Goal: Task Accomplishment & Management: Use online tool/utility

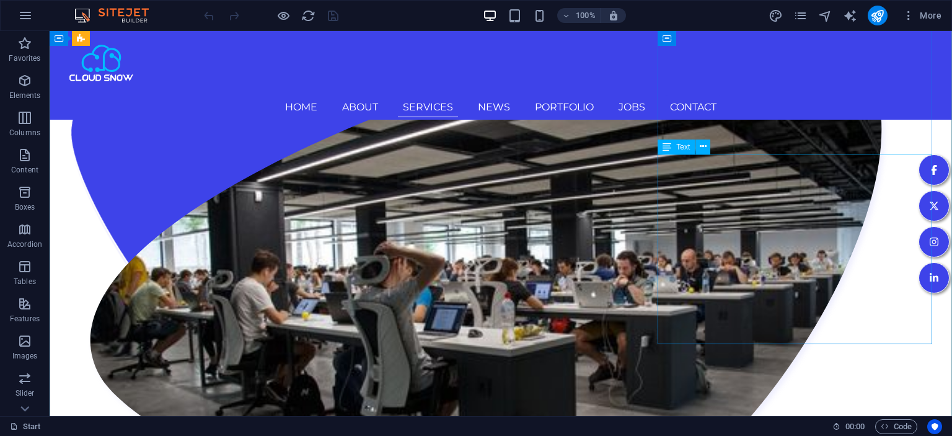
scroll to position [1833, 0]
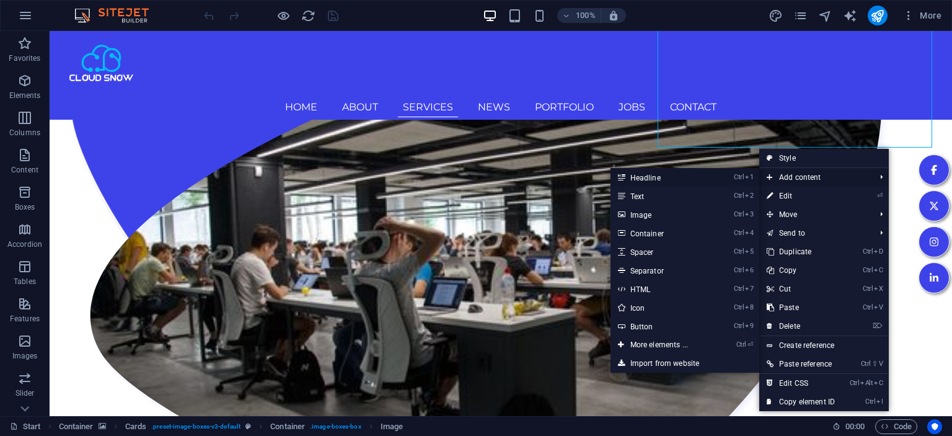
click at [658, 177] on link "Ctrl 1 Headline" at bounding box center [662, 177] width 102 height 19
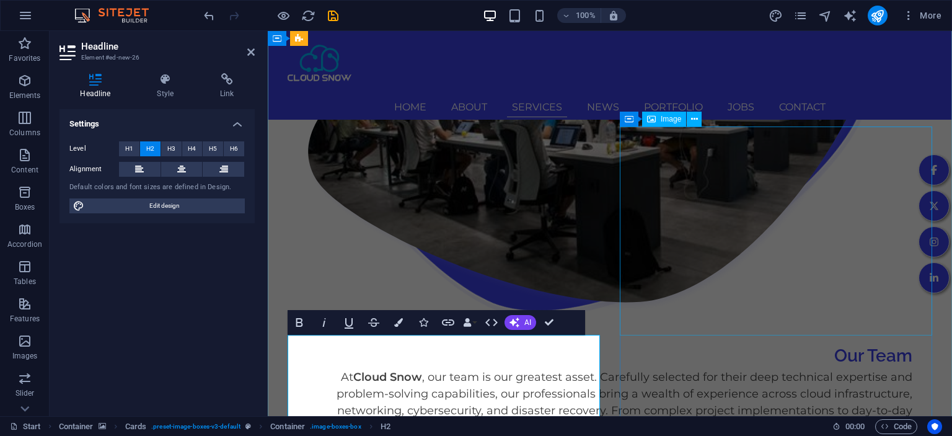
scroll to position [1989, 0]
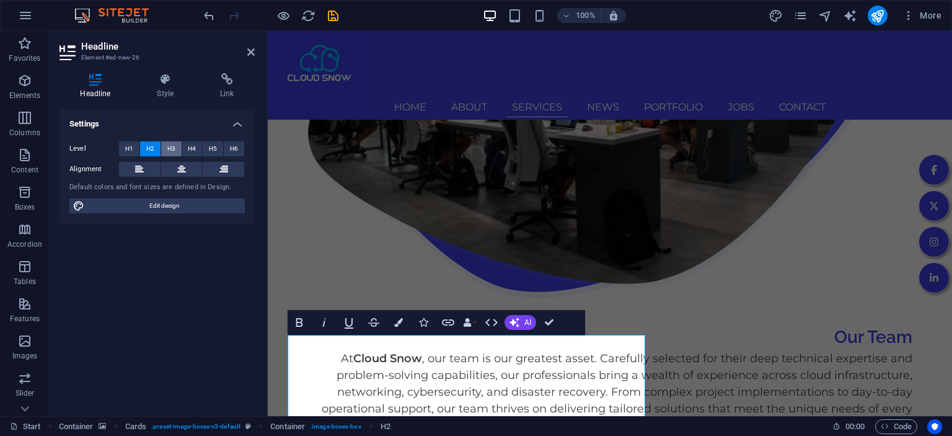
click at [170, 150] on span "H3" at bounding box center [171, 148] width 8 height 15
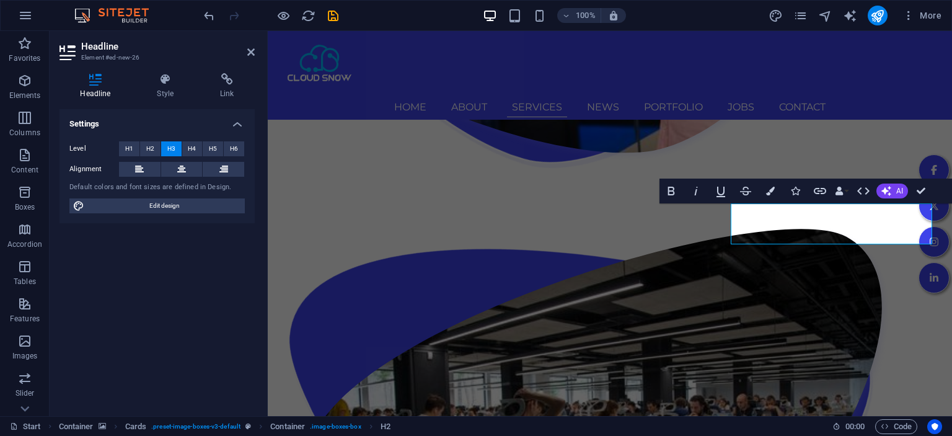
scroll to position [1599, 0]
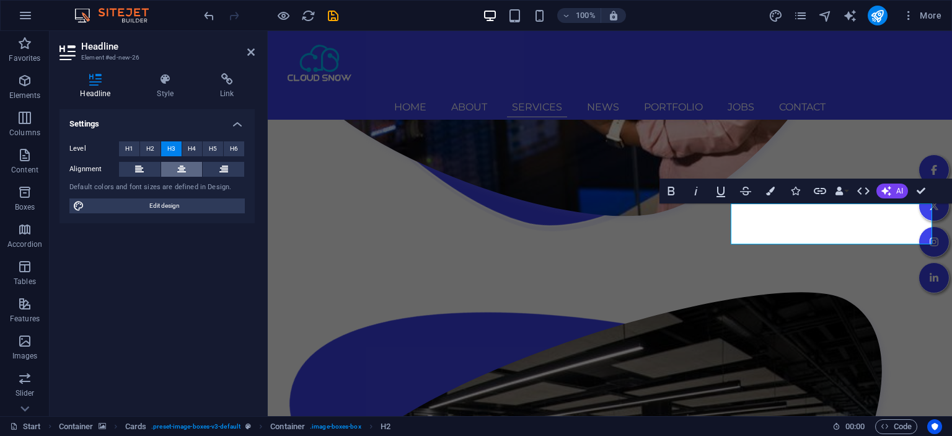
click at [190, 167] on button at bounding box center [182, 169] width 42 height 15
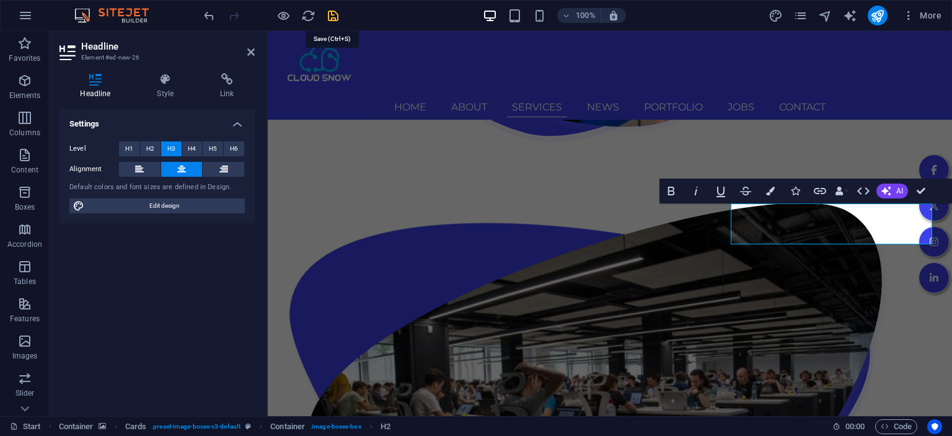
scroll to position [1728, 0]
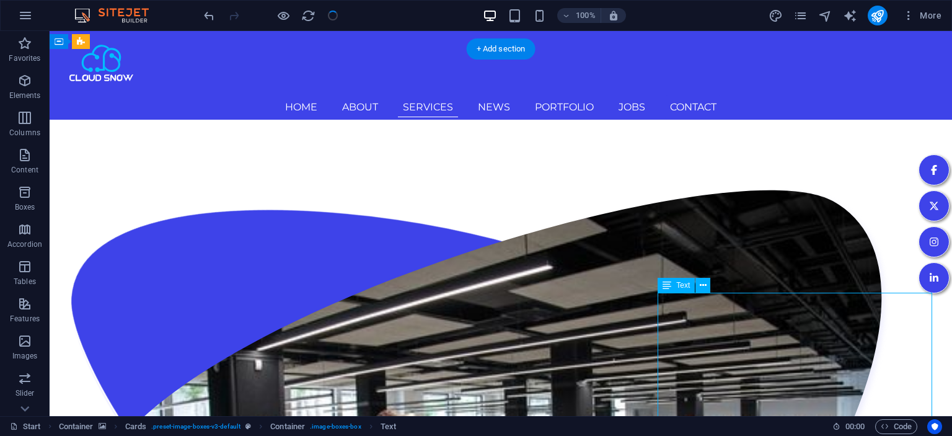
scroll to position [1599, 0]
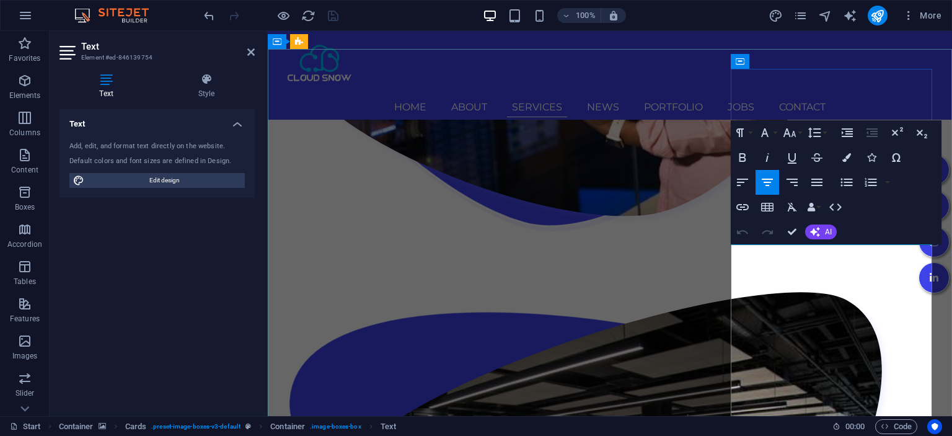
drag, startPoint x: 779, startPoint y: 257, endPoint x: 896, endPoint y: 257, distance: 117.8
drag, startPoint x: 794, startPoint y: 231, endPoint x: 744, endPoint y: 208, distance: 55.0
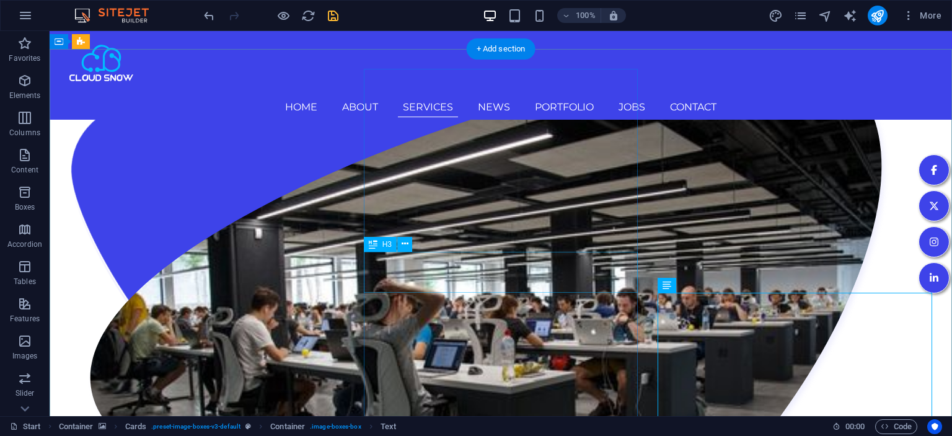
scroll to position [1794, 0]
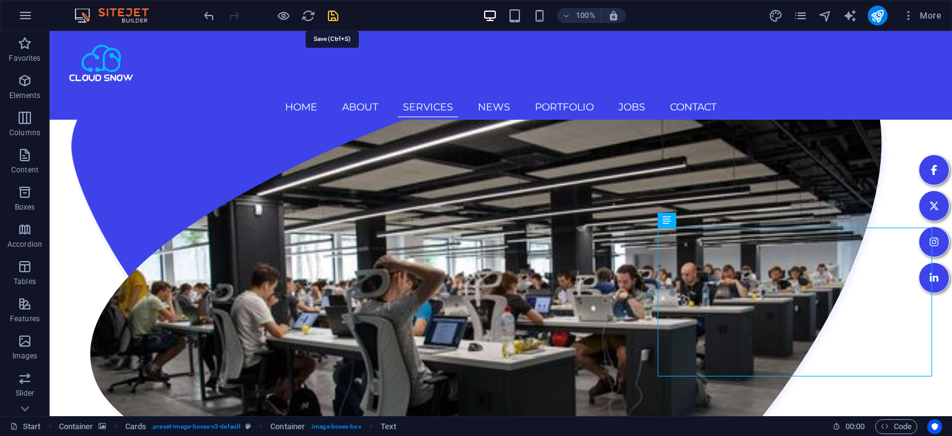
click at [334, 13] on icon "save" at bounding box center [333, 16] width 14 height 14
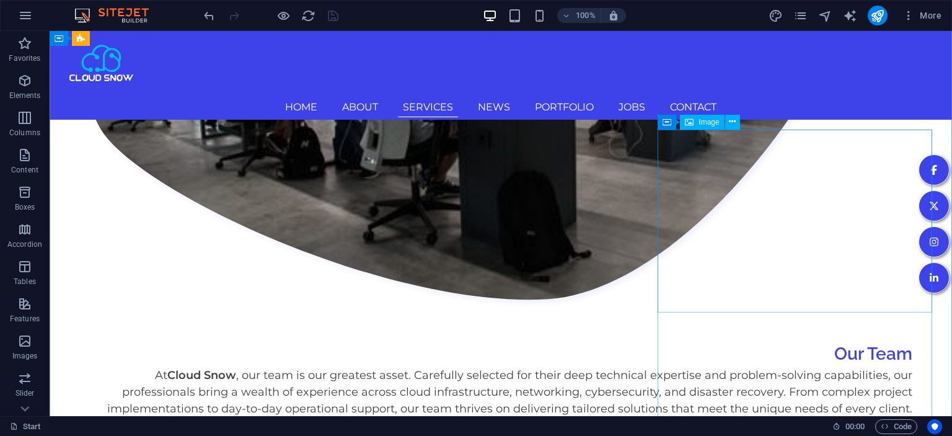
scroll to position [2187, 0]
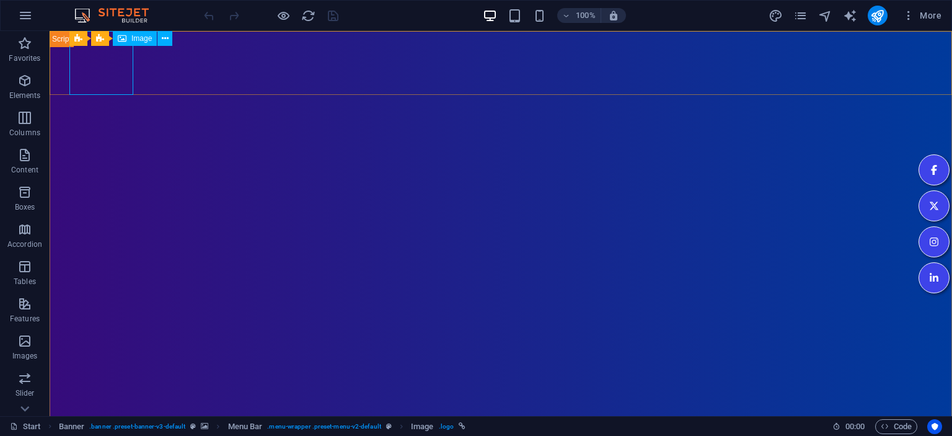
select select "px"
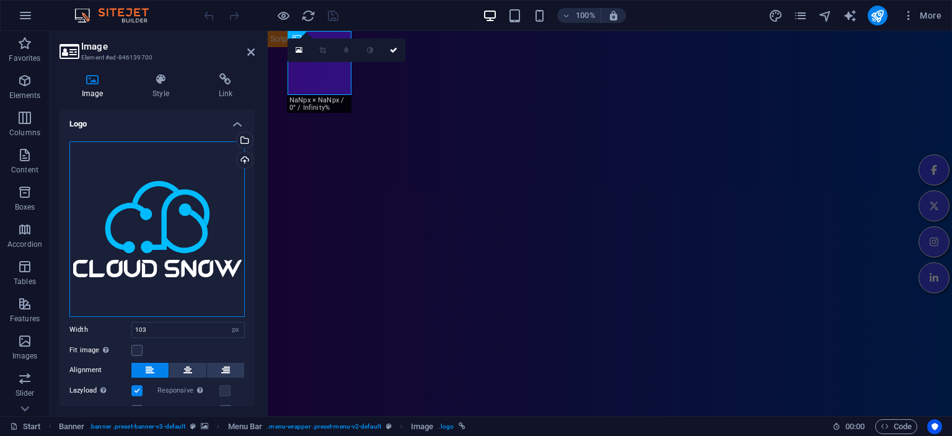
click at [140, 262] on div "Drag files here, click to choose files or select files from Files or our free s…" at bounding box center [156, 228] width 175 height 175
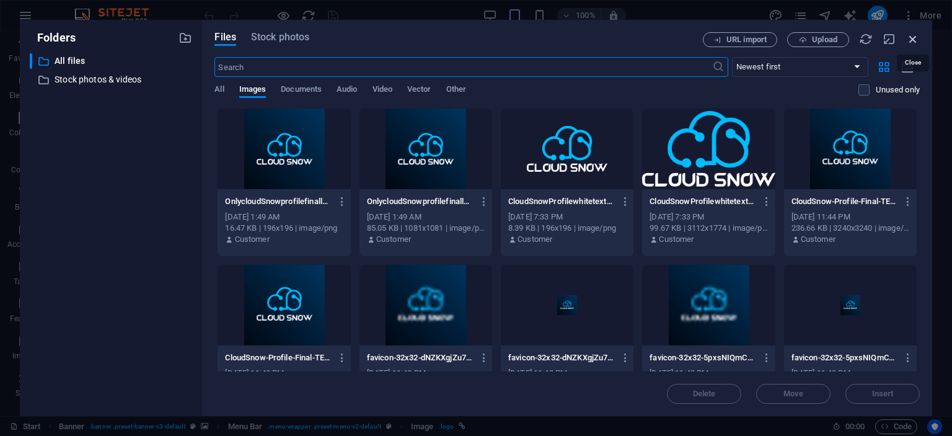
click at [911, 39] on icon "button" at bounding box center [913, 39] width 14 height 14
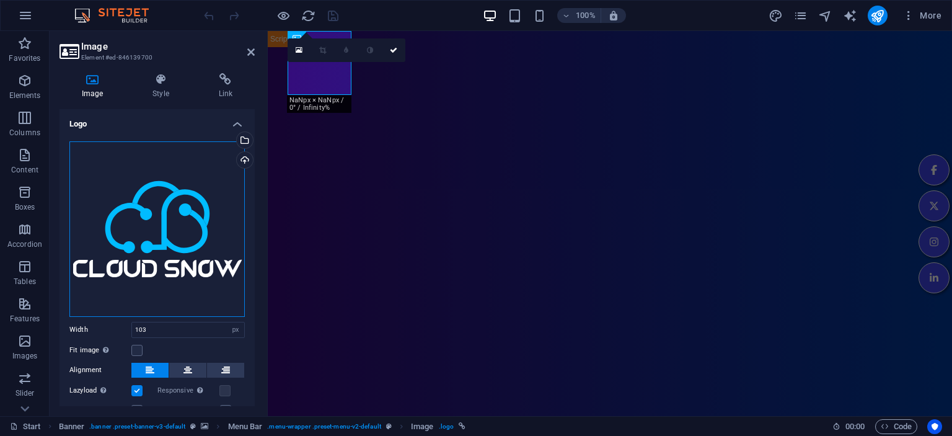
click at [197, 201] on div "Drag files here, click to choose files or select files from Files or our free s…" at bounding box center [156, 228] width 175 height 175
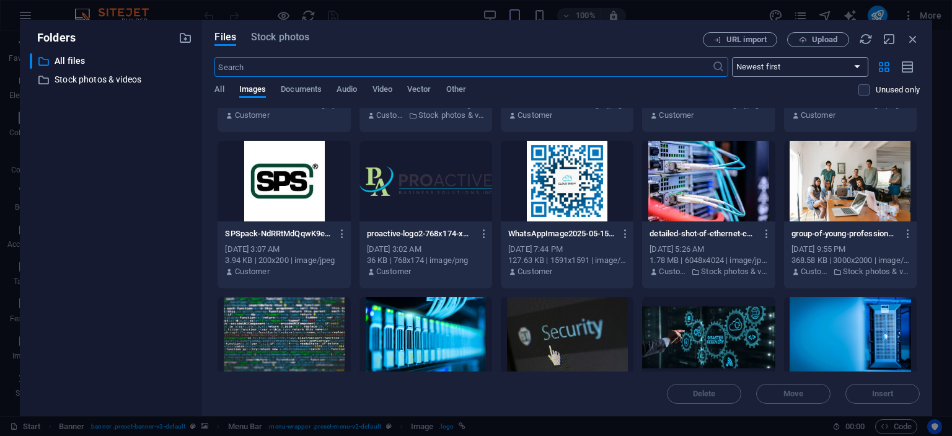
scroll to position [1009, 0]
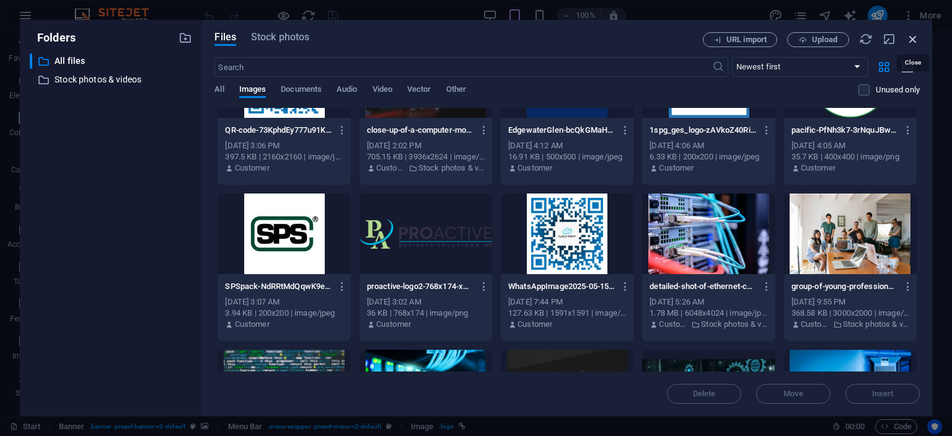
click at [910, 40] on icon "button" at bounding box center [913, 39] width 14 height 14
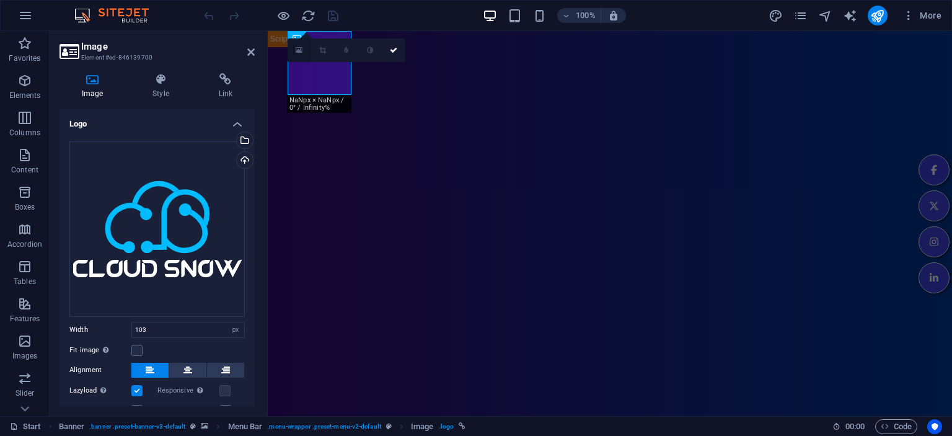
click at [302, 52] on icon at bounding box center [299, 50] width 7 height 9
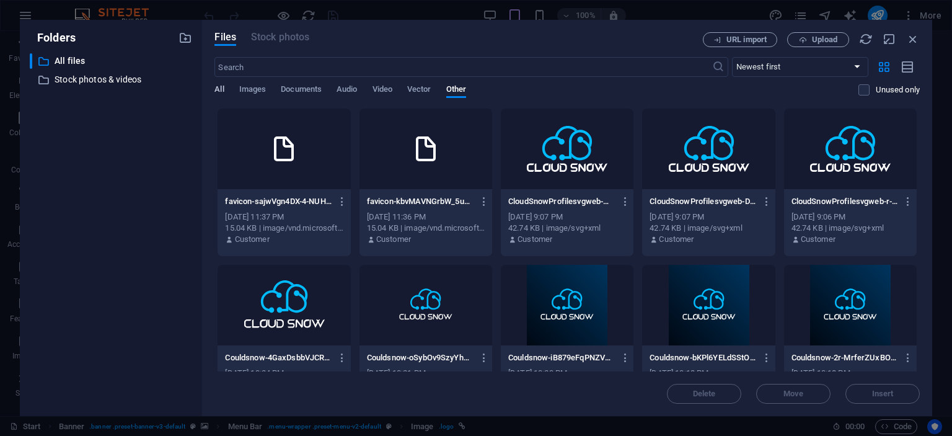
click at [224, 88] on span "All" at bounding box center [218, 90] width 9 height 17
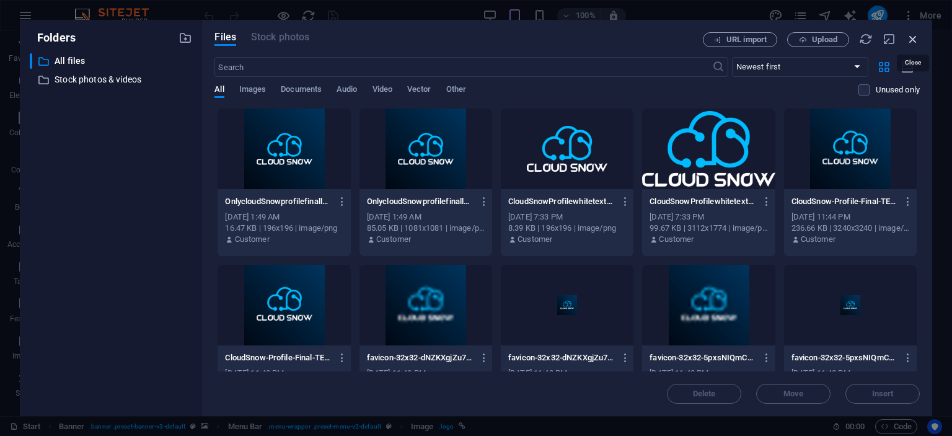
click at [909, 37] on icon "button" at bounding box center [913, 39] width 14 height 14
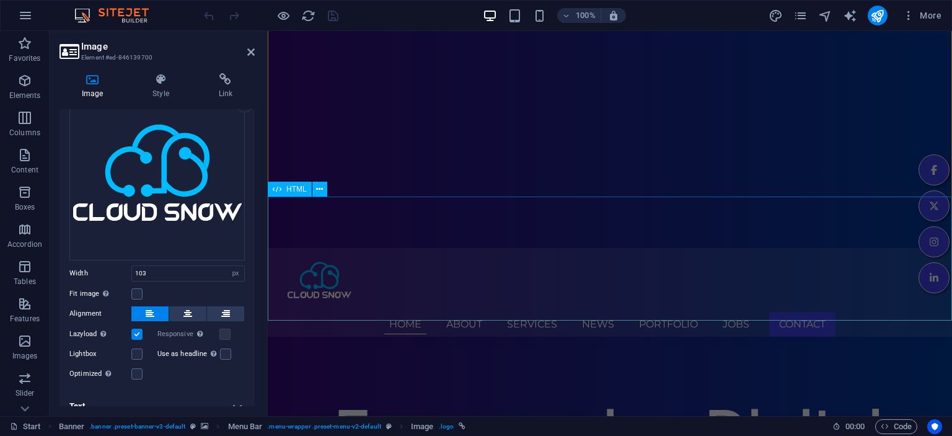
scroll to position [262, 0]
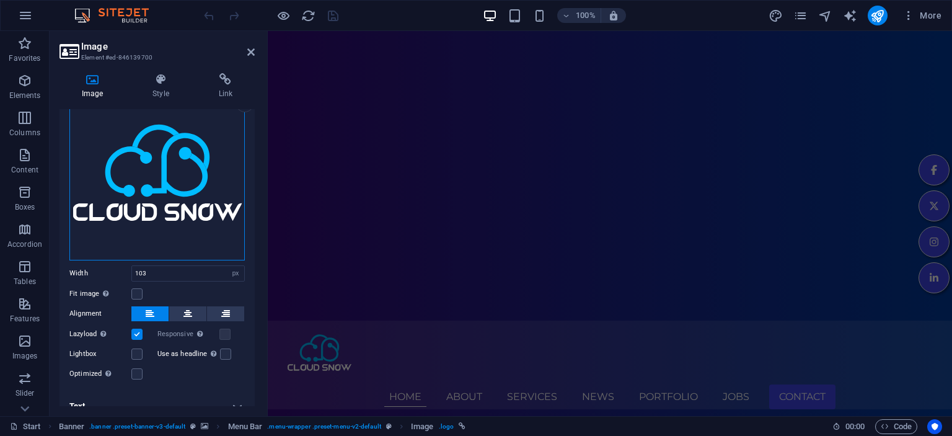
click at [167, 207] on div "Drag files here, click to choose files or select files from Files or our free s…" at bounding box center [156, 172] width 175 height 175
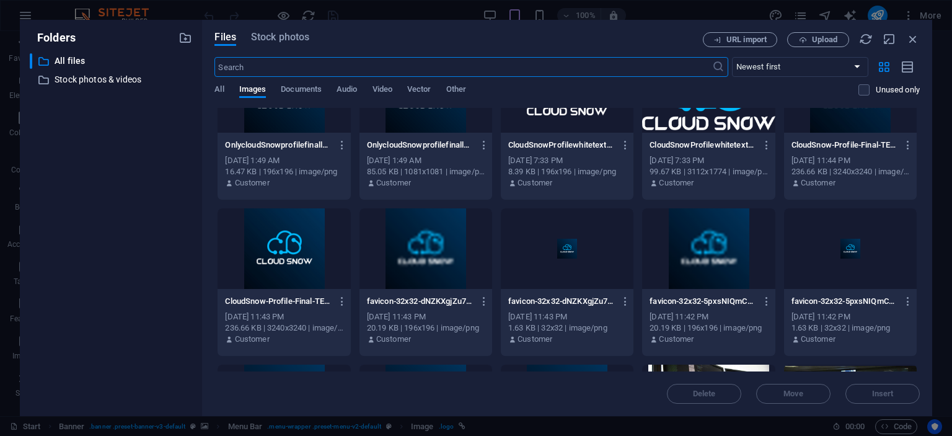
scroll to position [0, 0]
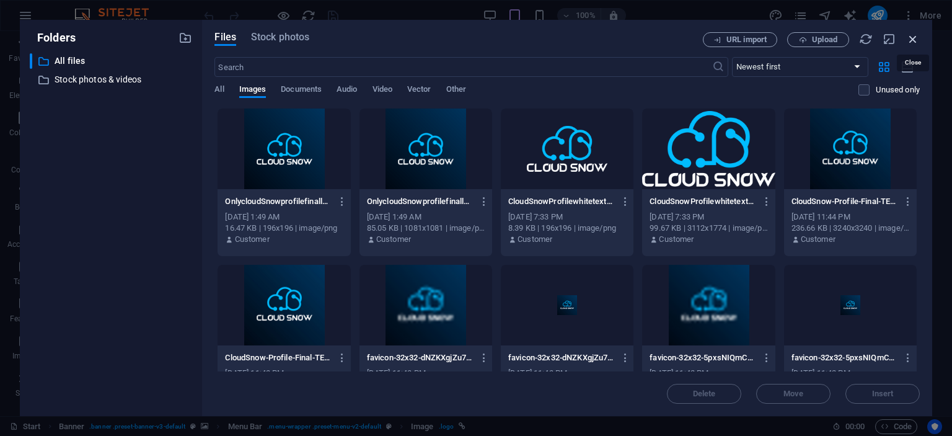
drag, startPoint x: 914, startPoint y: 42, endPoint x: 403, endPoint y: 74, distance: 511.8
click at [914, 42] on icon "button" at bounding box center [913, 39] width 14 height 14
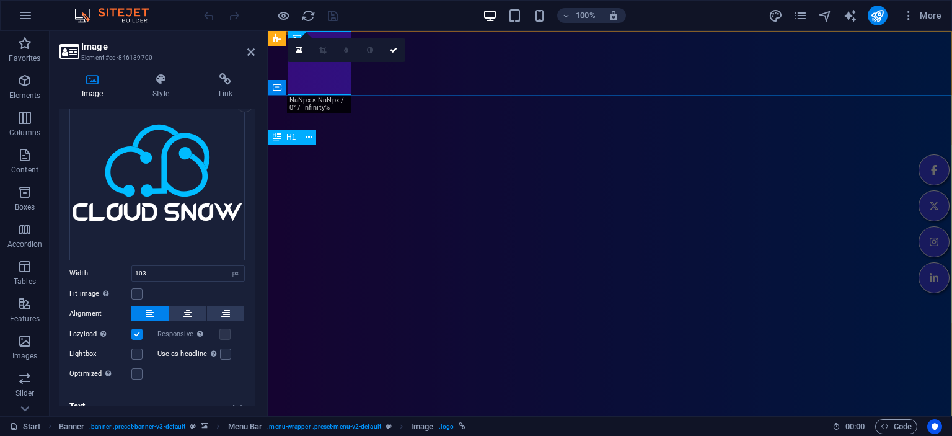
scroll to position [131, 0]
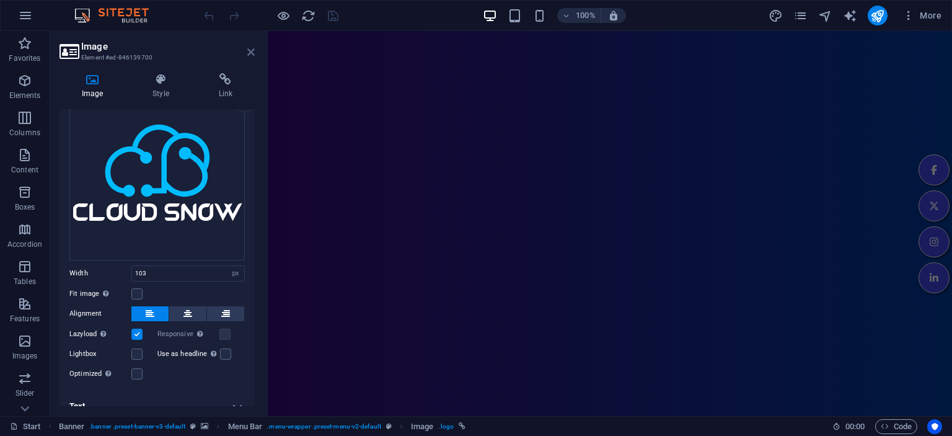
click at [249, 52] on icon at bounding box center [250, 52] width 7 height 10
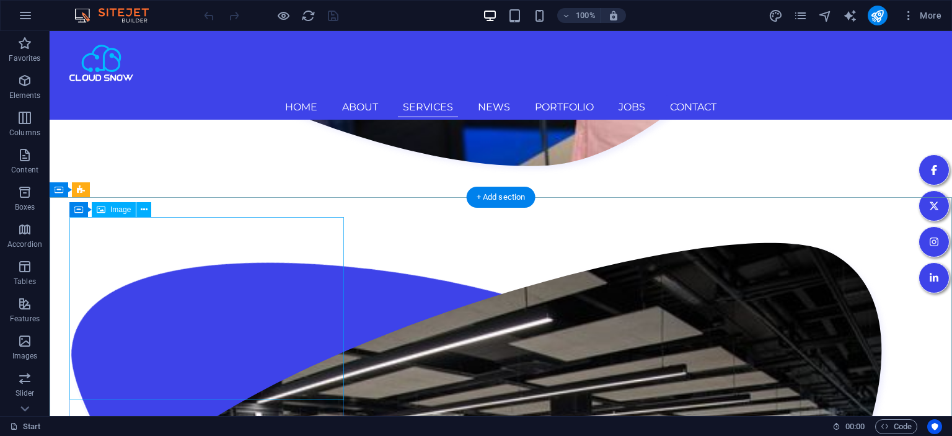
scroll to position [1571, 0]
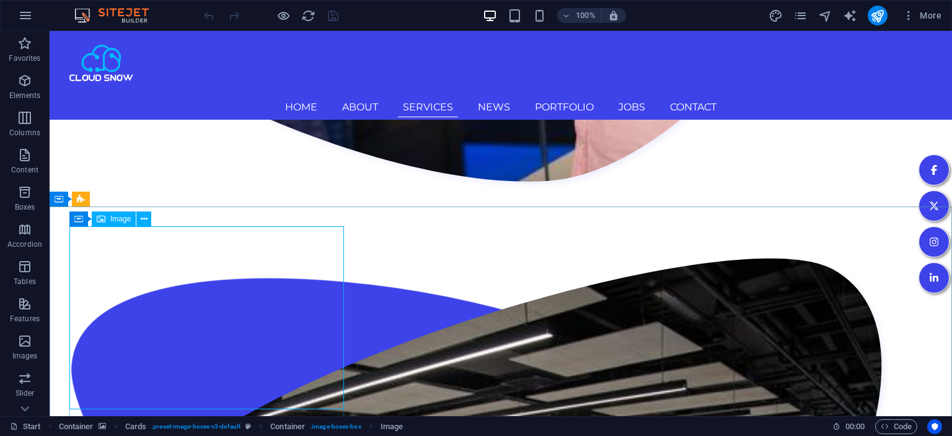
click at [105, 219] on icon at bounding box center [101, 218] width 9 height 15
click at [118, 222] on span "Image" at bounding box center [120, 218] width 20 height 7
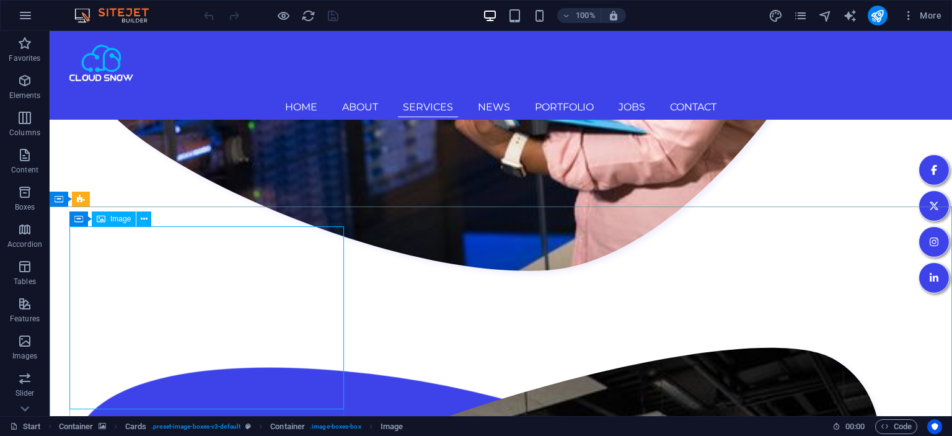
select select "%"
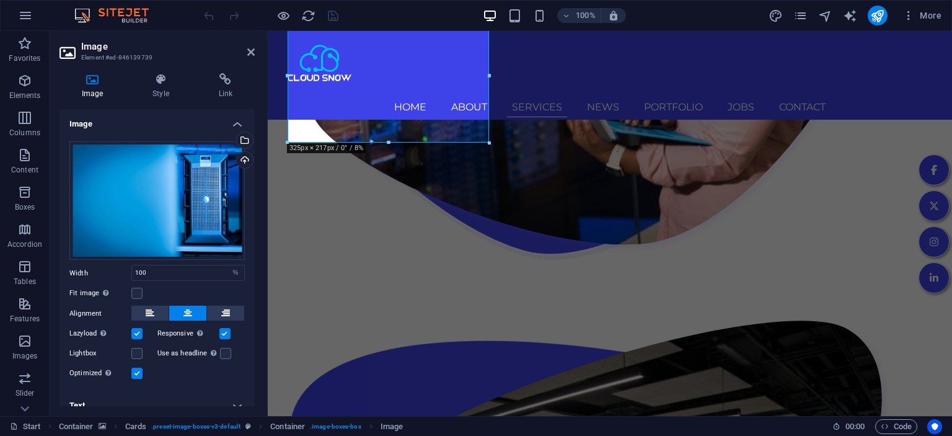
scroll to position [1660, 0]
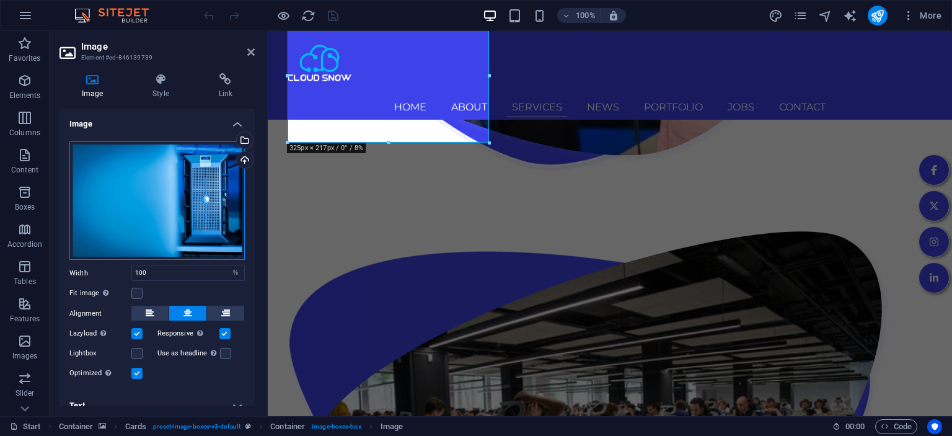
click at [138, 211] on div "Drag files here, click to choose files or select files from Files or our free s…" at bounding box center [156, 200] width 175 height 119
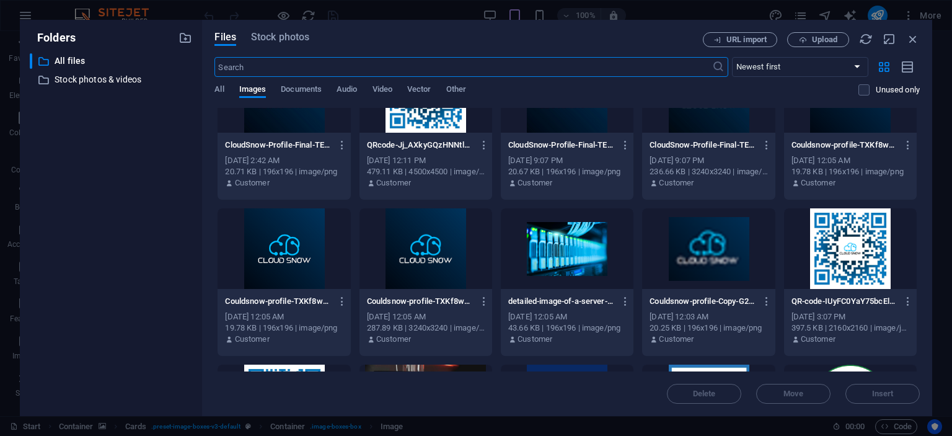
scroll to position [735, 0]
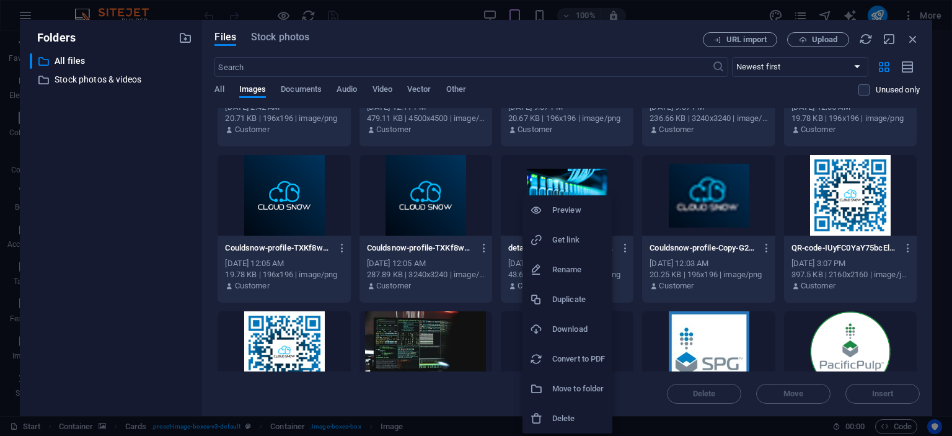
click at [560, 331] on h6 "Download" at bounding box center [578, 329] width 53 height 15
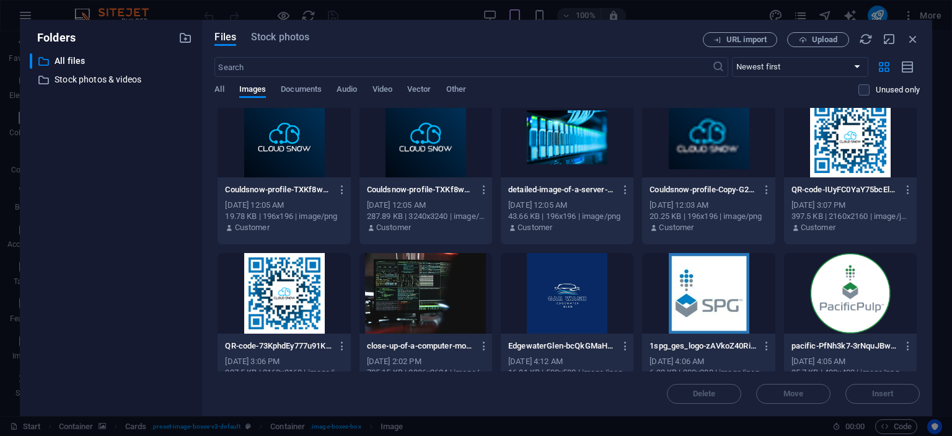
scroll to position [904, 0]
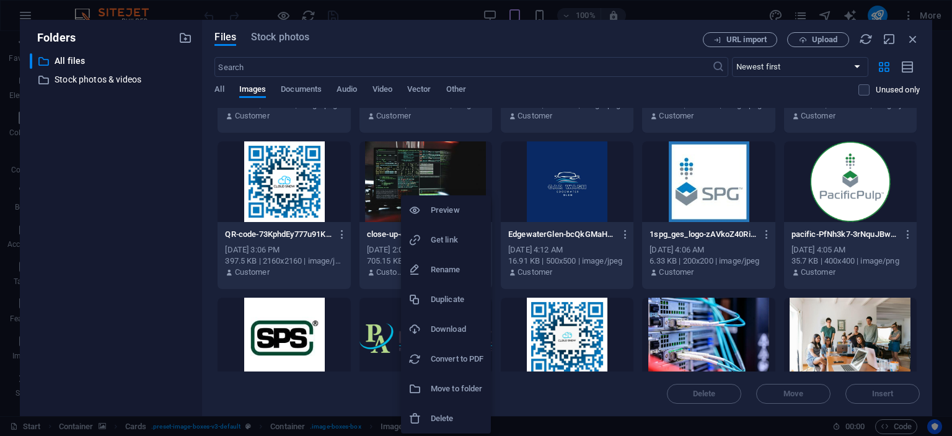
click at [458, 211] on h6 "Preview" at bounding box center [457, 210] width 53 height 15
click at [461, 213] on h6 "Preview" at bounding box center [451, 210] width 53 height 15
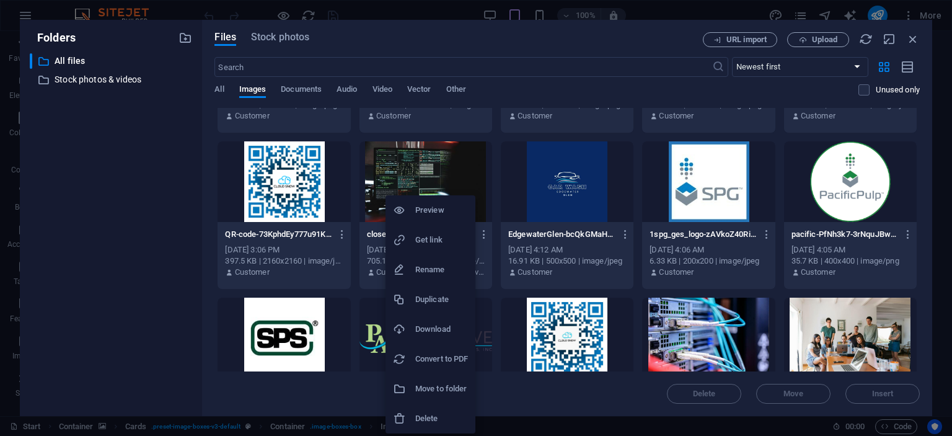
click at [446, 325] on h6 "Download" at bounding box center [441, 329] width 53 height 15
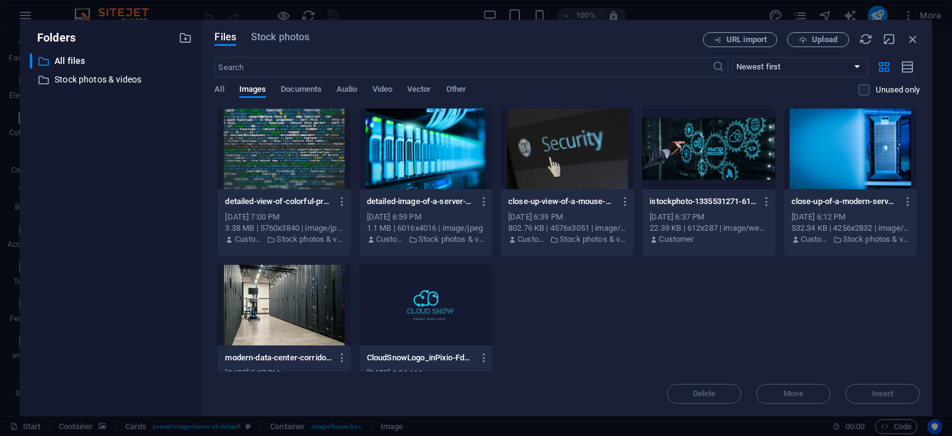
scroll to position [1291, 0]
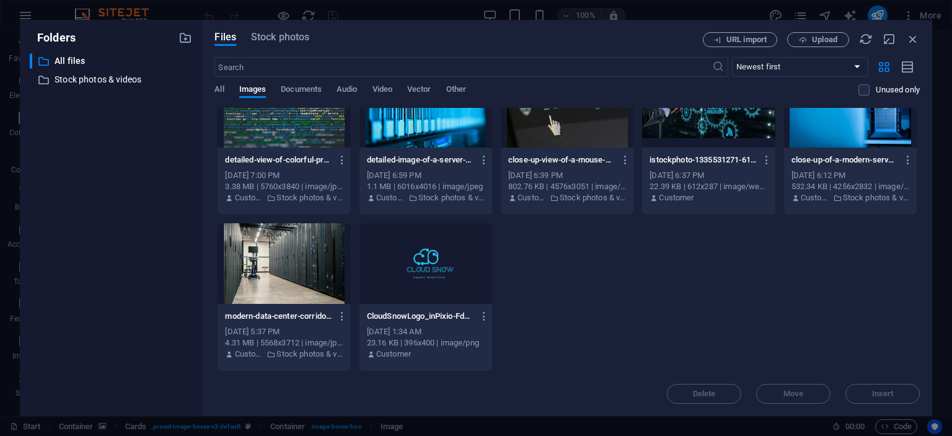
click at [456, 275] on div at bounding box center [426, 263] width 133 height 81
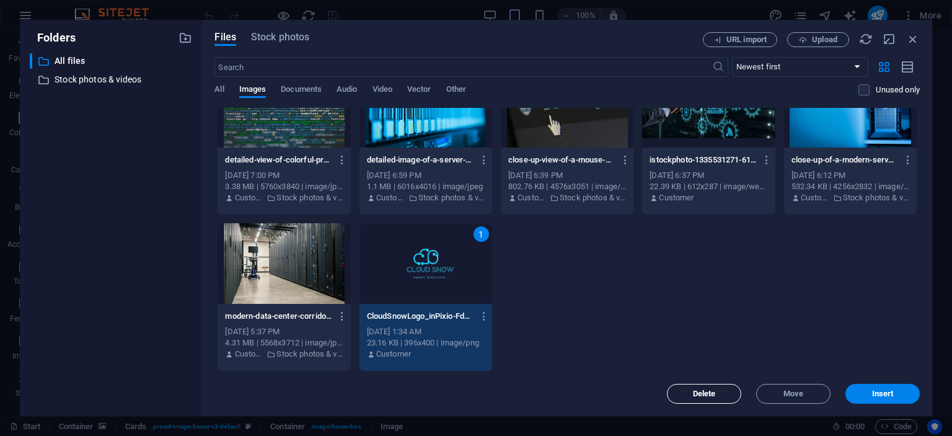
click at [710, 395] on span "Delete" at bounding box center [704, 393] width 23 height 7
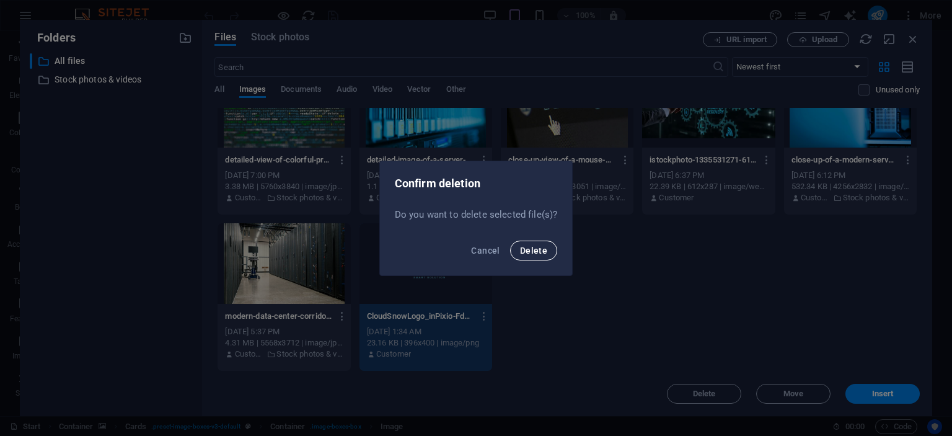
click at [537, 257] on button "Delete" at bounding box center [533, 251] width 47 height 20
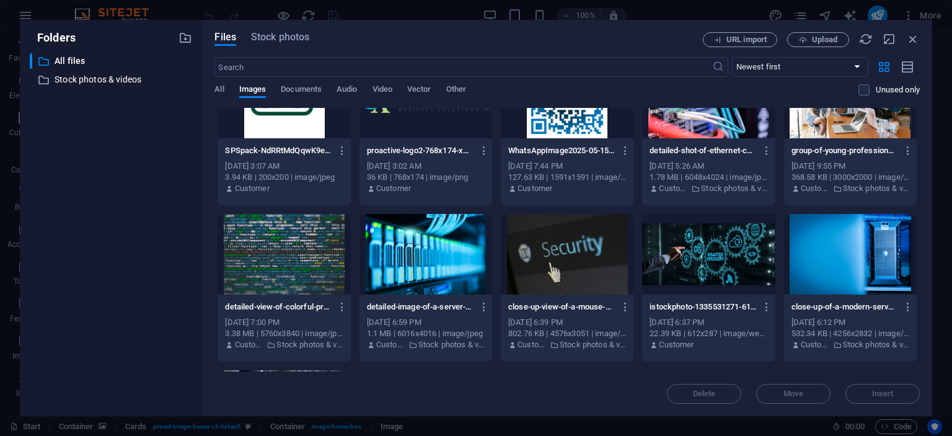
scroll to position [1178, 0]
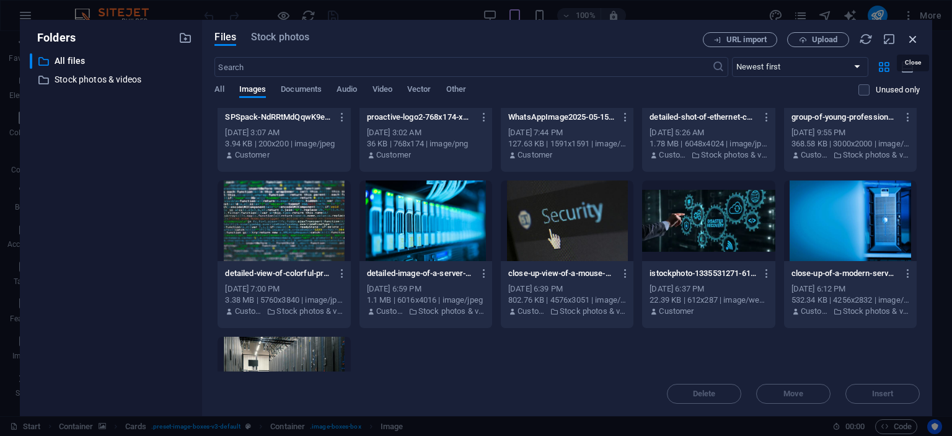
click at [911, 41] on icon "button" at bounding box center [913, 39] width 14 height 14
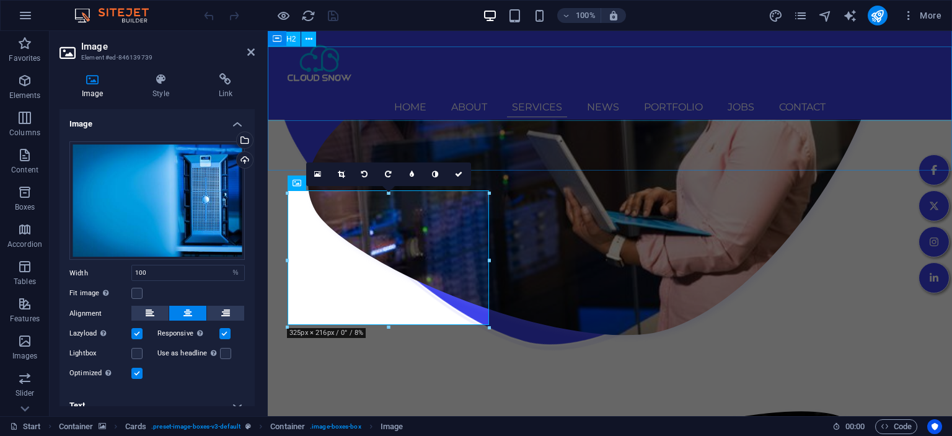
scroll to position [1476, 0]
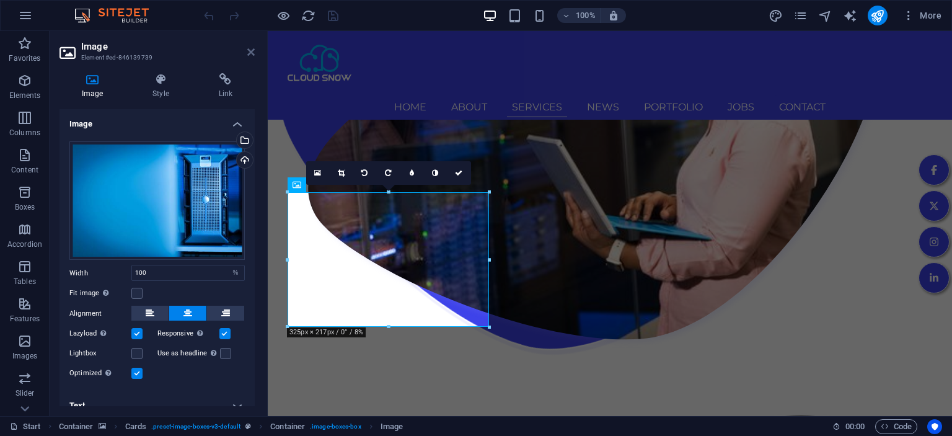
click at [254, 53] on icon at bounding box center [250, 52] width 7 height 10
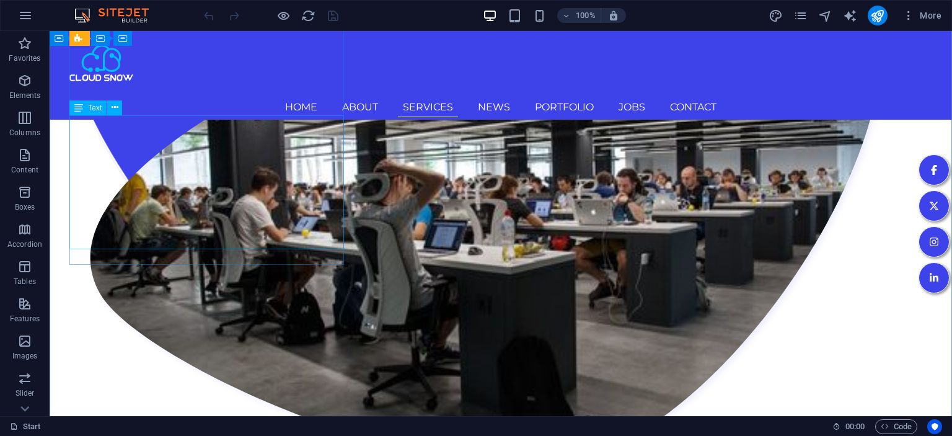
scroll to position [1867, 0]
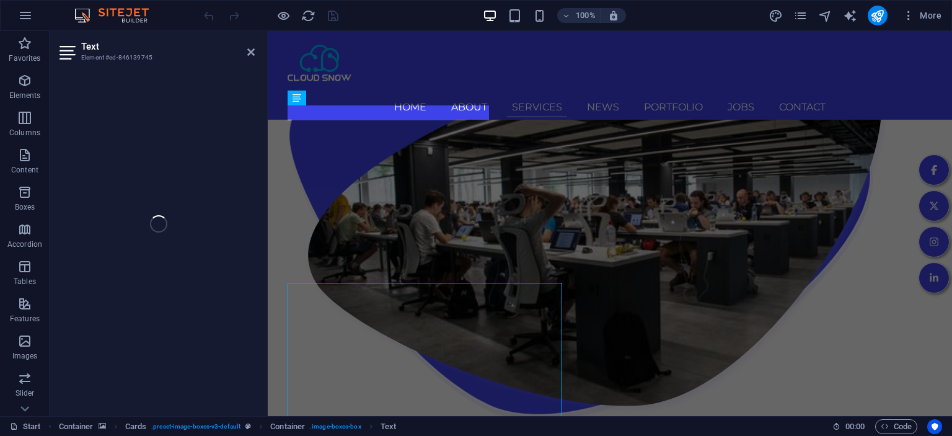
scroll to position [1738, 0]
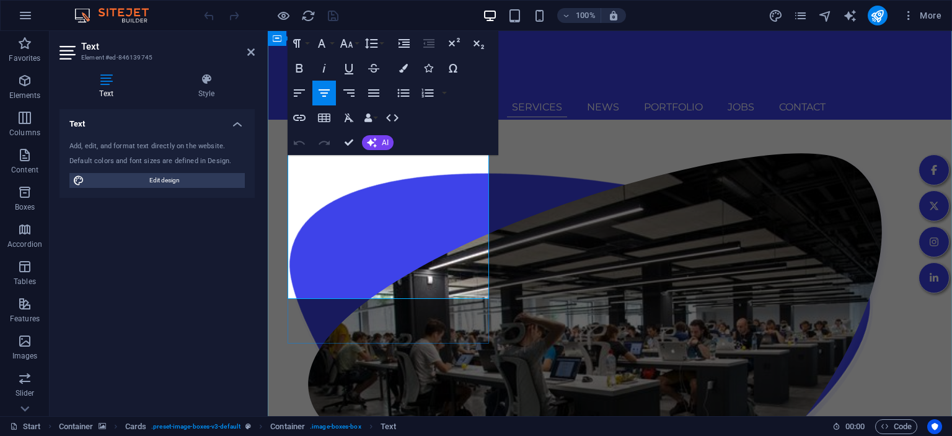
drag, startPoint x: 415, startPoint y: 275, endPoint x: 314, endPoint y: 133, distance: 174.8
copy p "cloud with our end-to-end solutions. From cloud migration and infrastructure se…"
click at [192, 252] on div "Text Add, edit, and format text directly on the website. Default colors and fon…" at bounding box center [157, 257] width 195 height 297
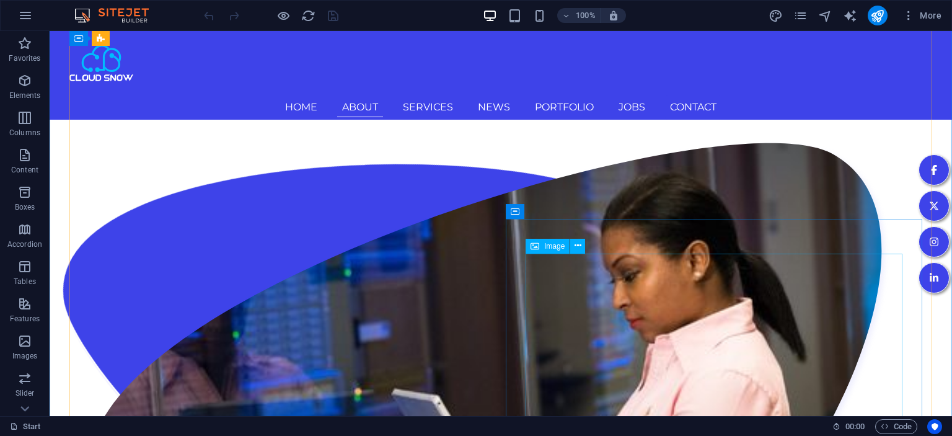
scroll to position [885, 0]
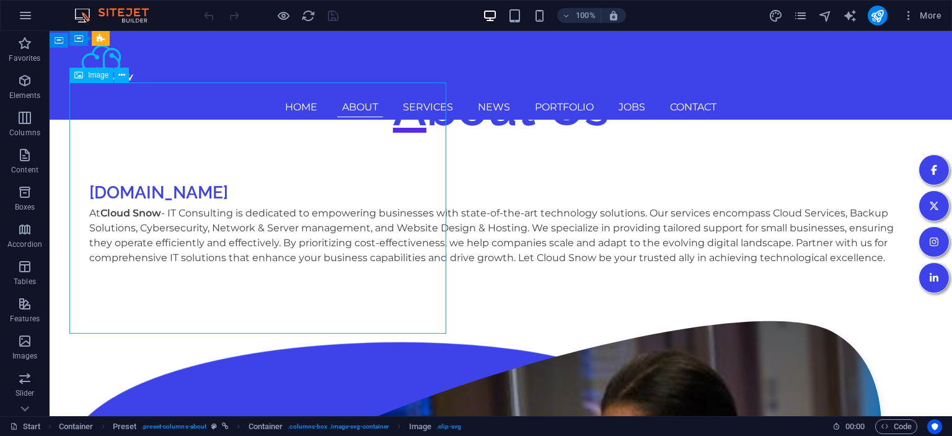
select select "%"
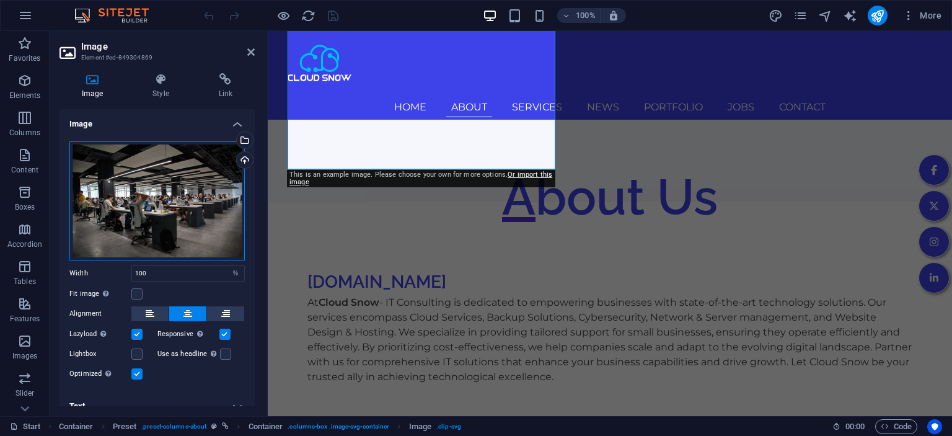
click at [224, 207] on div "Drag files here, click to choose files or select files from Files or our free s…" at bounding box center [156, 200] width 175 height 119
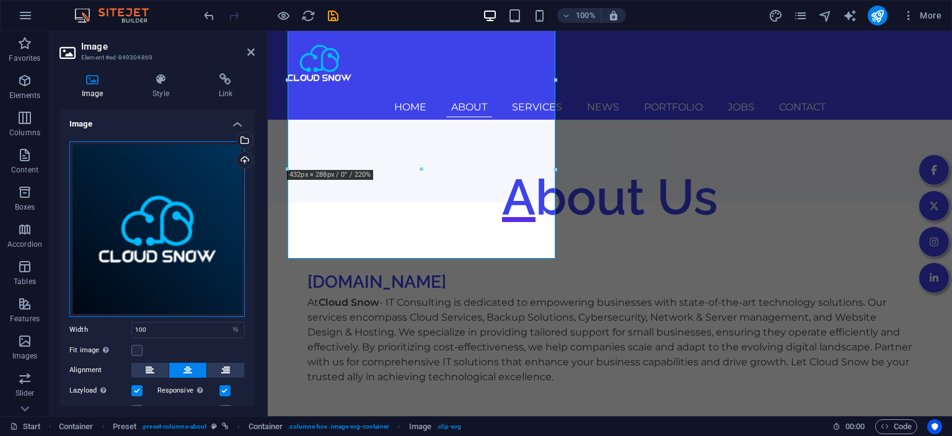
click at [212, 229] on div "Drag files here, click to choose files or select files from Files or our free s…" at bounding box center [156, 228] width 175 height 175
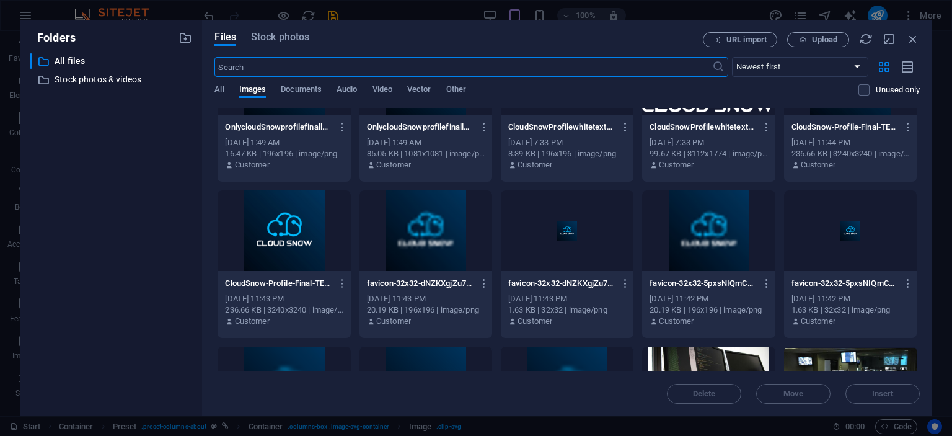
scroll to position [0, 0]
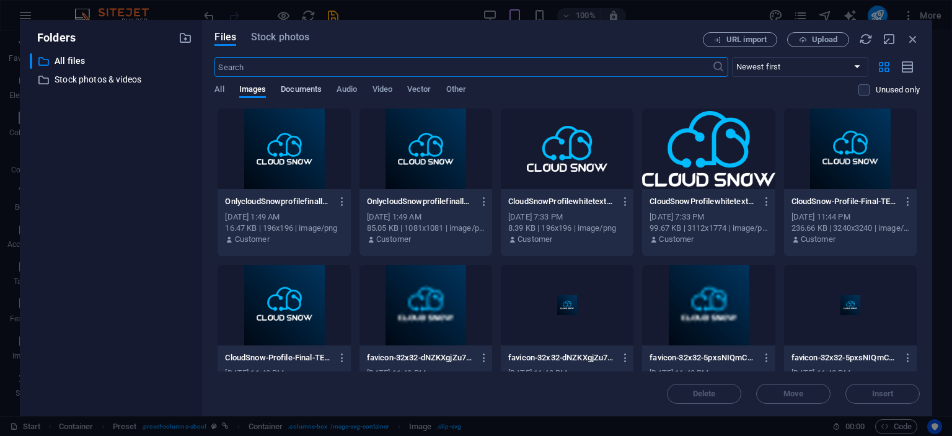
click at [301, 91] on span "Documents" at bounding box center [301, 90] width 41 height 17
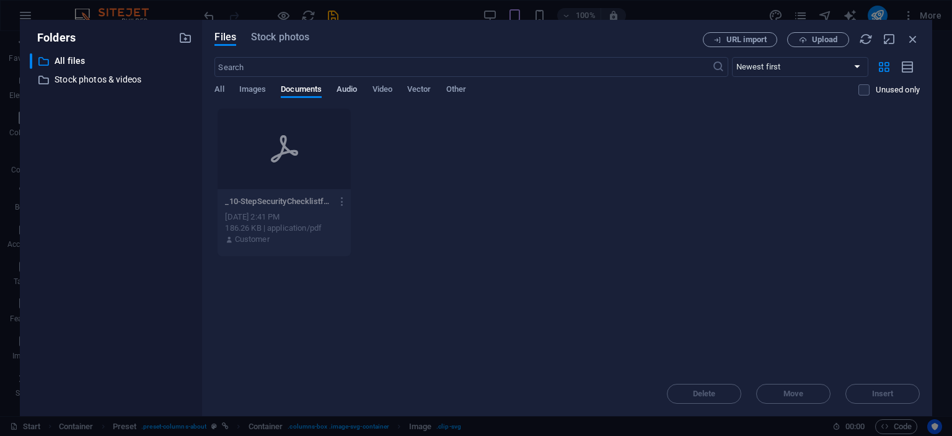
click at [340, 89] on span "Audio" at bounding box center [347, 90] width 20 height 17
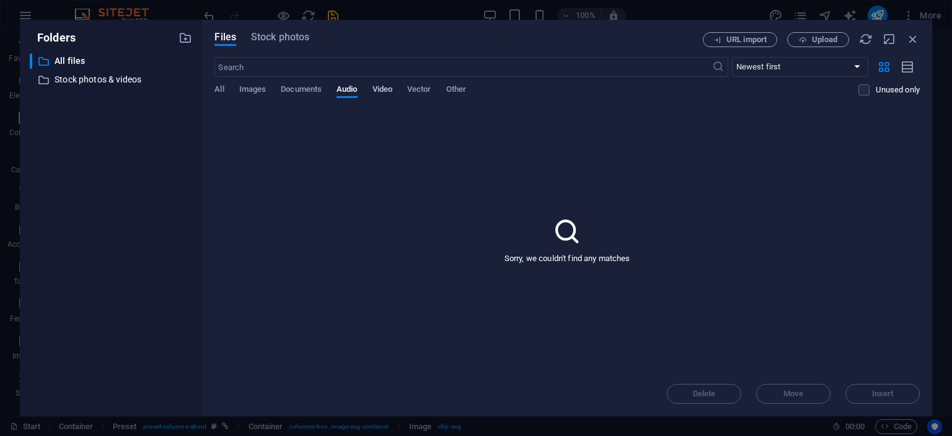
click at [378, 95] on span "Video" at bounding box center [383, 90] width 20 height 17
drag, startPoint x: 420, startPoint y: 93, endPoint x: 467, endPoint y: 93, distance: 46.5
click at [420, 93] on span "Vector" at bounding box center [419, 90] width 24 height 17
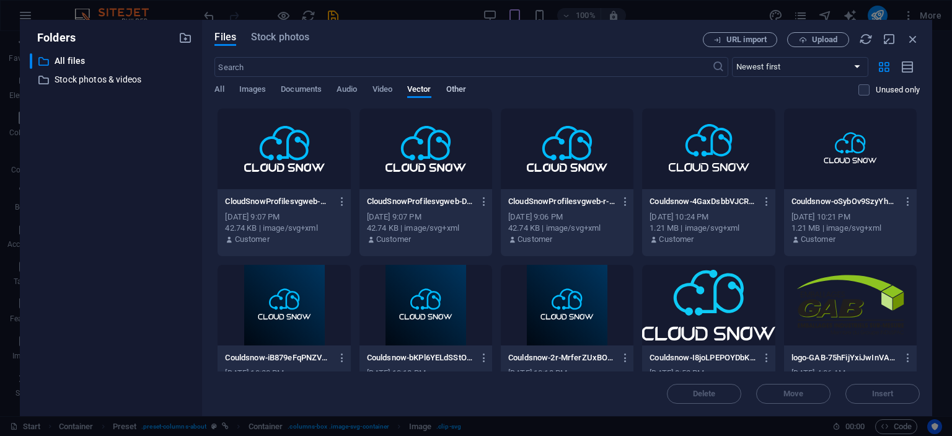
click at [466, 93] on span "Other" at bounding box center [456, 90] width 20 height 17
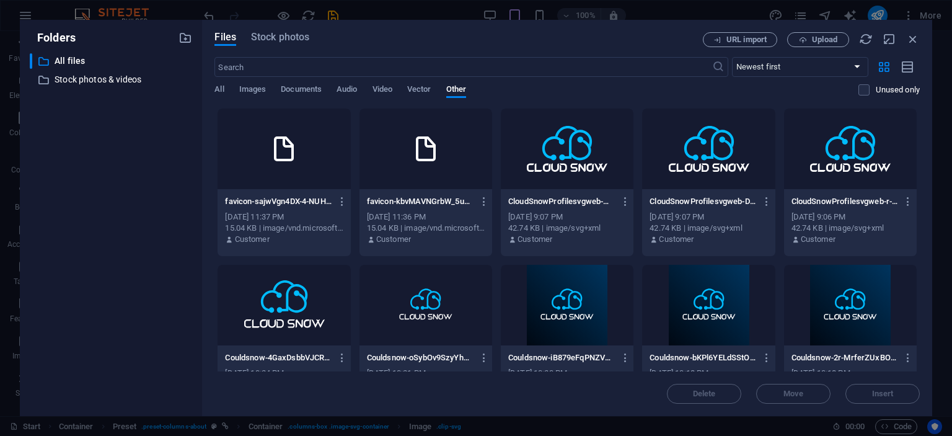
click at [438, 93] on div "All Images Documents Audio Video Vector Other" at bounding box center [536, 96] width 644 height 24
click at [425, 93] on span "Vector" at bounding box center [419, 90] width 24 height 17
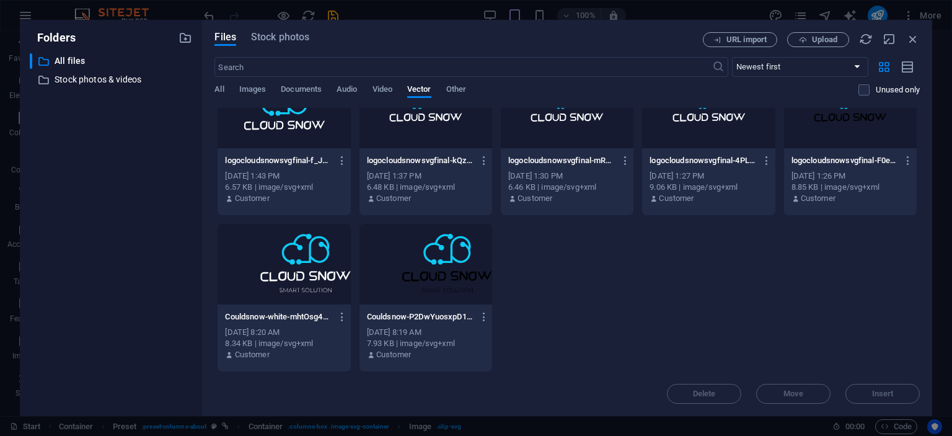
scroll to position [510, 0]
click at [485, 321] on icon "button" at bounding box center [485, 316] width 12 height 11
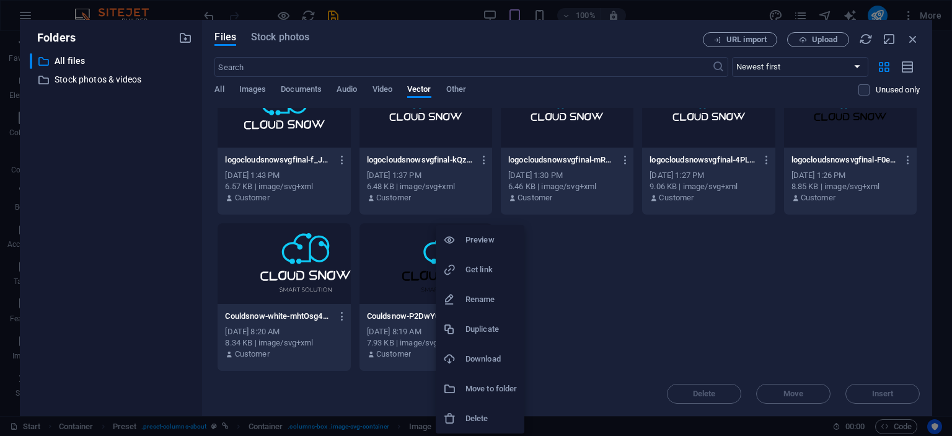
click at [467, 415] on h6 "Delete" at bounding box center [491, 418] width 51 height 15
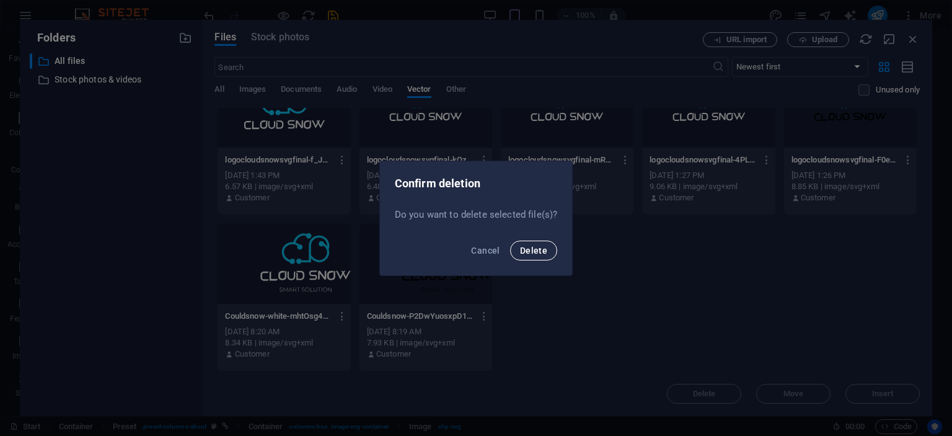
click at [538, 249] on span "Delete" at bounding box center [533, 250] width 27 height 10
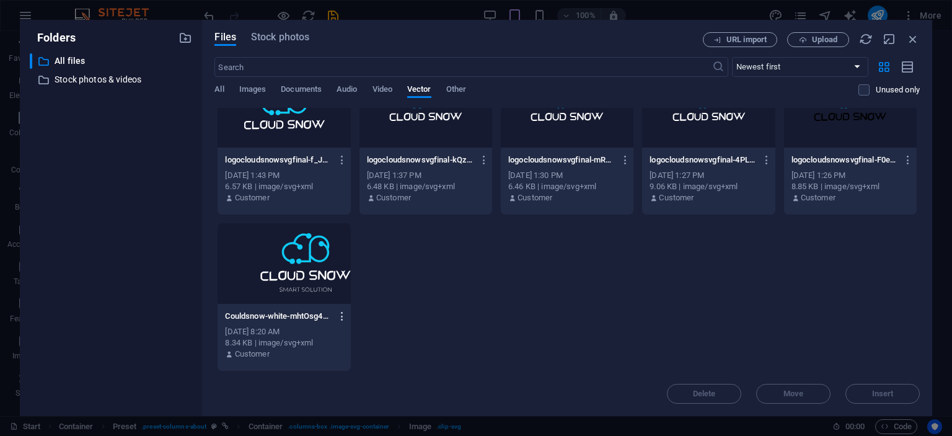
click at [341, 316] on icon "button" at bounding box center [343, 316] width 12 height 11
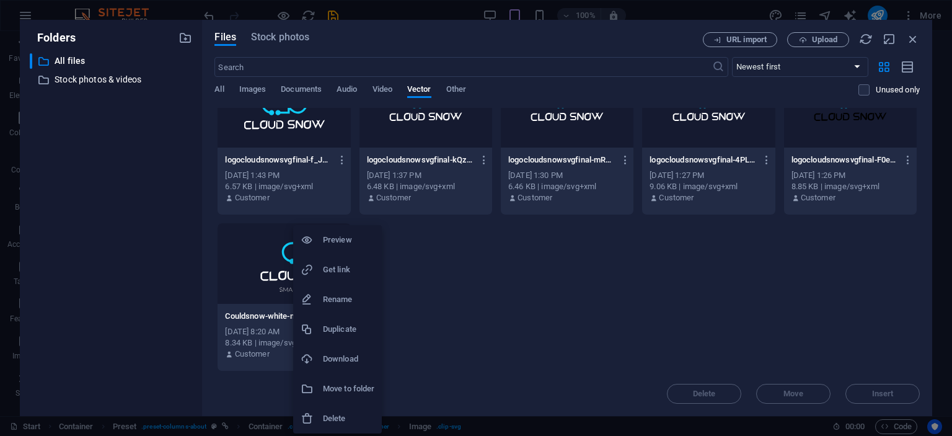
click at [334, 410] on li "Delete" at bounding box center [337, 419] width 89 height 30
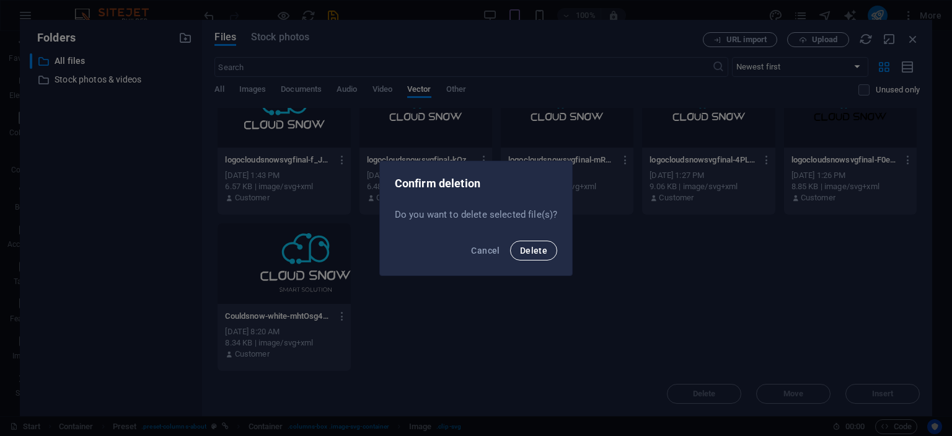
click at [544, 252] on span "Delete" at bounding box center [533, 250] width 27 height 10
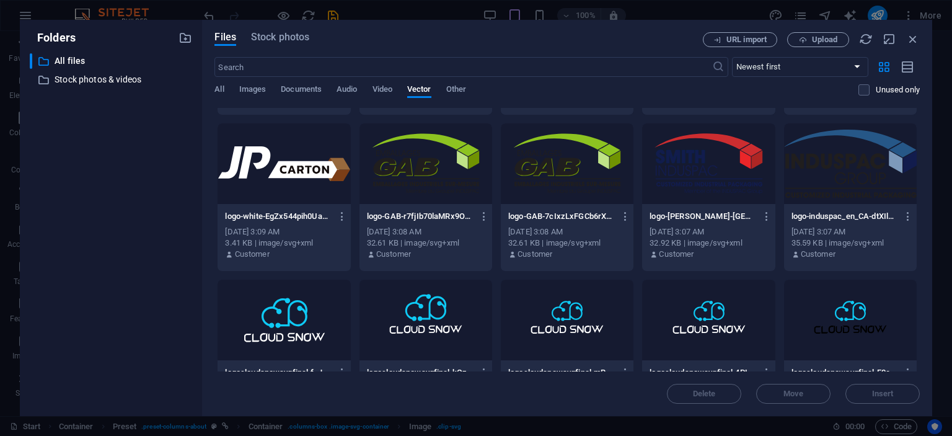
scroll to position [354, 0]
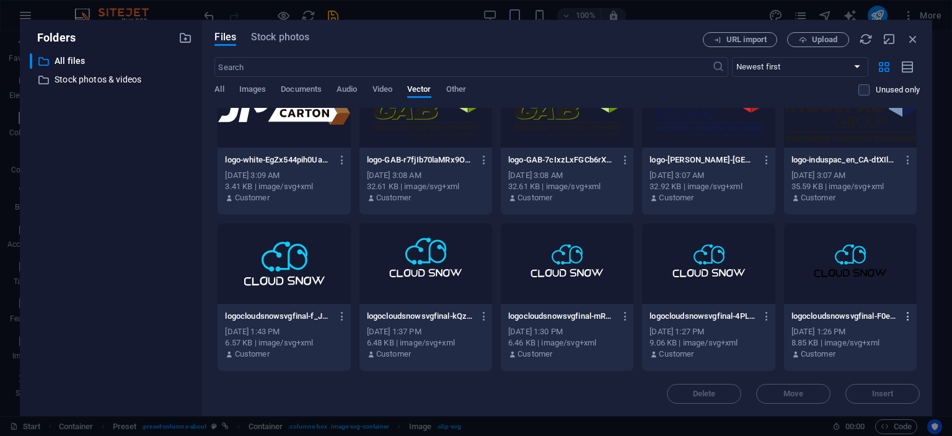
click at [911, 319] on icon "button" at bounding box center [909, 316] width 12 height 11
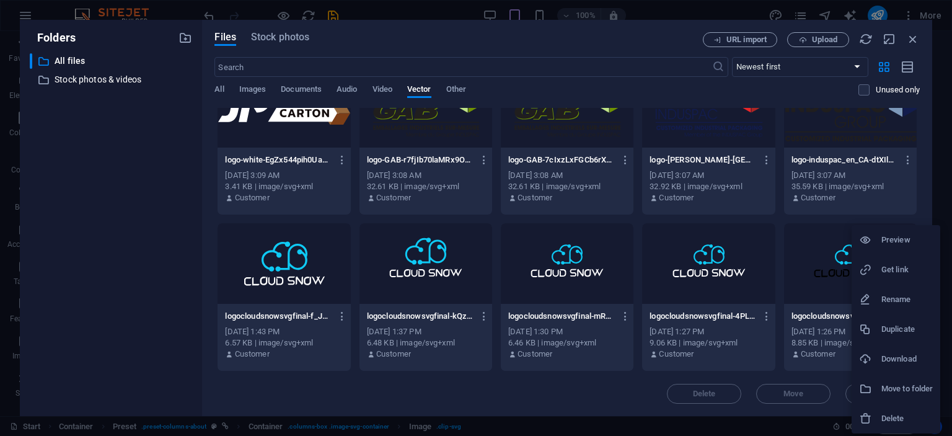
click at [878, 413] on div at bounding box center [870, 418] width 22 height 12
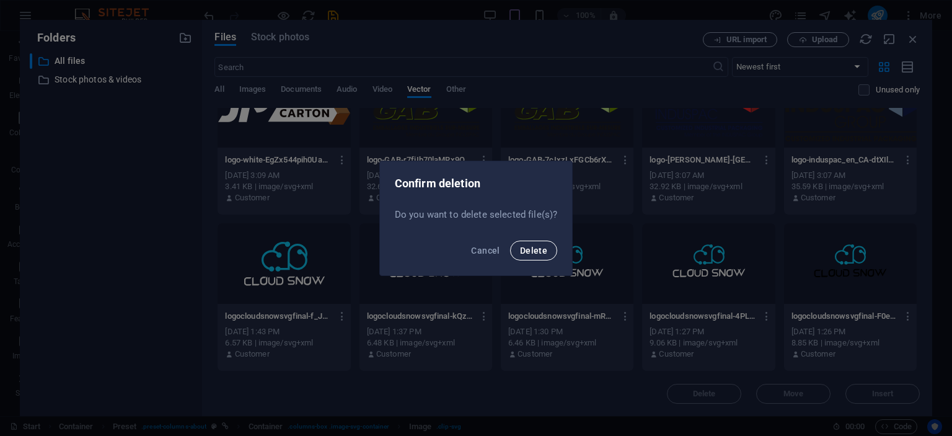
click at [540, 254] on span "Delete" at bounding box center [533, 250] width 27 height 10
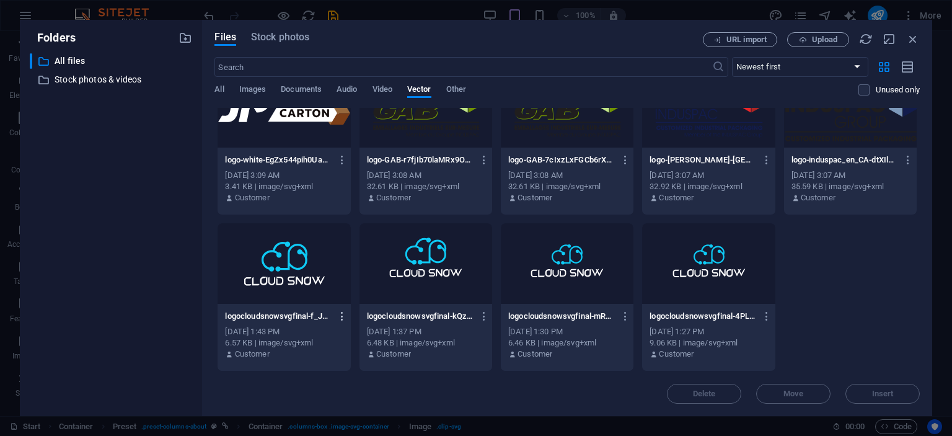
click at [338, 316] on icon "button" at bounding box center [343, 316] width 12 height 11
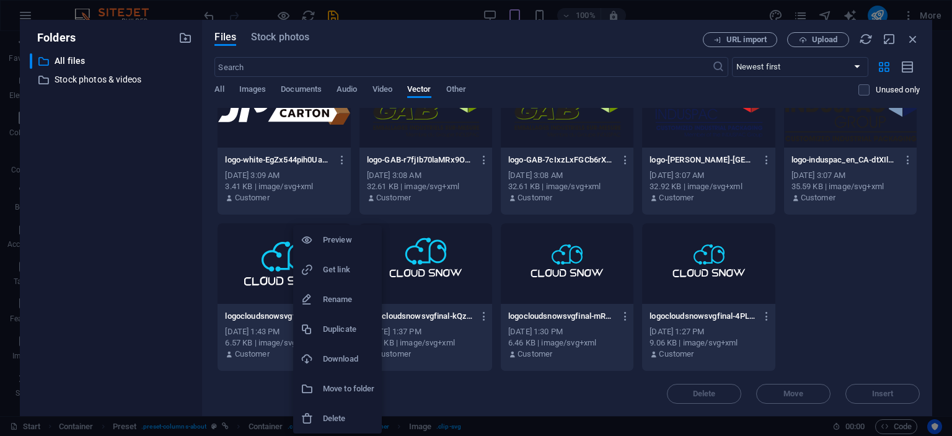
click at [330, 415] on h6 "Delete" at bounding box center [348, 418] width 51 height 15
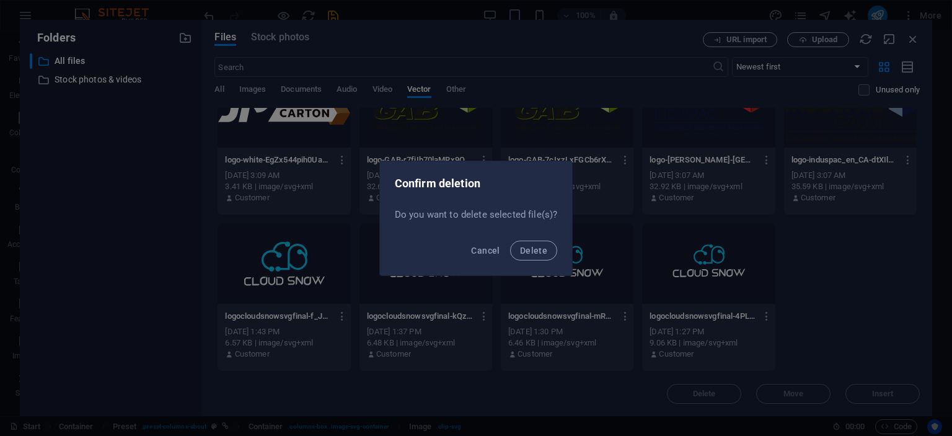
drag, startPoint x: 538, startPoint y: 251, endPoint x: 469, endPoint y: 267, distance: 70.7
click at [537, 252] on span "Delete" at bounding box center [533, 250] width 27 height 10
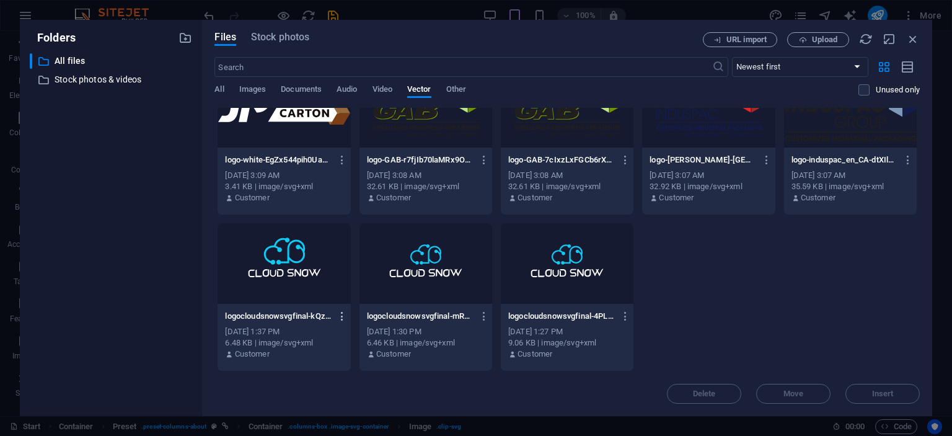
click at [343, 314] on icon "button" at bounding box center [343, 316] width 12 height 11
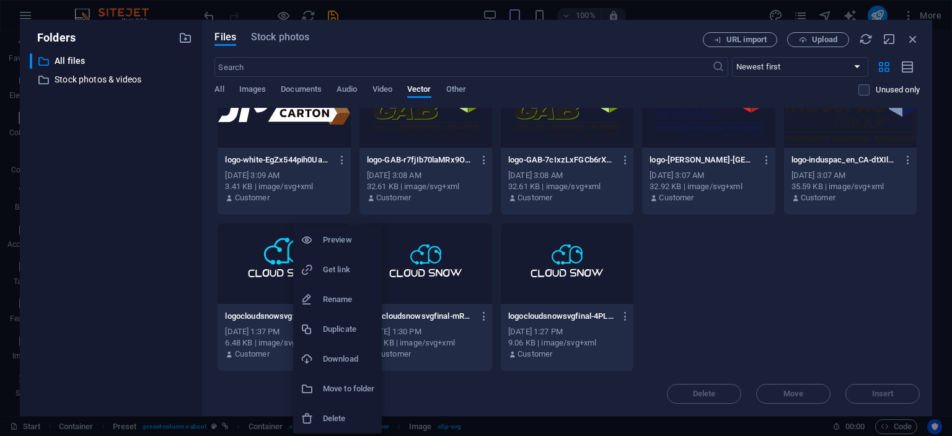
click at [324, 407] on li "Delete" at bounding box center [337, 419] width 89 height 30
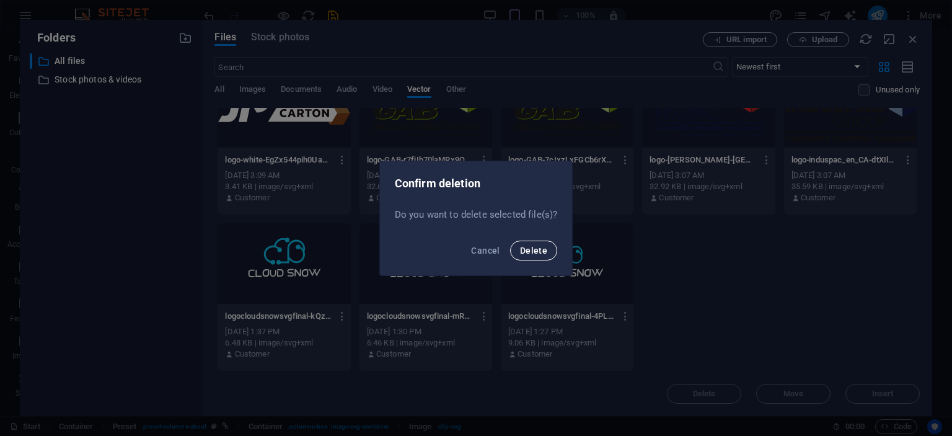
click at [533, 249] on span "Delete" at bounding box center [533, 250] width 27 height 10
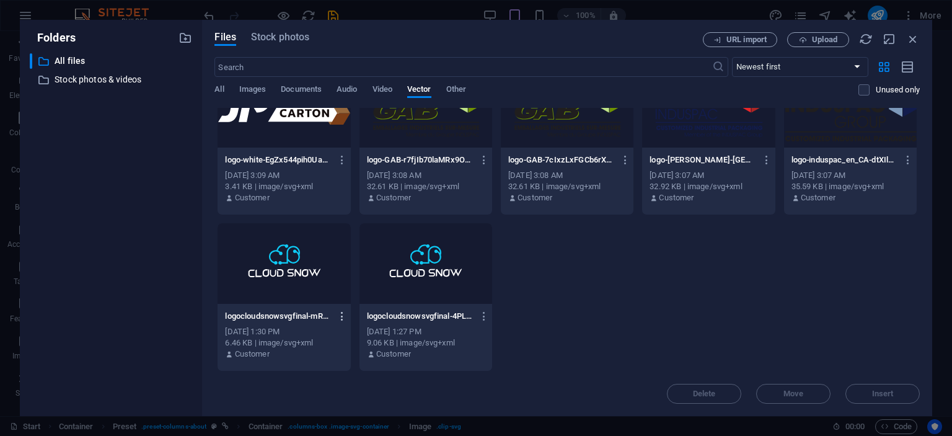
click at [341, 316] on icon "button" at bounding box center [343, 316] width 12 height 11
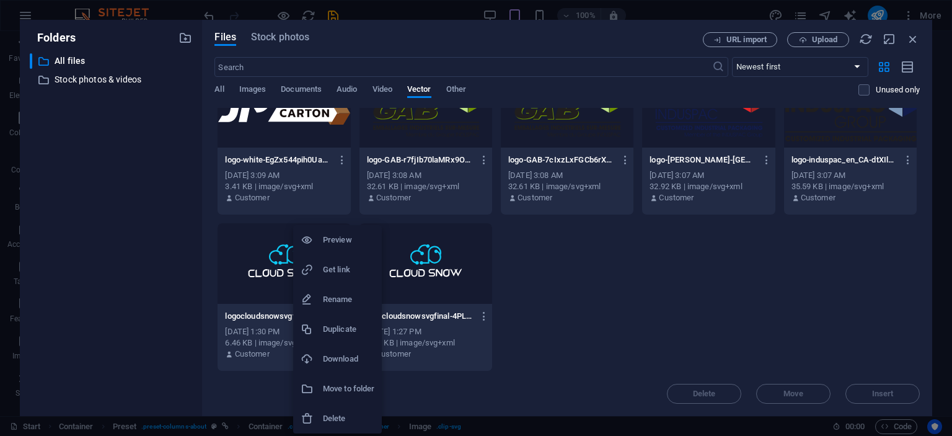
click at [333, 410] on li "Delete" at bounding box center [337, 419] width 89 height 30
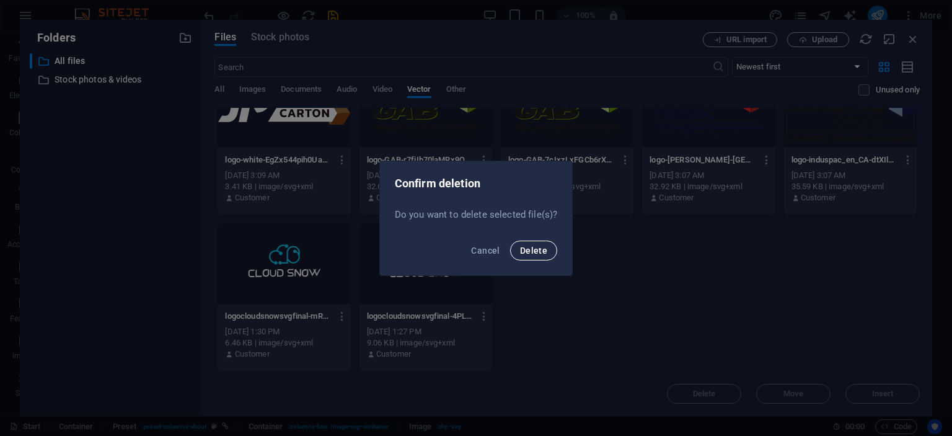
click at [539, 256] on button "Delete" at bounding box center [533, 251] width 47 height 20
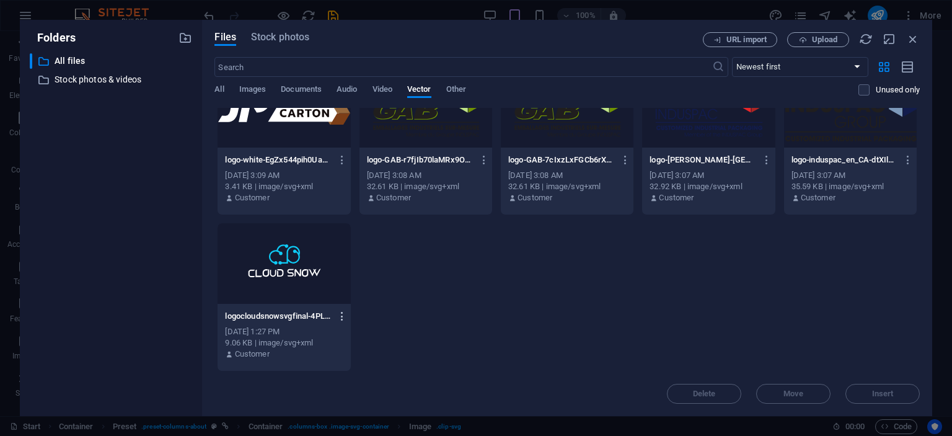
click at [338, 319] on icon "button" at bounding box center [343, 316] width 12 height 11
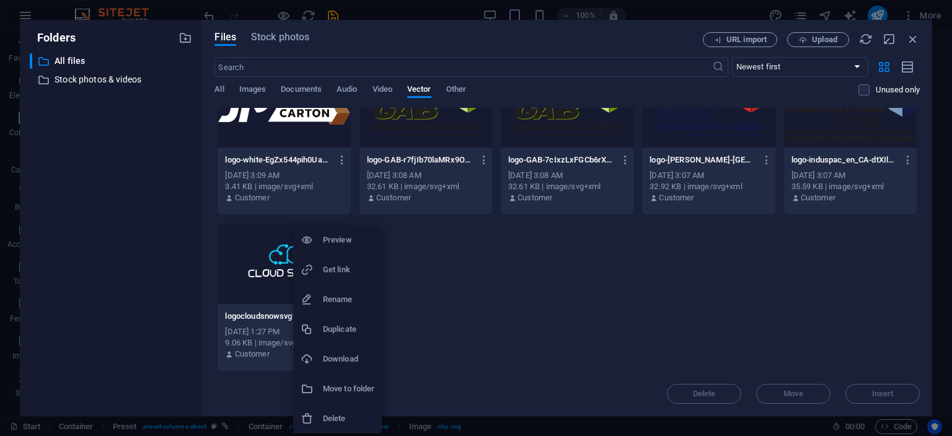
click at [324, 408] on li "Delete" at bounding box center [337, 419] width 89 height 30
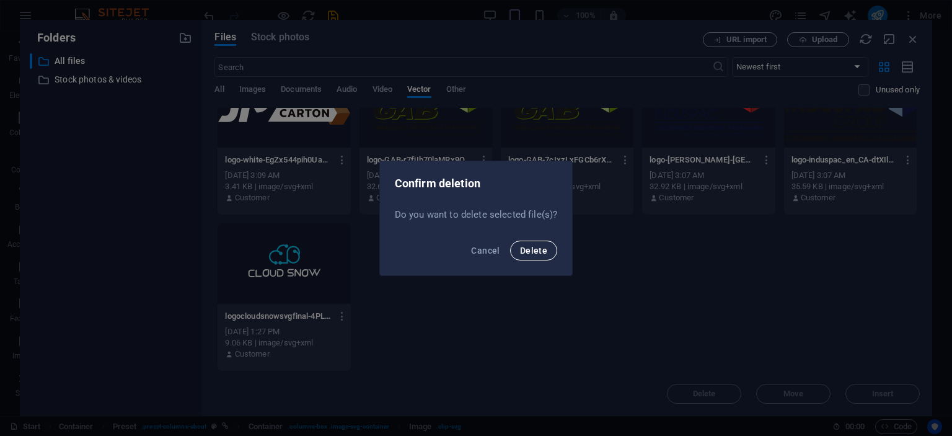
click at [544, 249] on span "Delete" at bounding box center [533, 250] width 27 height 10
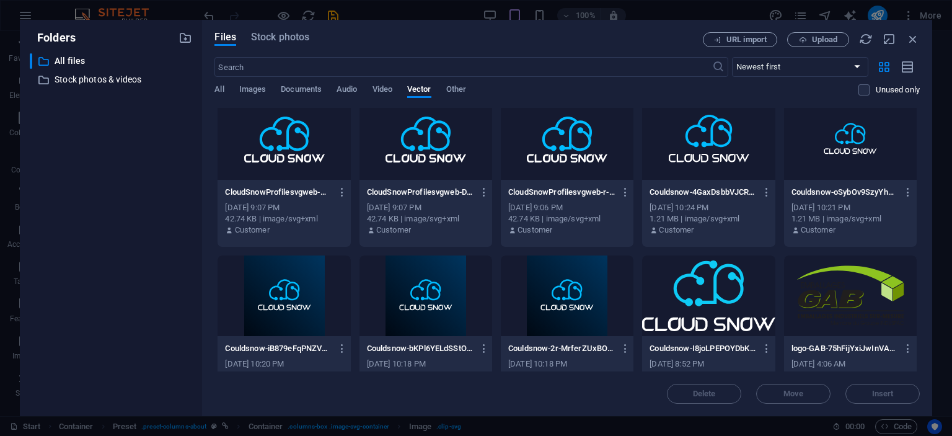
scroll to position [0, 0]
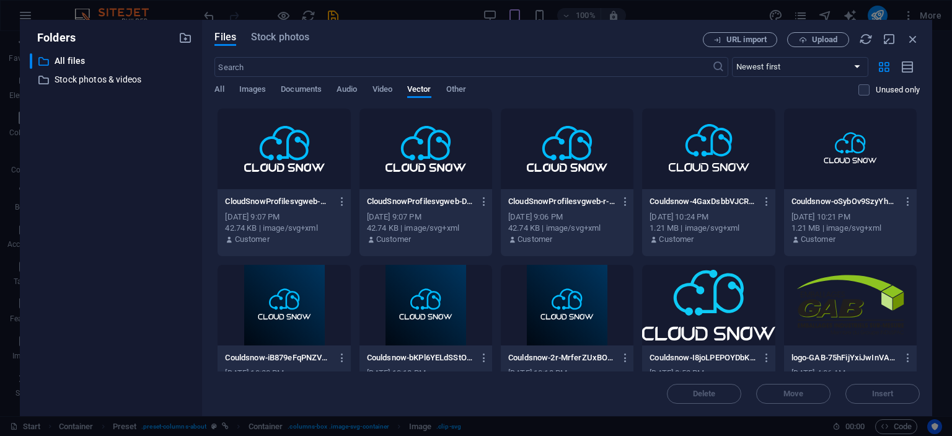
click at [226, 88] on div "All Images Documents Audio Video Vector Other" at bounding box center [536, 96] width 644 height 24
click at [462, 91] on span "Other" at bounding box center [456, 90] width 20 height 17
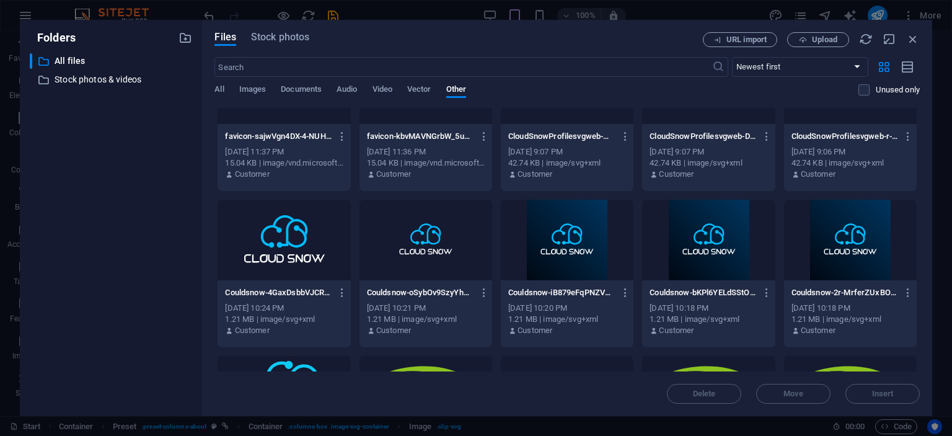
scroll to position [56, 0]
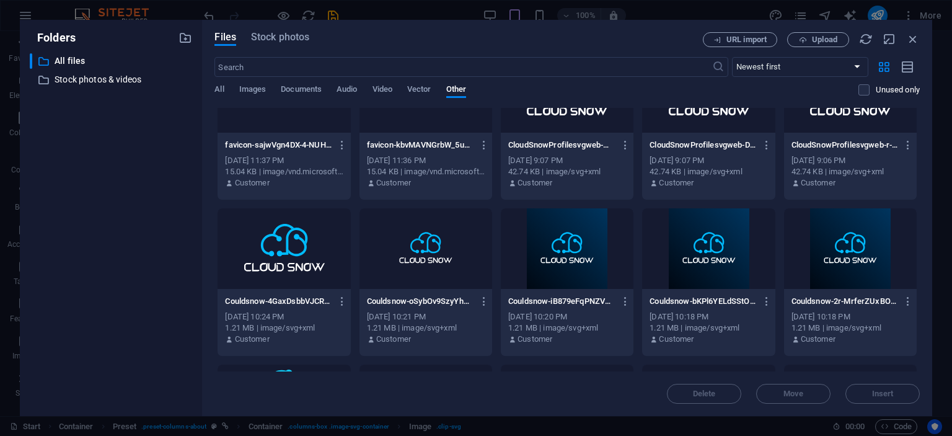
click at [224, 92] on div "All Images Documents Audio Video Vector Other" at bounding box center [536, 96] width 644 height 24
click at [224, 89] on span "All" at bounding box center [218, 90] width 9 height 17
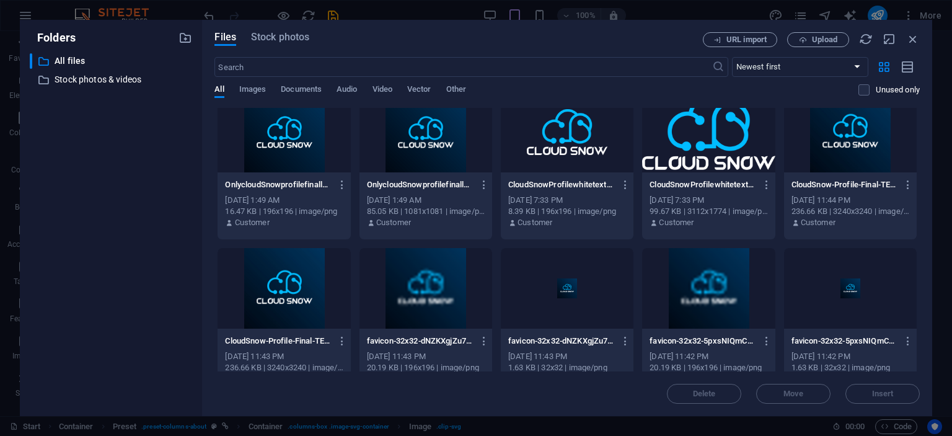
scroll to position [0, 0]
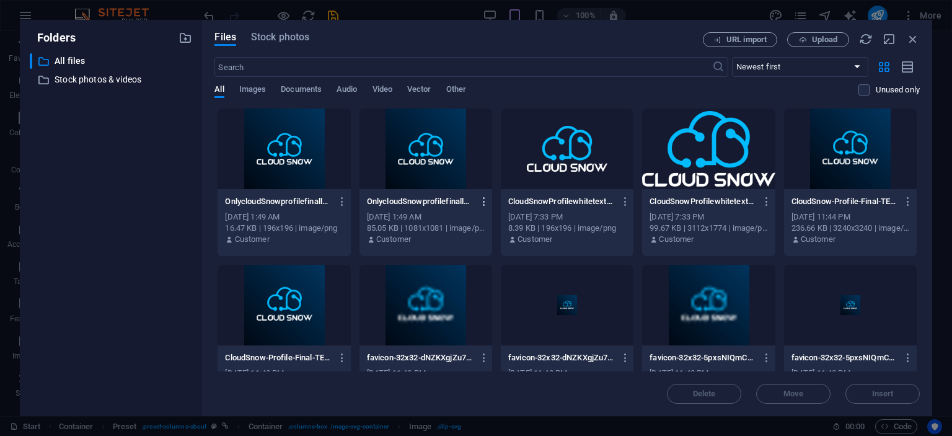
click at [482, 200] on icon "button" at bounding box center [485, 201] width 12 height 11
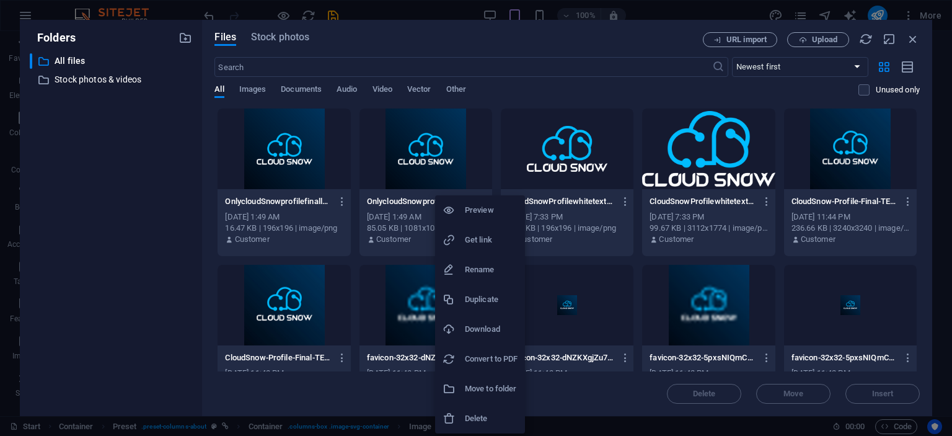
click at [495, 213] on h6 "Preview" at bounding box center [491, 210] width 53 height 15
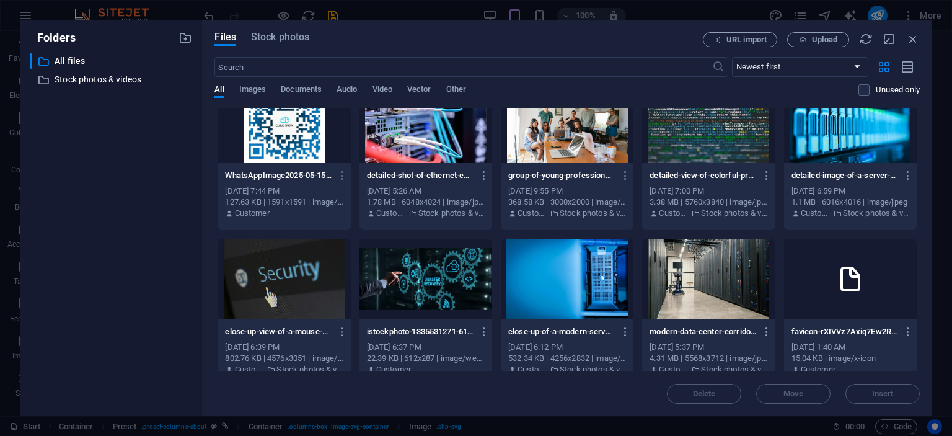
scroll to position [1760, 0]
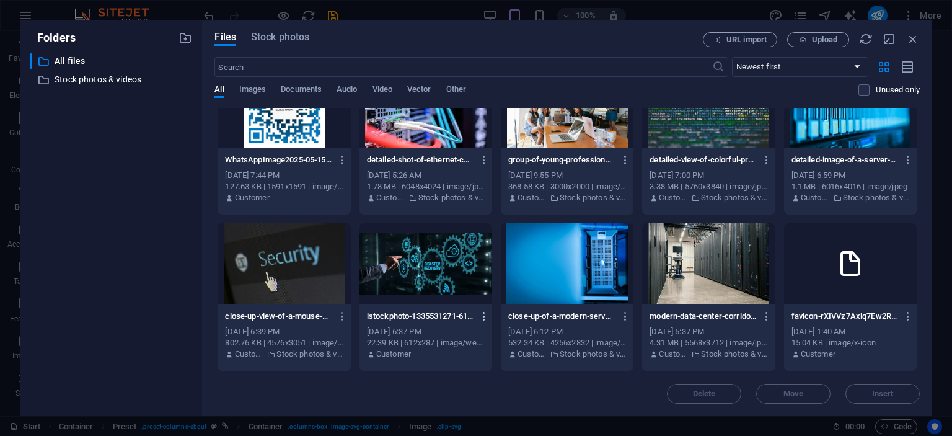
click at [480, 319] on icon "button" at bounding box center [485, 316] width 12 height 11
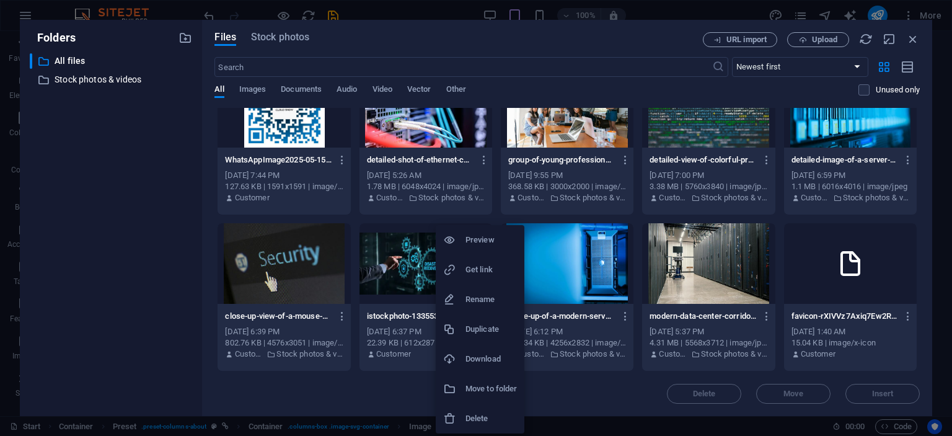
click at [464, 412] on li "Delete" at bounding box center [480, 419] width 89 height 30
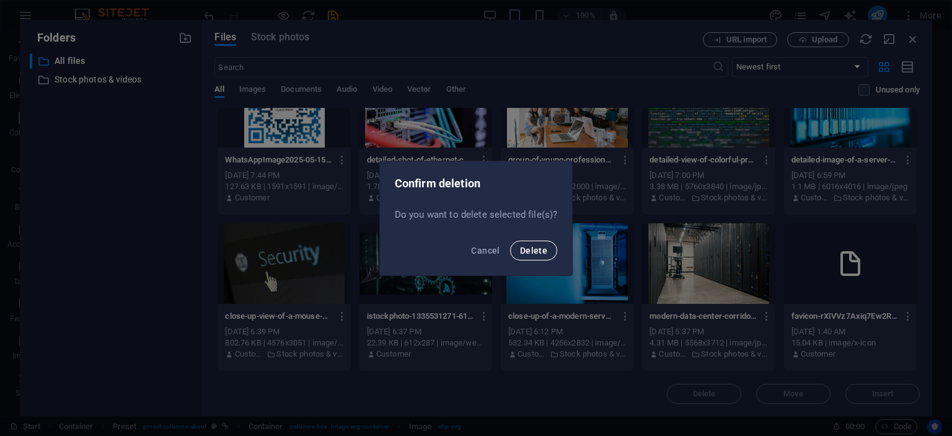
click at [537, 242] on button "Delete" at bounding box center [533, 251] width 47 height 20
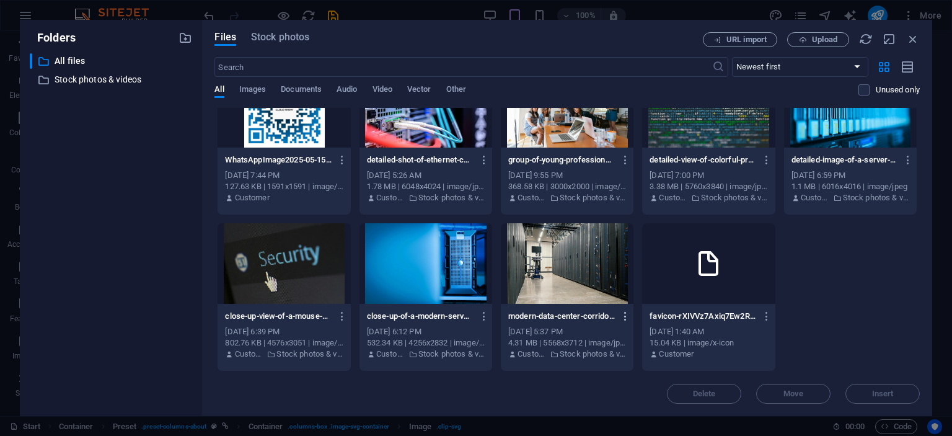
click at [625, 317] on icon "button" at bounding box center [626, 316] width 12 height 11
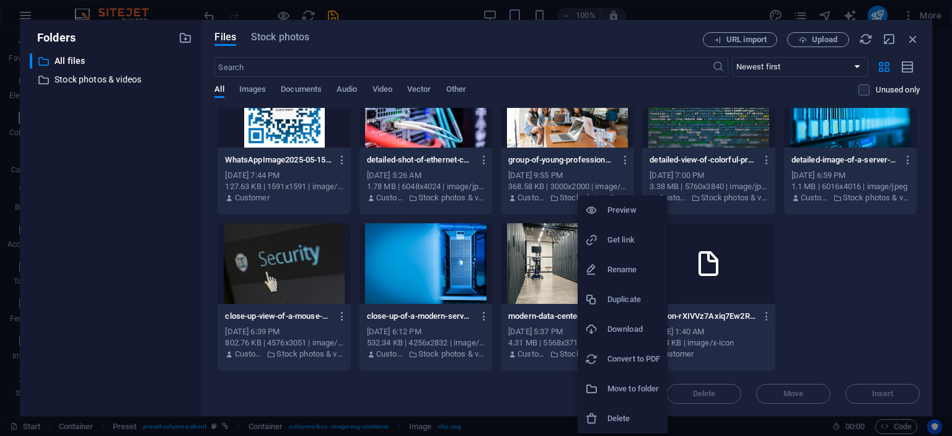
click at [619, 414] on h6 "Delete" at bounding box center [634, 418] width 53 height 15
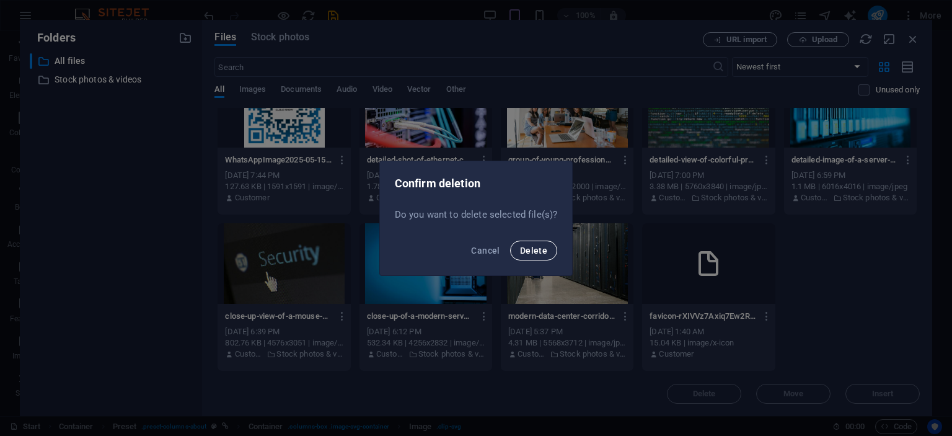
click at [550, 259] on button "Delete" at bounding box center [533, 251] width 47 height 20
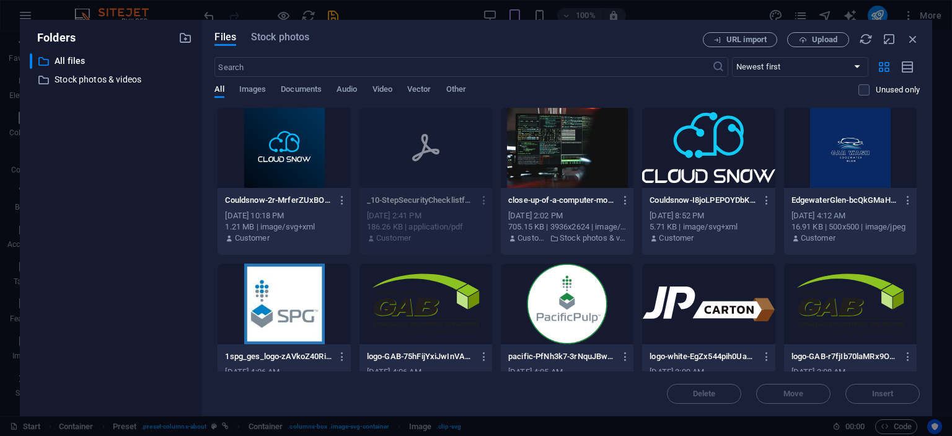
scroll to position [1138, 0]
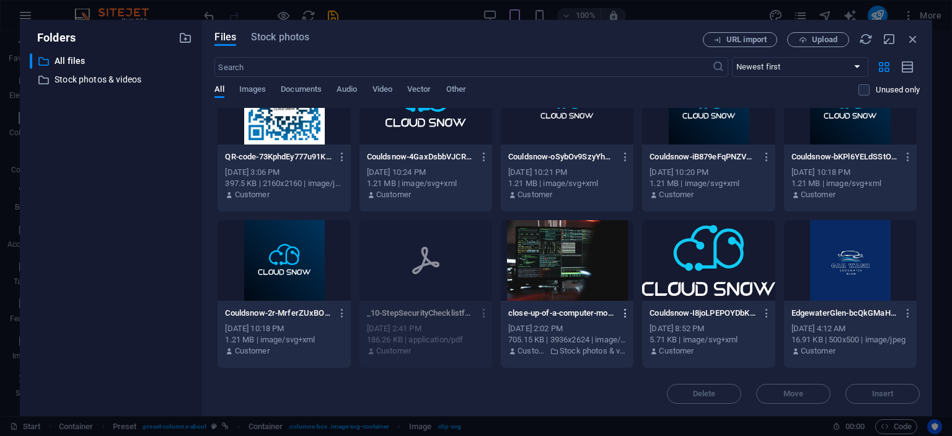
click at [624, 313] on icon "button" at bounding box center [626, 312] width 12 height 11
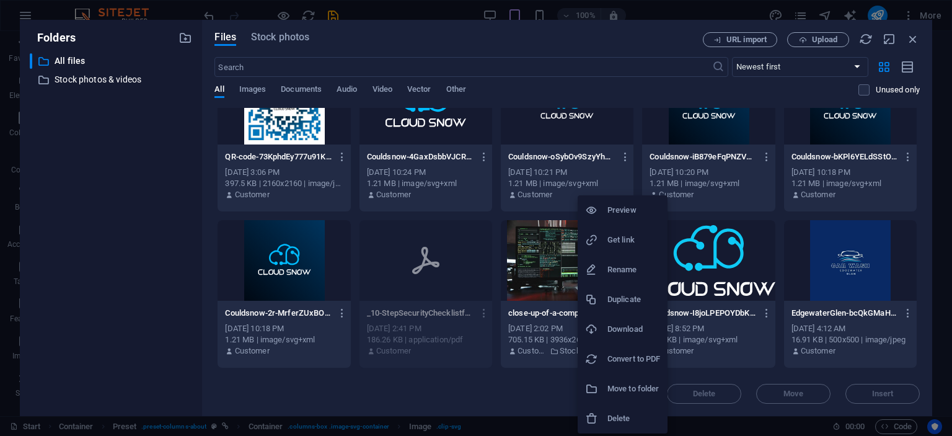
click at [615, 413] on h6 "Delete" at bounding box center [634, 418] width 53 height 15
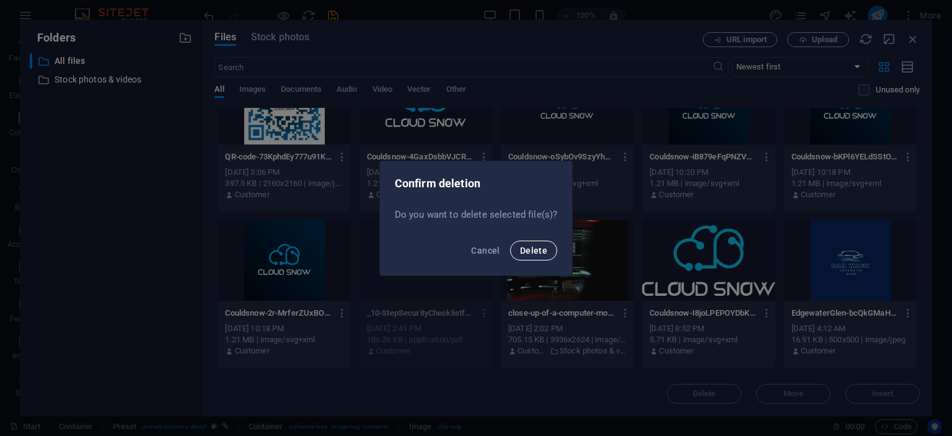
drag, startPoint x: 532, startPoint y: 243, endPoint x: 534, endPoint y: 249, distance: 6.5
click at [533, 243] on button "Delete" at bounding box center [533, 251] width 47 height 20
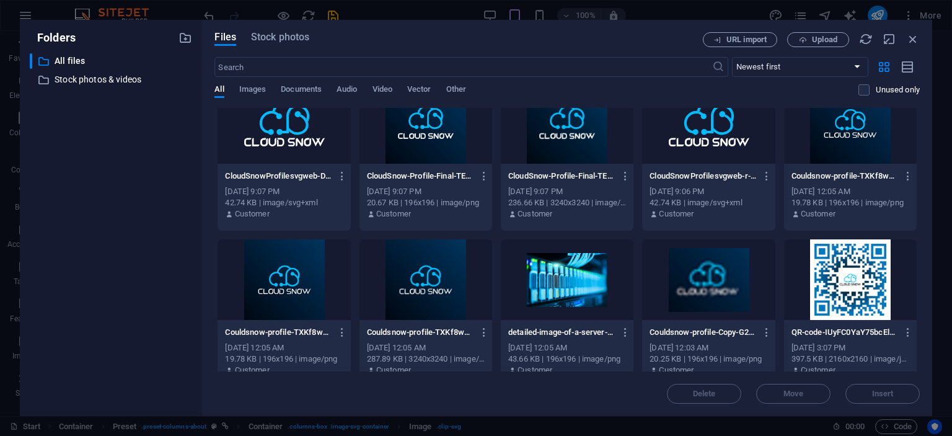
scroll to position [798, 0]
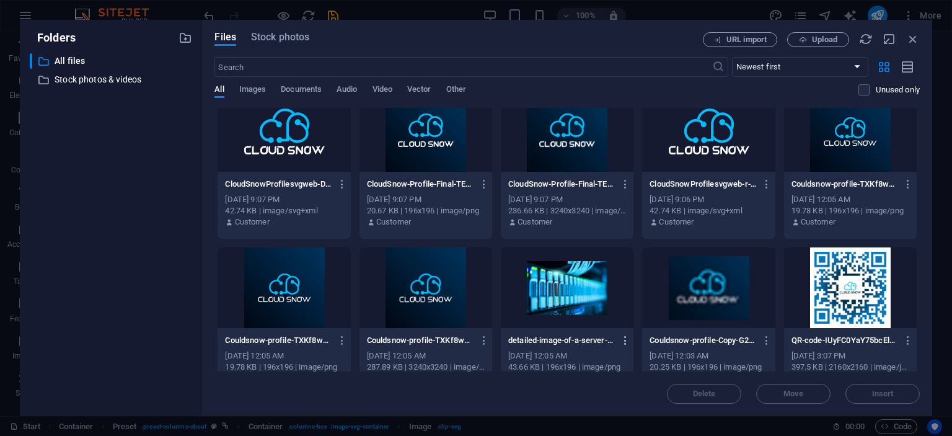
click at [626, 338] on icon "button" at bounding box center [626, 340] width 12 height 11
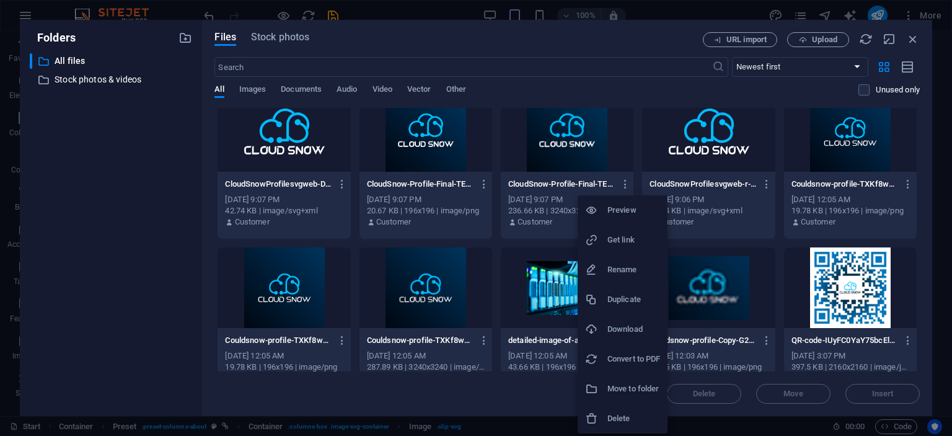
click at [615, 410] on li "Delete" at bounding box center [623, 419] width 90 height 30
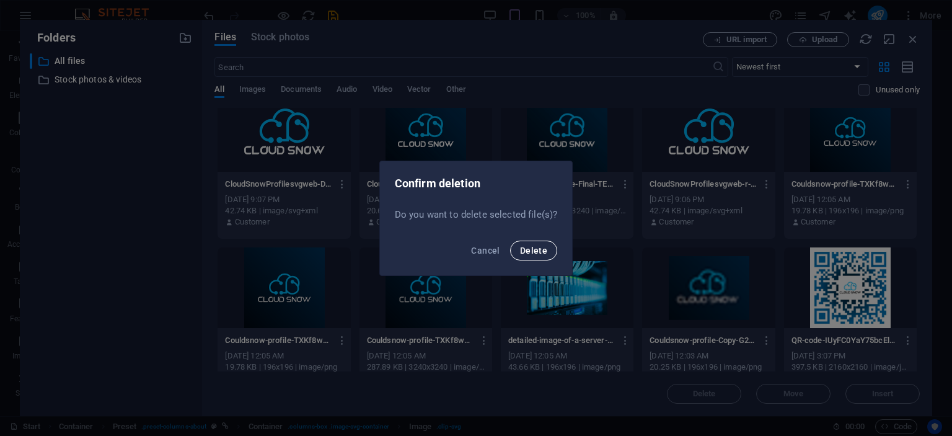
click at [544, 254] on span "Delete" at bounding box center [533, 250] width 27 height 10
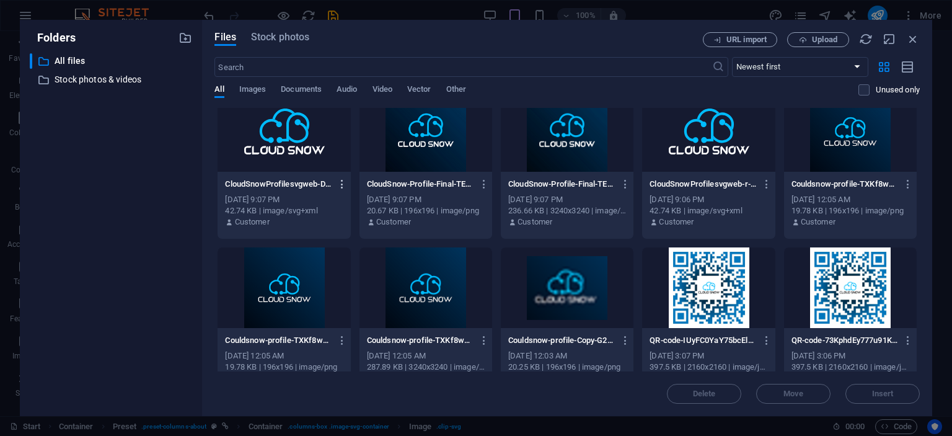
click at [343, 182] on icon "button" at bounding box center [343, 184] width 12 height 11
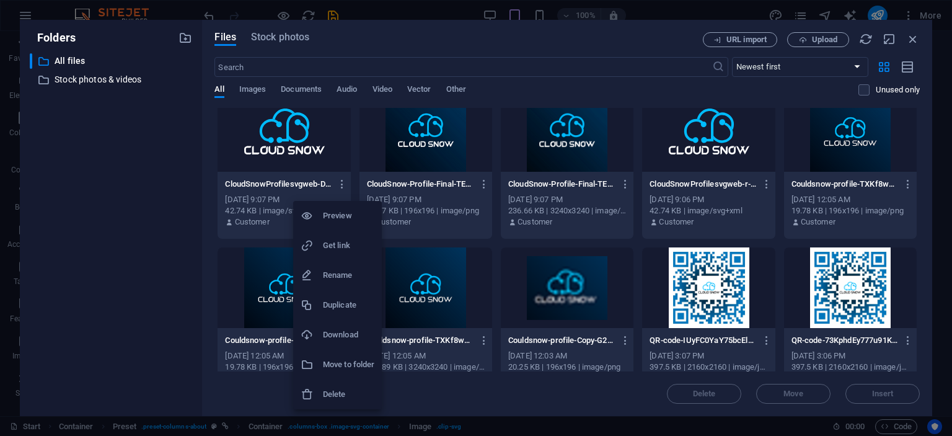
click at [332, 388] on h6 "Delete" at bounding box center [348, 394] width 51 height 15
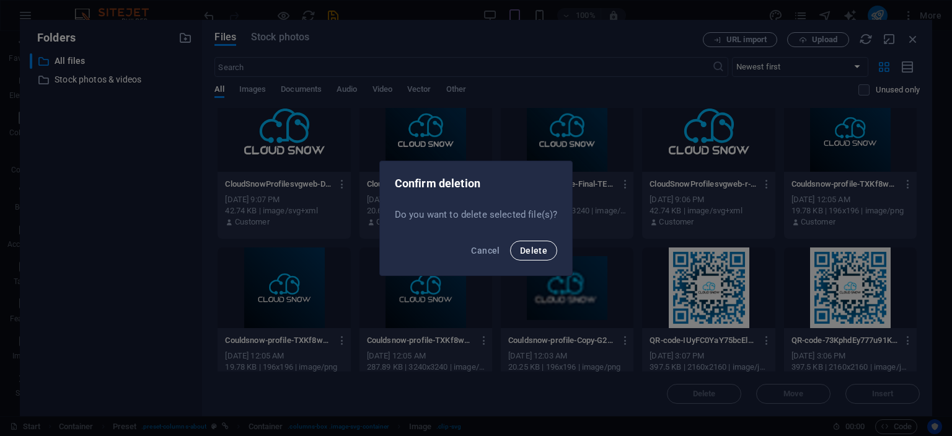
click at [536, 252] on span "Delete" at bounding box center [533, 250] width 27 height 10
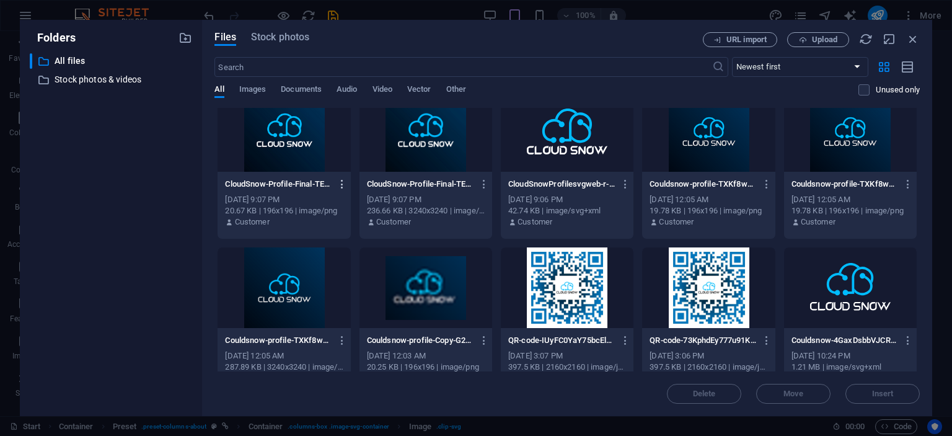
click at [340, 185] on icon "button" at bounding box center [343, 184] width 12 height 11
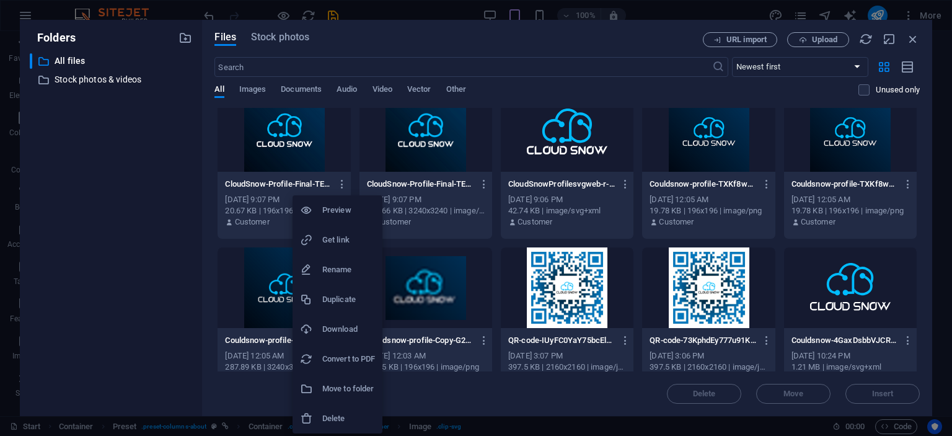
click at [328, 415] on h6 "Delete" at bounding box center [348, 418] width 53 height 15
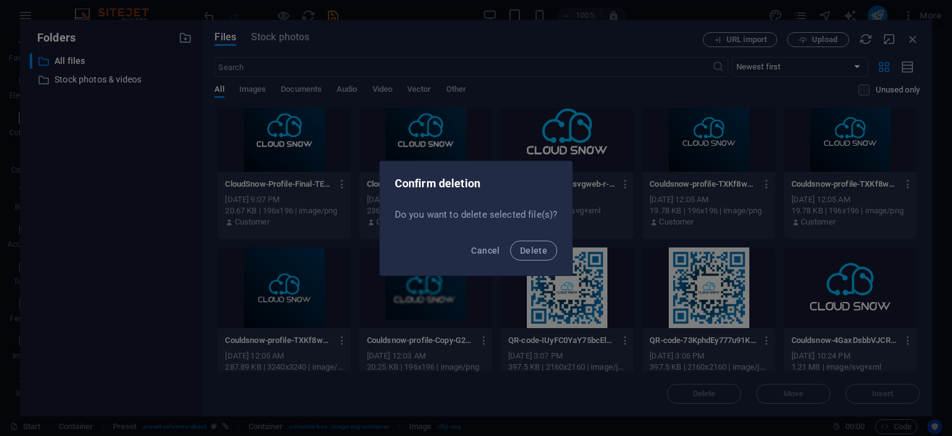
drag, startPoint x: 529, startPoint y: 244, endPoint x: 428, endPoint y: 251, distance: 101.9
click at [529, 245] on button "Delete" at bounding box center [533, 251] width 47 height 20
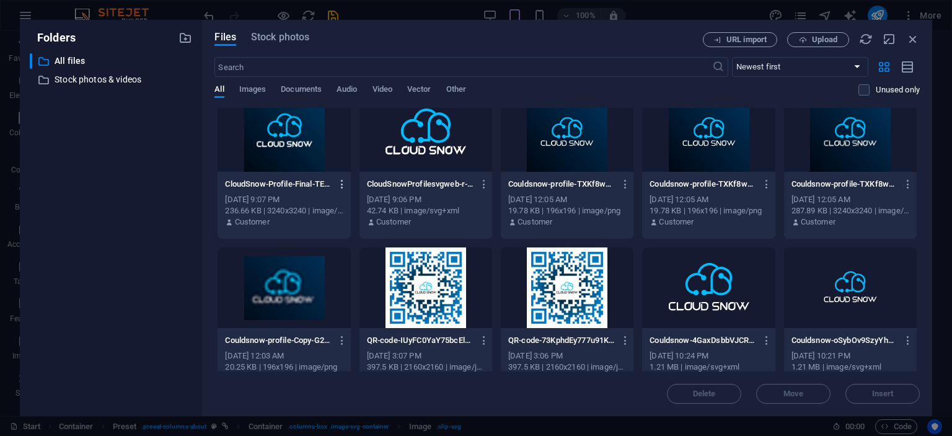
click at [343, 182] on icon "button" at bounding box center [343, 184] width 12 height 11
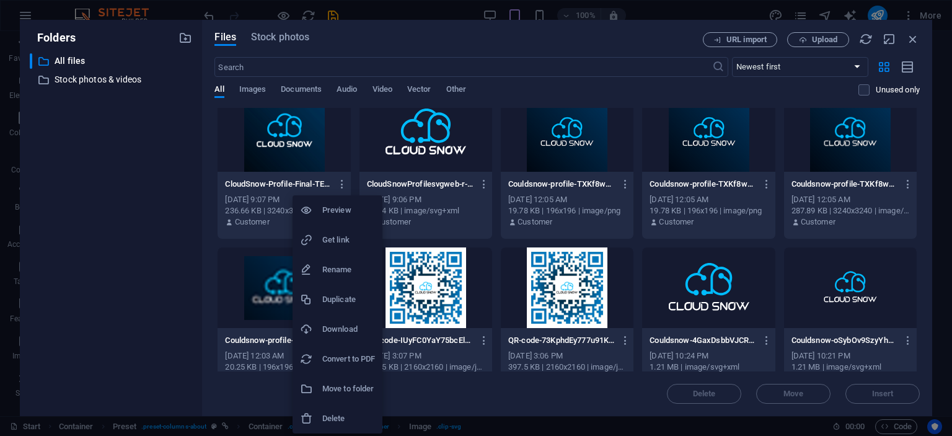
click at [327, 409] on li "Delete" at bounding box center [338, 419] width 90 height 30
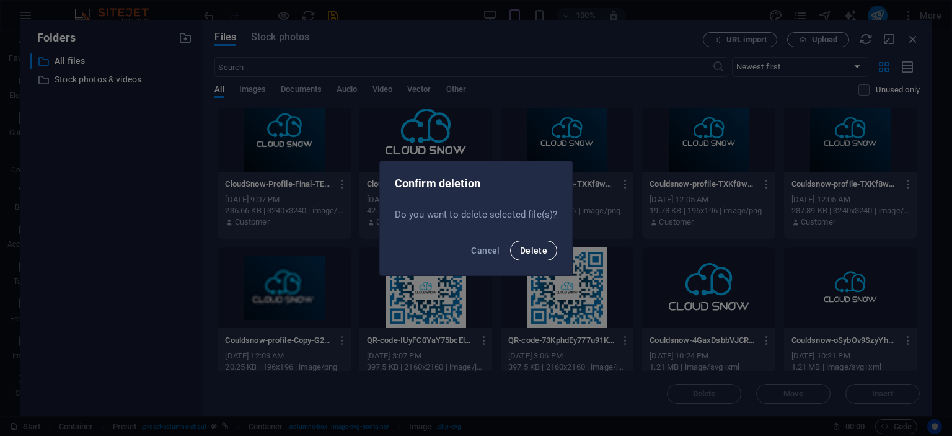
click at [528, 252] on span "Delete" at bounding box center [533, 250] width 27 height 10
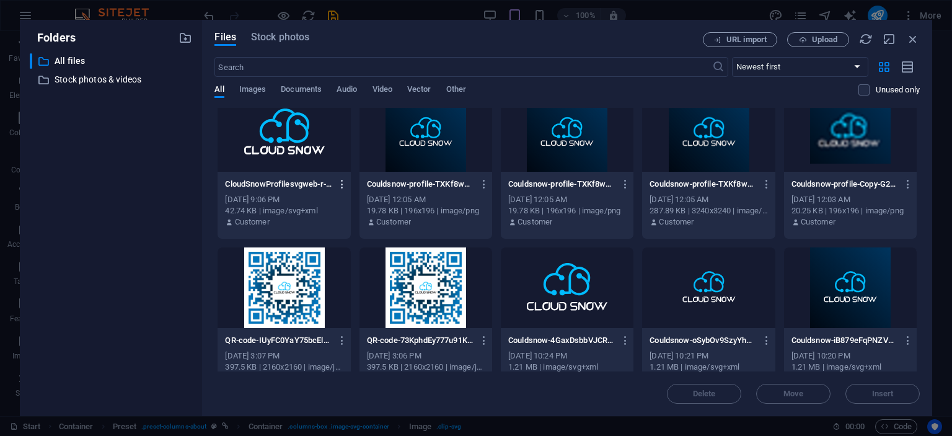
click at [340, 184] on icon "button" at bounding box center [343, 184] width 12 height 11
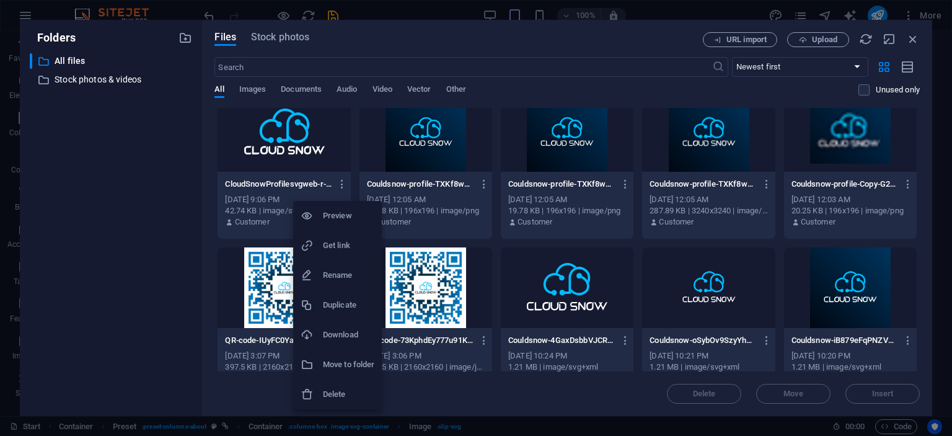
click at [327, 392] on h6 "Delete" at bounding box center [348, 394] width 51 height 15
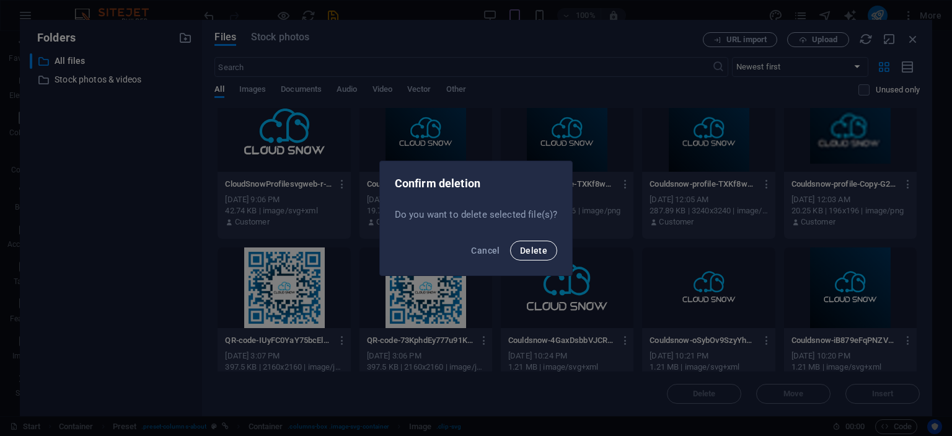
drag, startPoint x: 526, startPoint y: 250, endPoint x: 468, endPoint y: 252, distance: 57.7
click at [521, 251] on span "Delete" at bounding box center [533, 250] width 27 height 10
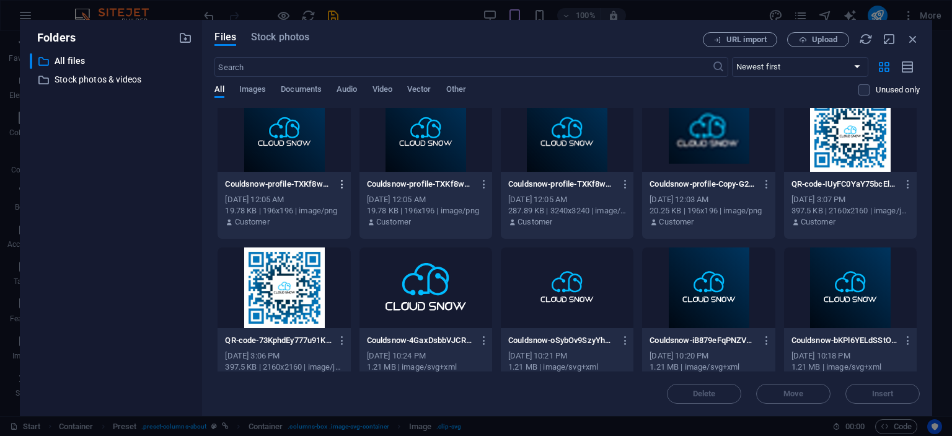
click at [337, 180] on icon "button" at bounding box center [343, 184] width 12 height 11
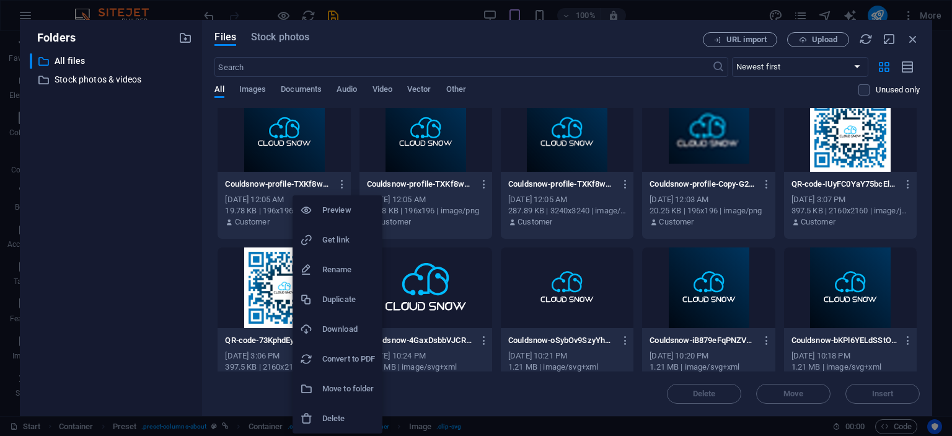
click at [334, 416] on h6 "Delete" at bounding box center [348, 418] width 53 height 15
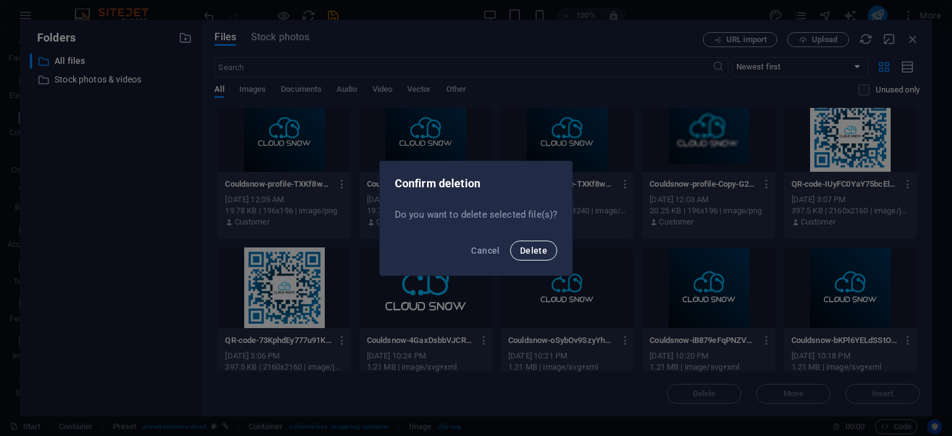
click at [528, 249] on span "Delete" at bounding box center [533, 250] width 27 height 10
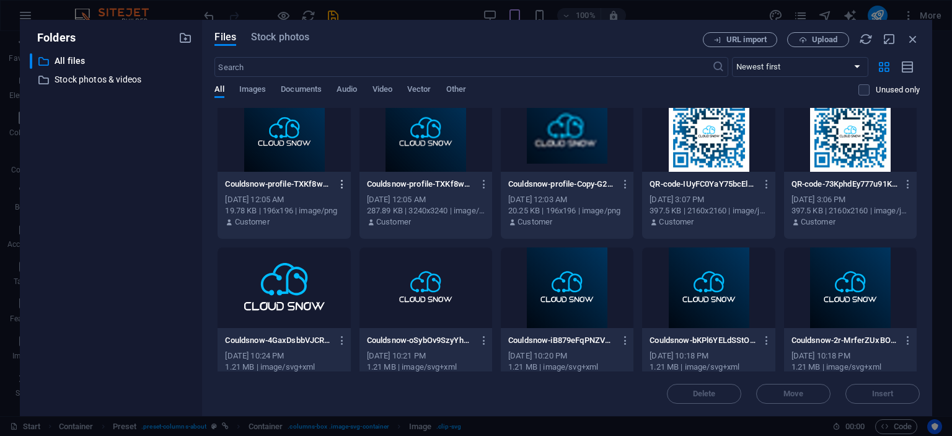
click at [342, 180] on icon "button" at bounding box center [343, 184] width 12 height 11
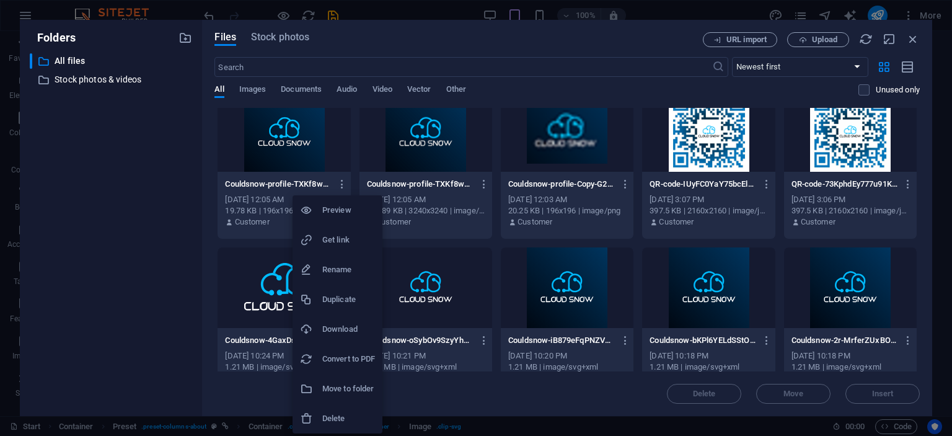
click at [327, 413] on h6 "Delete" at bounding box center [348, 418] width 53 height 15
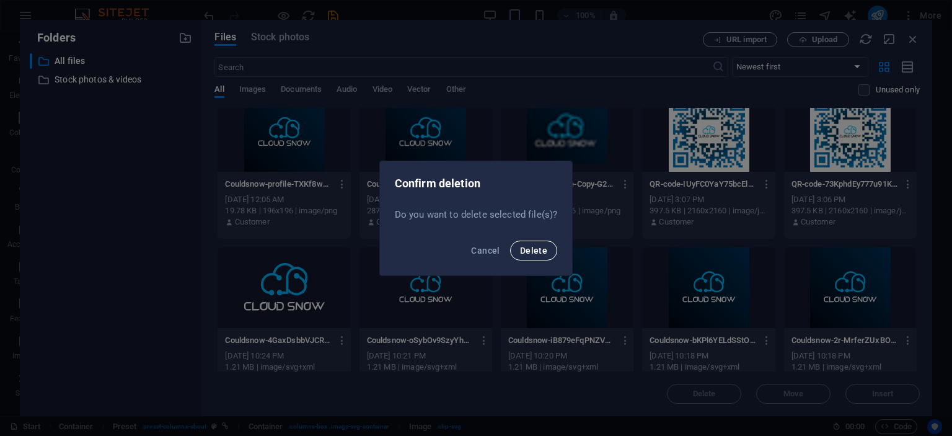
click at [541, 254] on span "Delete" at bounding box center [533, 250] width 27 height 10
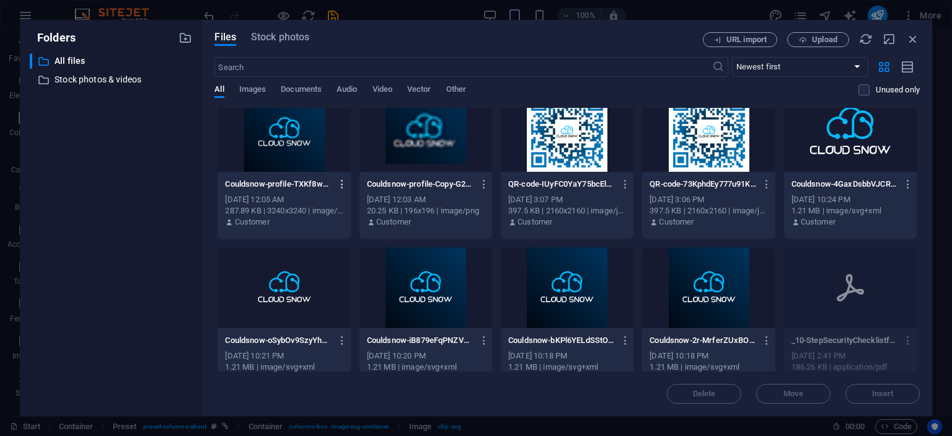
click at [340, 182] on icon "button" at bounding box center [343, 184] width 12 height 11
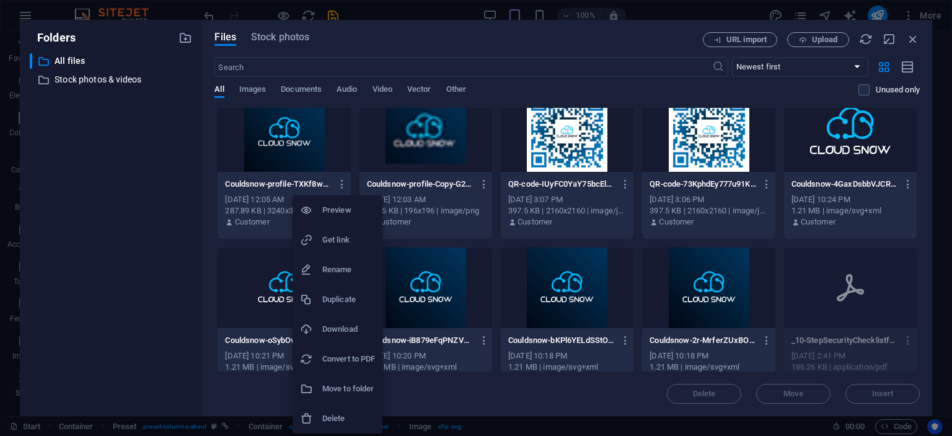
click at [330, 415] on h6 "Delete" at bounding box center [348, 418] width 53 height 15
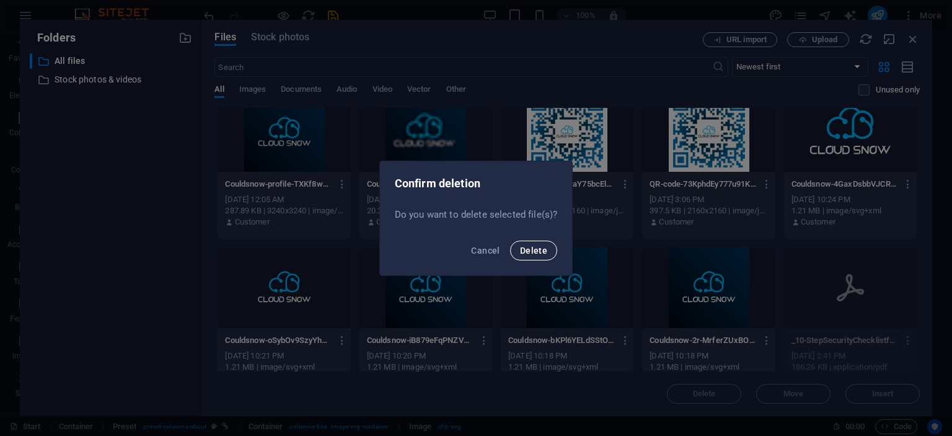
click at [531, 247] on span "Delete" at bounding box center [533, 250] width 27 height 10
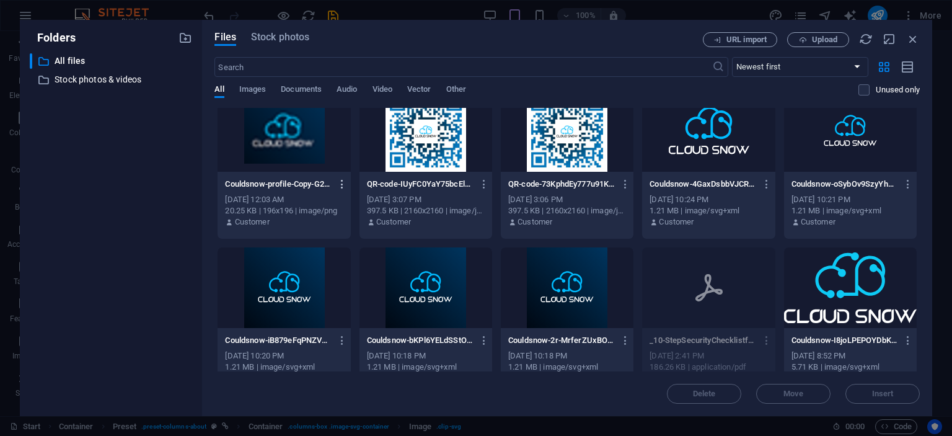
click at [341, 182] on icon "button" at bounding box center [343, 184] width 12 height 11
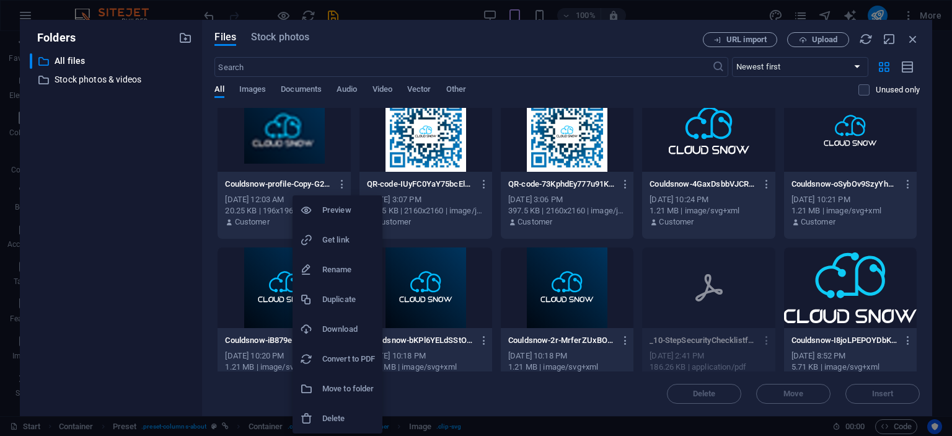
click at [361, 424] on h6 "Delete" at bounding box center [348, 418] width 53 height 15
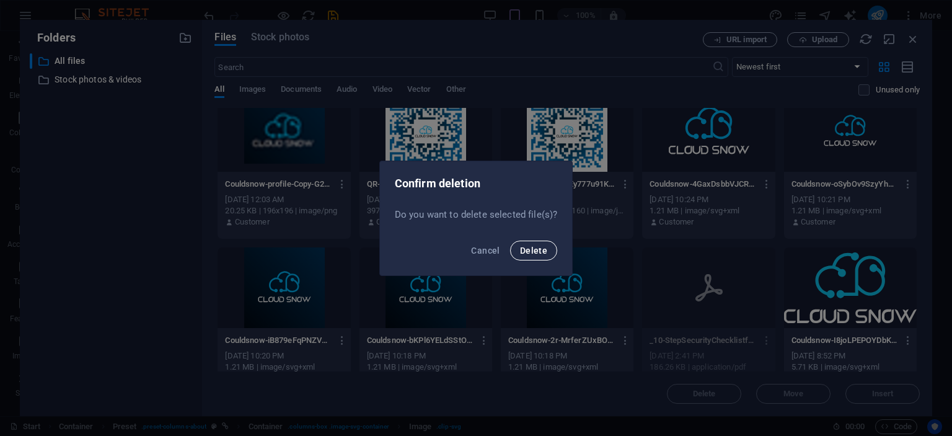
click at [535, 249] on span "Delete" at bounding box center [533, 250] width 27 height 10
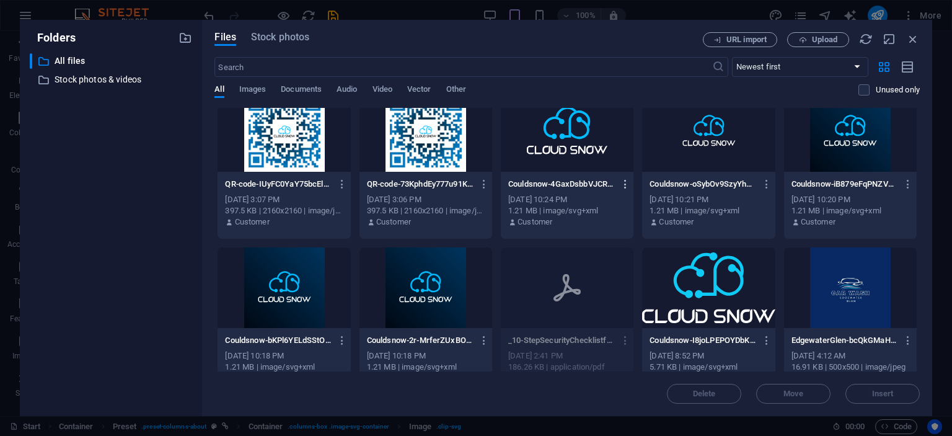
click at [625, 185] on icon "button" at bounding box center [626, 184] width 12 height 11
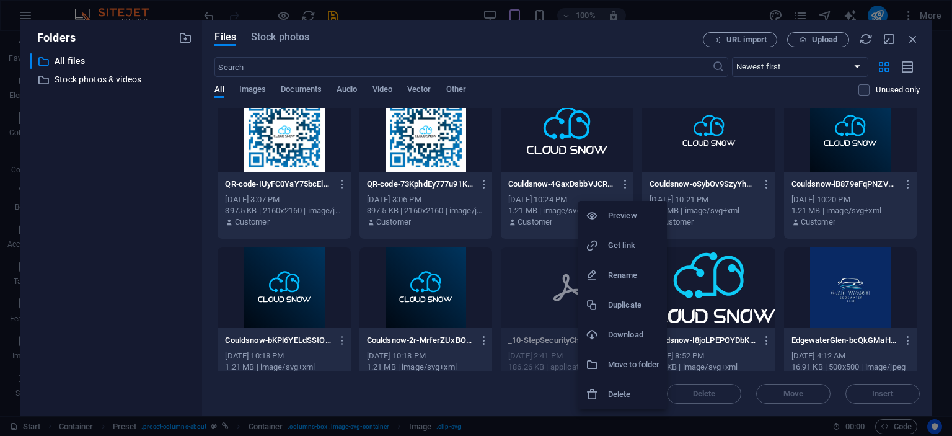
click at [604, 391] on div at bounding box center [597, 394] width 22 height 12
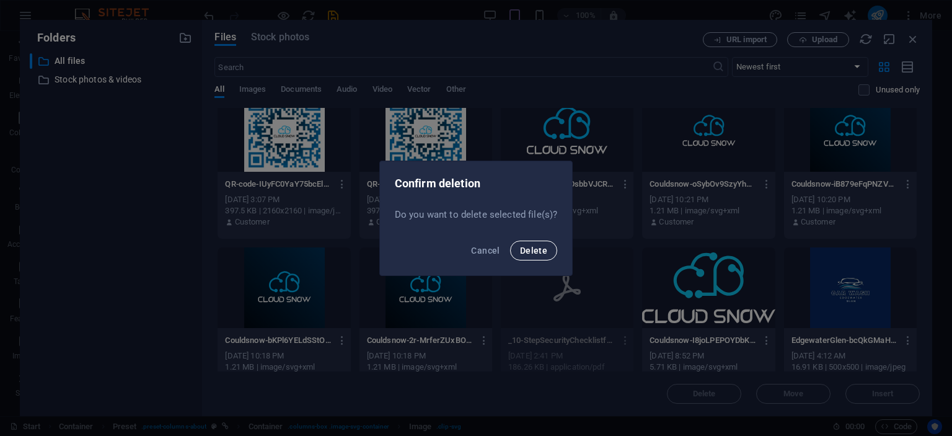
click at [547, 258] on button "Delete" at bounding box center [533, 251] width 47 height 20
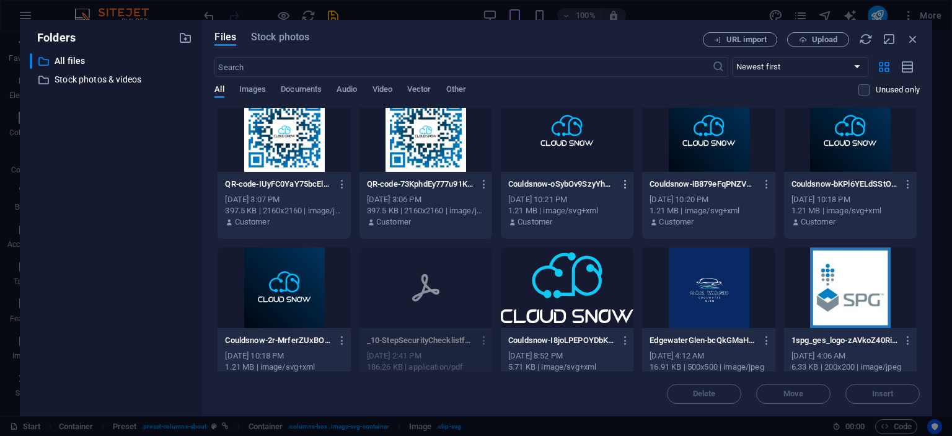
click at [627, 185] on icon "button" at bounding box center [626, 184] width 12 height 11
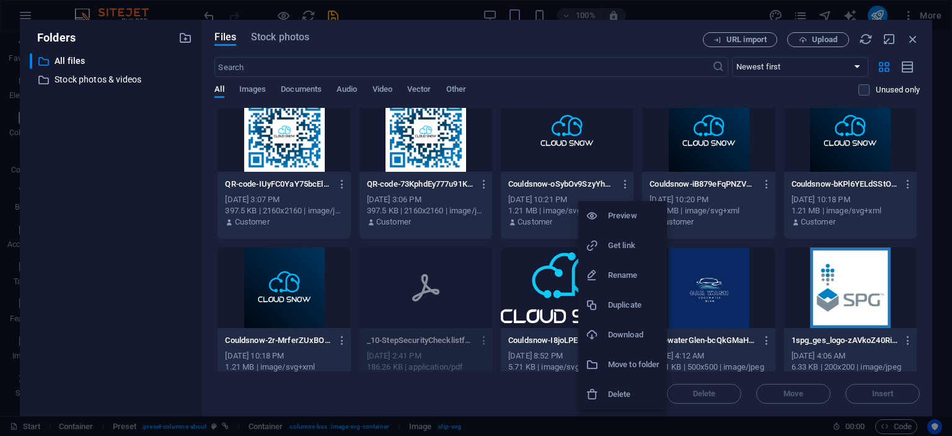
click at [619, 394] on h6 "Delete" at bounding box center [633, 394] width 51 height 15
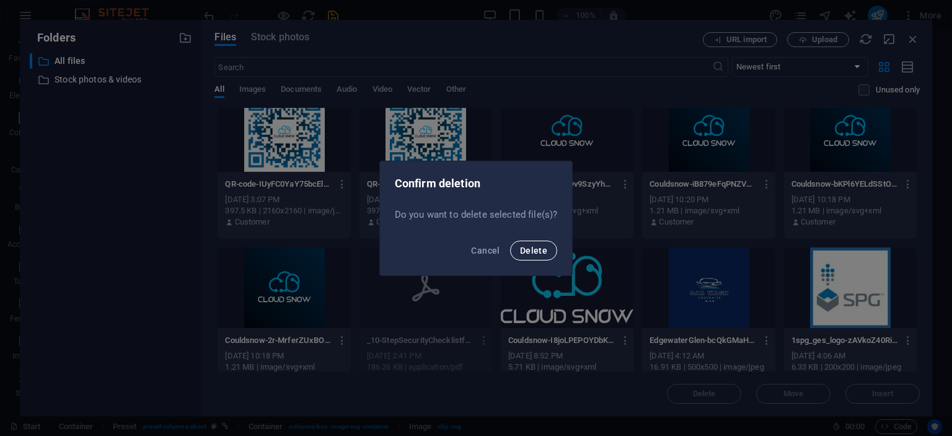
click at [542, 252] on span "Delete" at bounding box center [533, 250] width 27 height 10
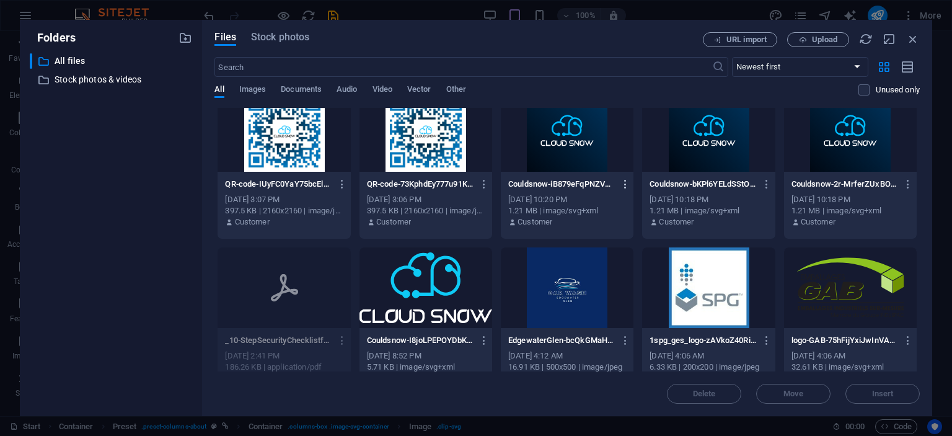
click at [621, 182] on icon "button" at bounding box center [626, 184] width 12 height 11
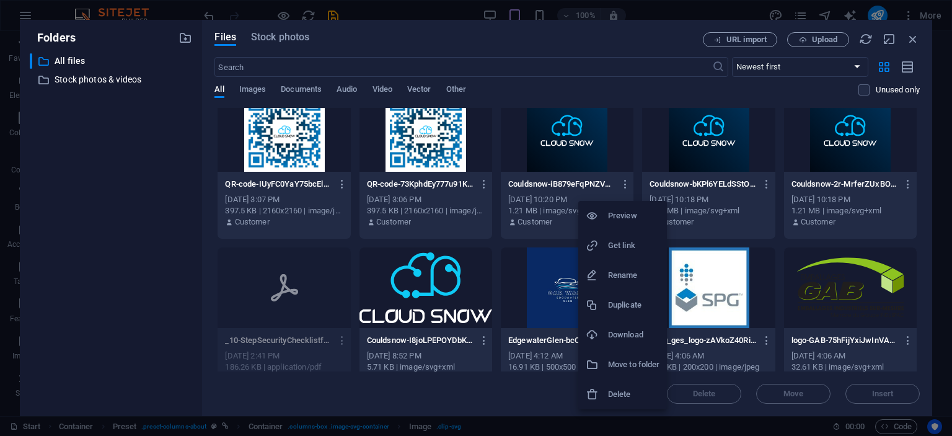
click at [599, 394] on div at bounding box center [597, 394] width 22 height 12
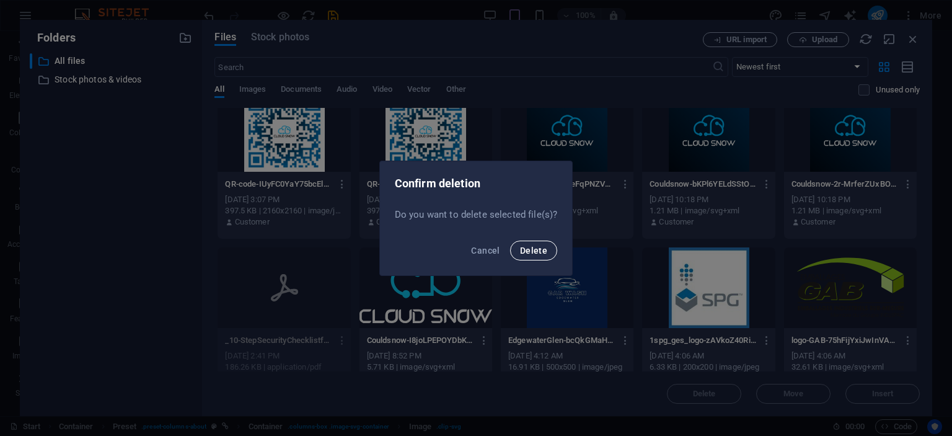
click at [520, 254] on button "Delete" at bounding box center [533, 251] width 47 height 20
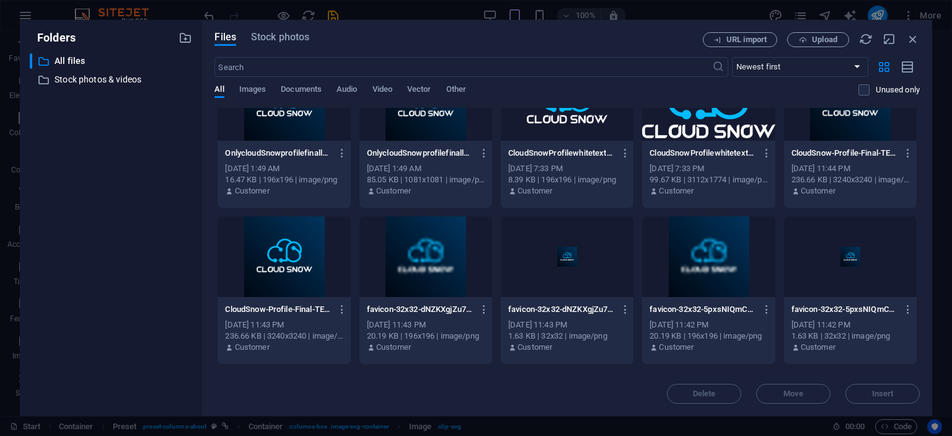
scroll to position [47, 0]
click at [909, 314] on icon "button" at bounding box center [909, 310] width 12 height 11
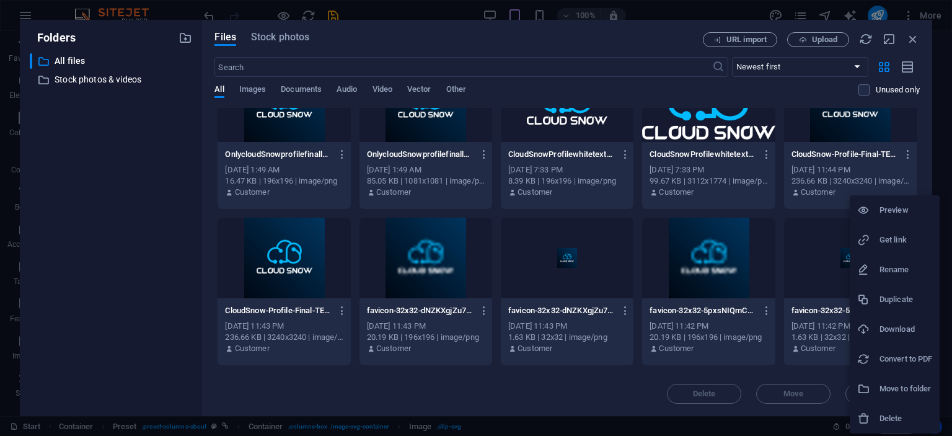
click at [883, 410] on li "Delete" at bounding box center [895, 419] width 90 height 30
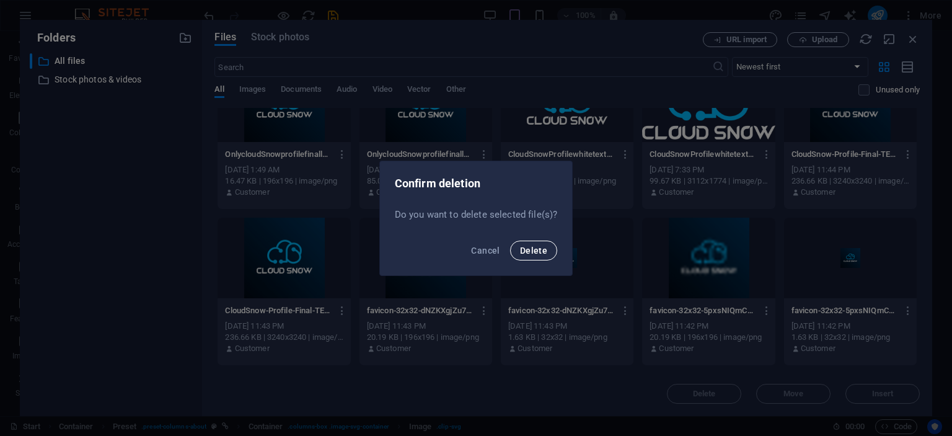
drag, startPoint x: 544, startPoint y: 254, endPoint x: 528, endPoint y: 255, distance: 16.8
click at [544, 254] on span "Delete" at bounding box center [533, 250] width 27 height 10
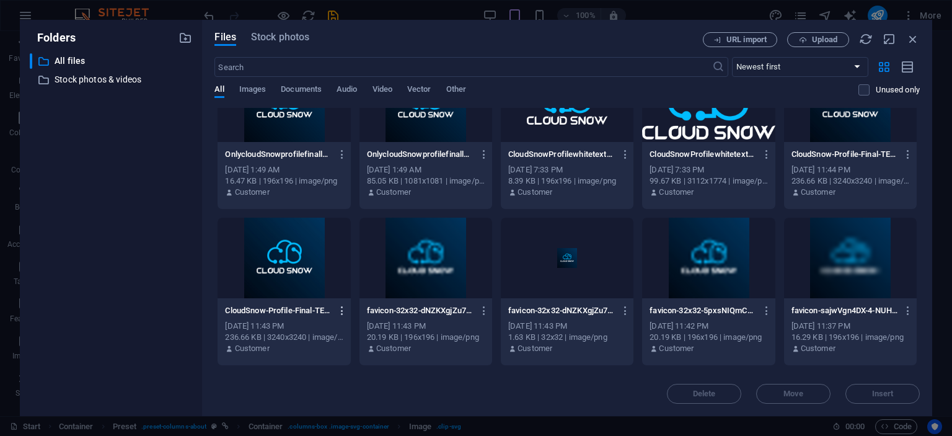
click at [342, 310] on icon "button" at bounding box center [343, 310] width 12 height 11
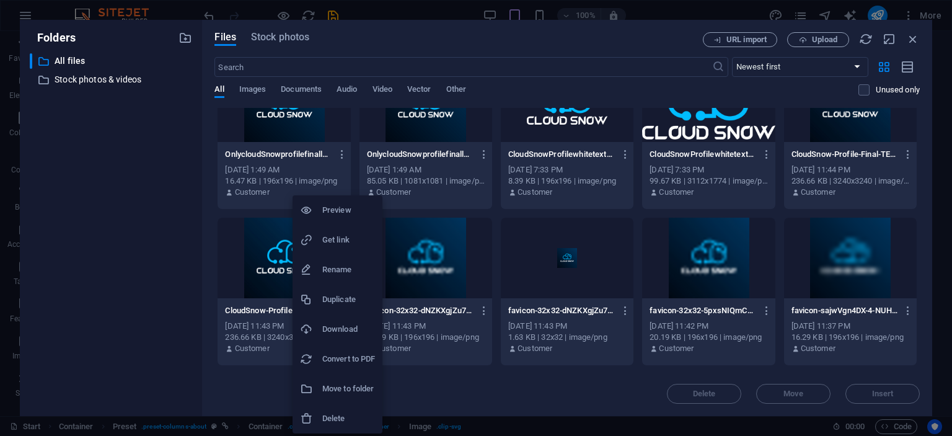
click at [340, 422] on h6 "Delete" at bounding box center [348, 418] width 53 height 15
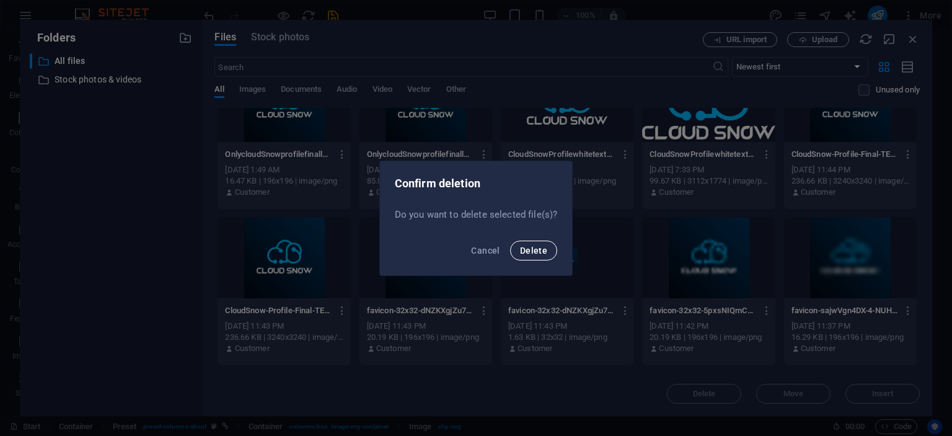
click at [529, 254] on span "Delete" at bounding box center [533, 250] width 27 height 10
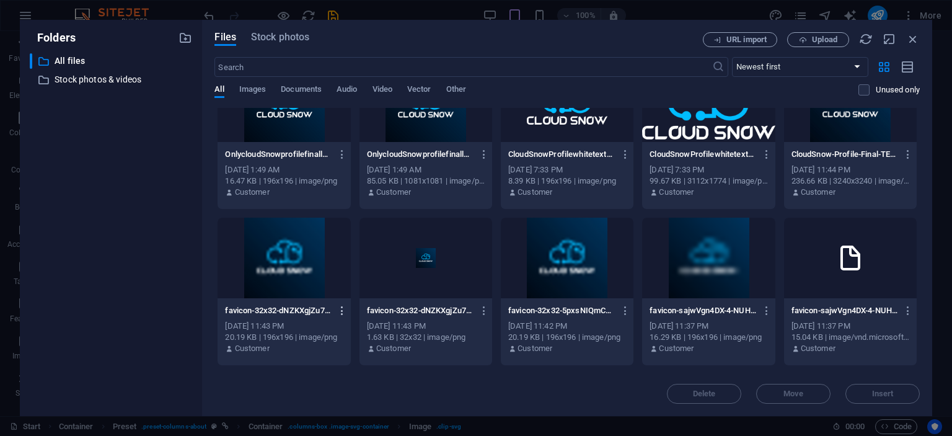
click at [342, 314] on icon "button" at bounding box center [343, 310] width 12 height 11
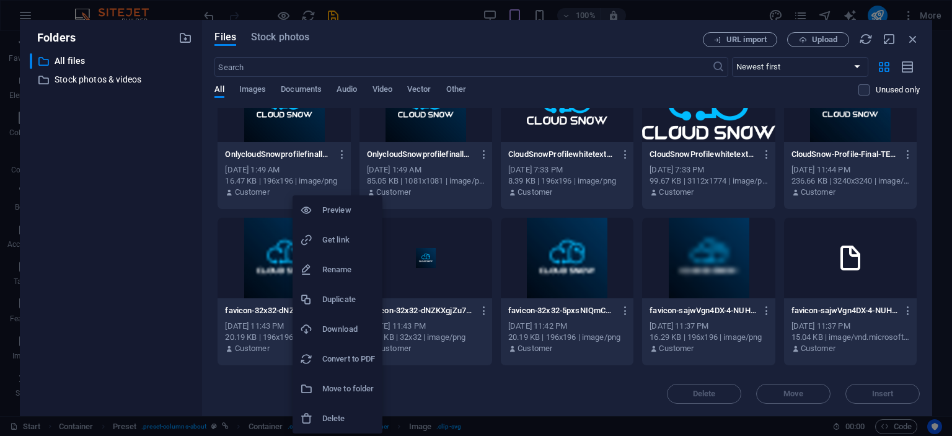
click at [347, 414] on h6 "Delete" at bounding box center [348, 418] width 53 height 15
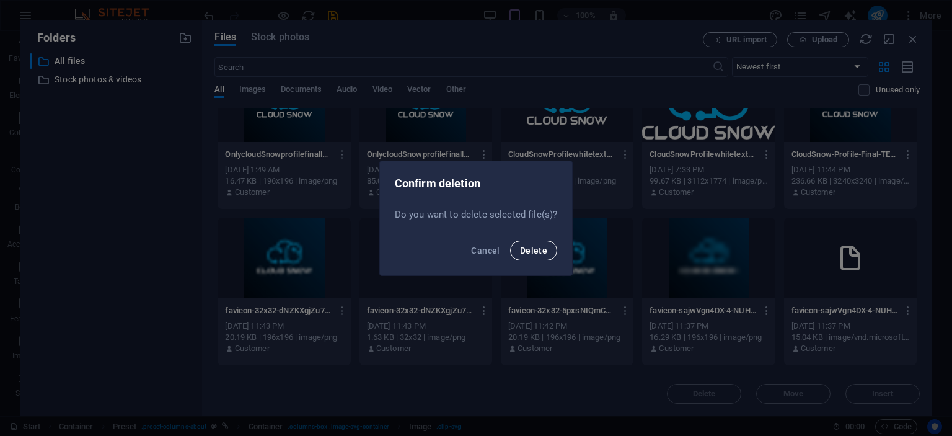
click at [536, 254] on span "Delete" at bounding box center [533, 250] width 27 height 10
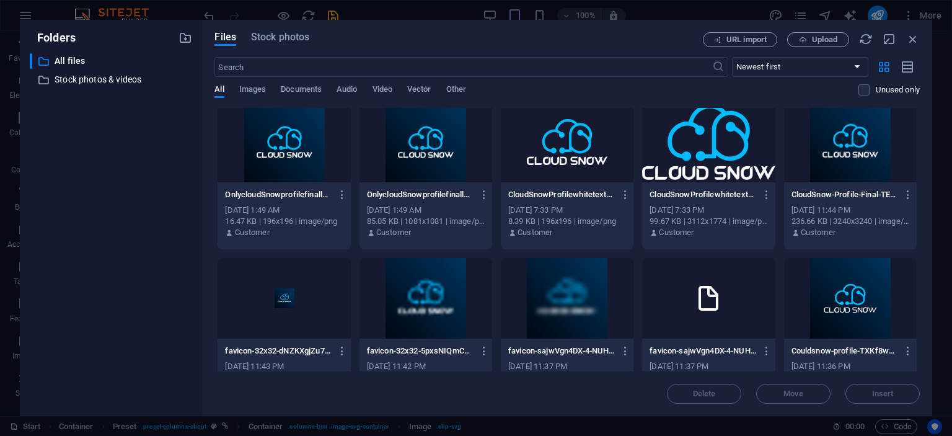
scroll to position [0, 0]
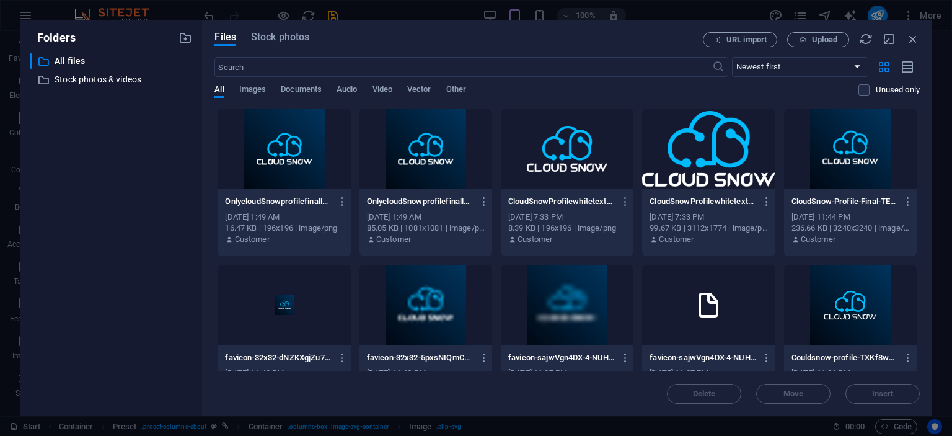
click at [339, 200] on icon "button" at bounding box center [343, 201] width 12 height 11
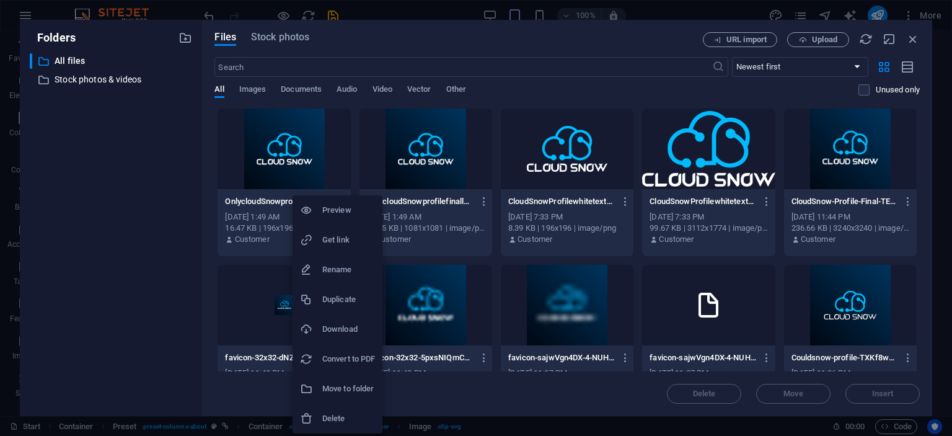
click at [347, 415] on h6 "Delete" at bounding box center [348, 418] width 53 height 15
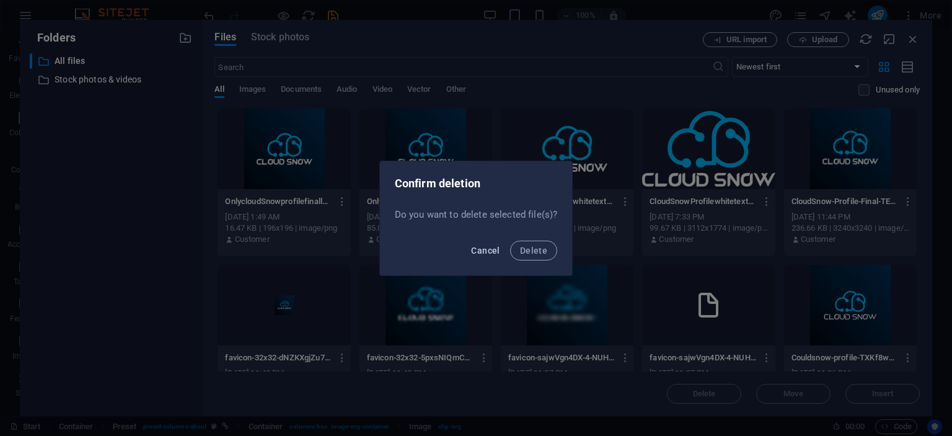
drag, startPoint x: 528, startPoint y: 249, endPoint x: 503, endPoint y: 249, distance: 25.4
click at [522, 249] on span "Delete" at bounding box center [533, 250] width 27 height 10
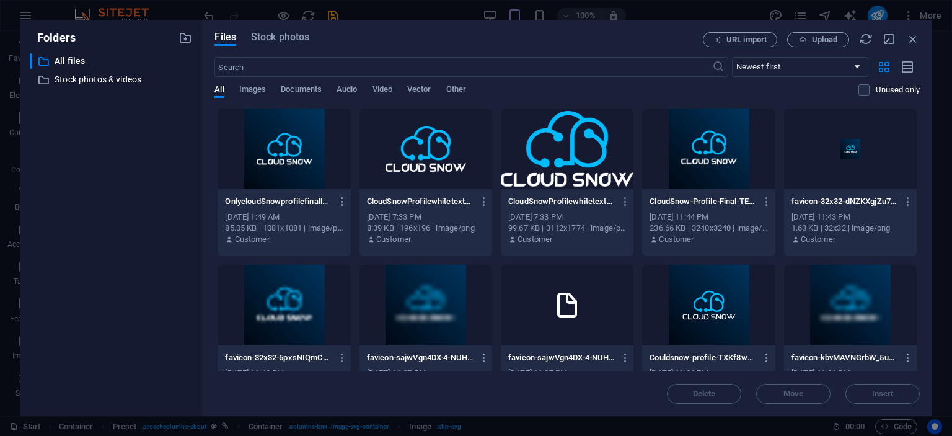
click at [340, 204] on icon "button" at bounding box center [343, 201] width 12 height 11
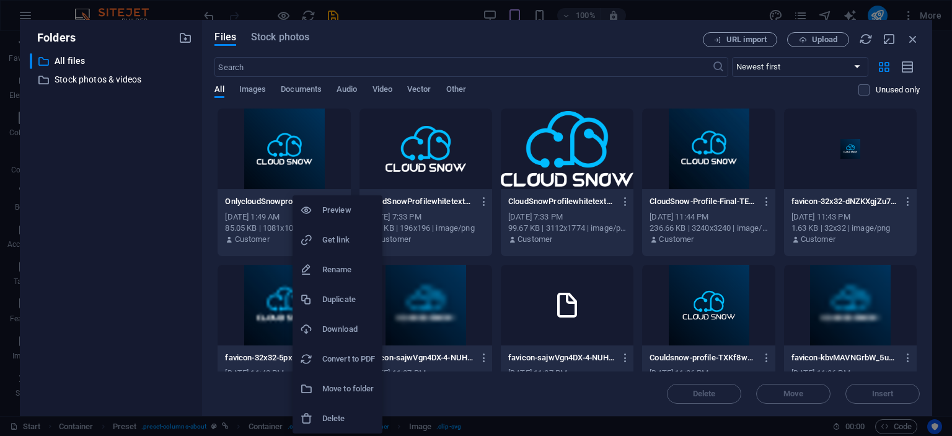
click at [341, 412] on li "Delete" at bounding box center [338, 419] width 90 height 30
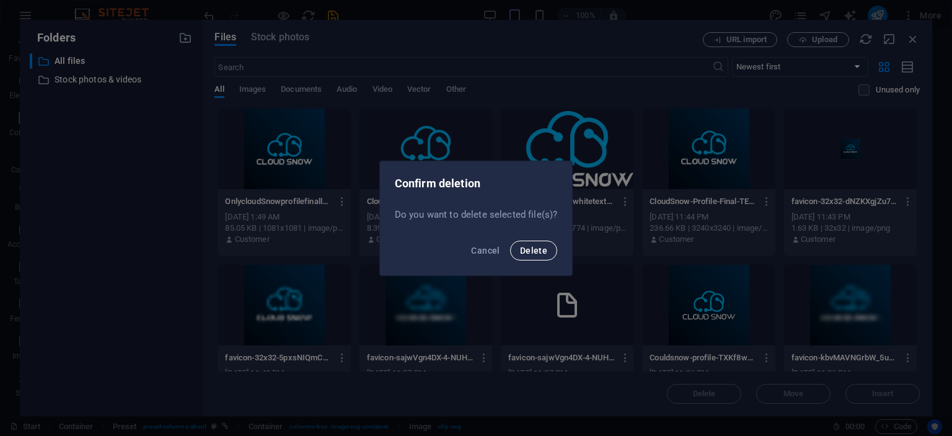
click at [524, 250] on span "Delete" at bounding box center [533, 250] width 27 height 10
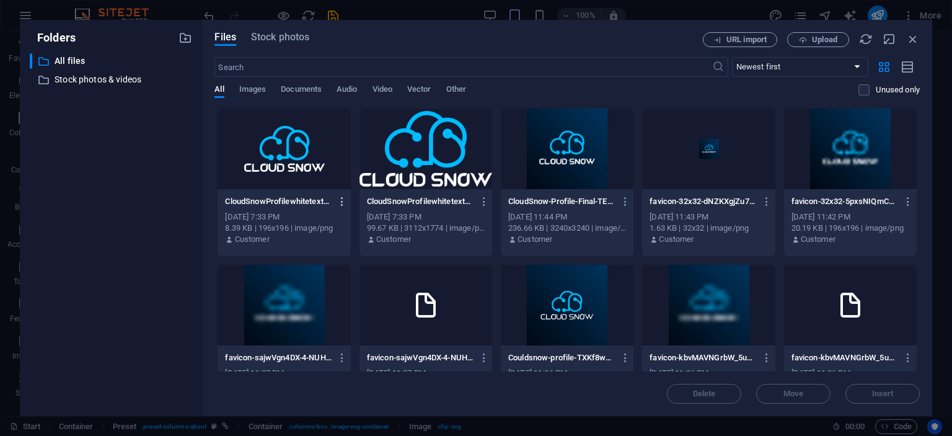
click at [342, 196] on icon "button" at bounding box center [343, 201] width 12 height 11
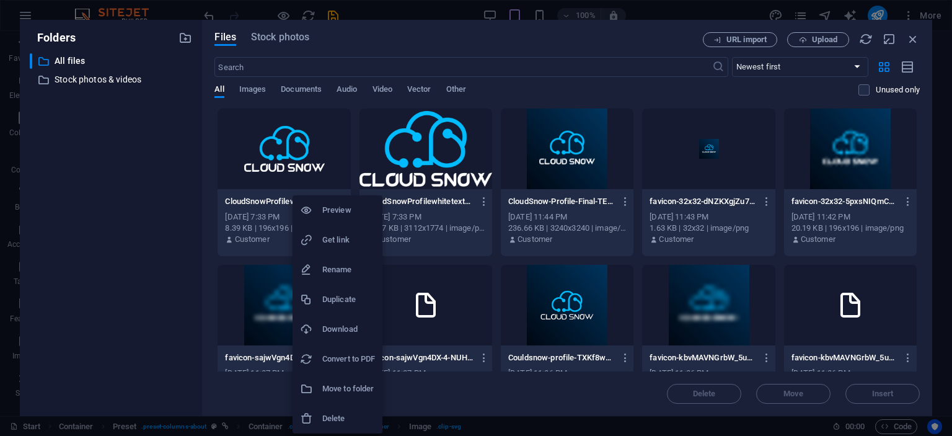
click at [341, 408] on li "Delete" at bounding box center [338, 419] width 90 height 30
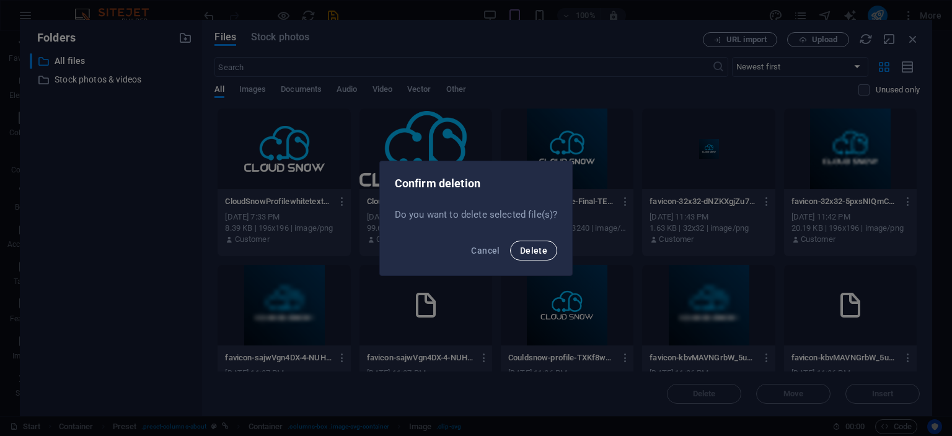
click at [532, 256] on button "Delete" at bounding box center [533, 251] width 47 height 20
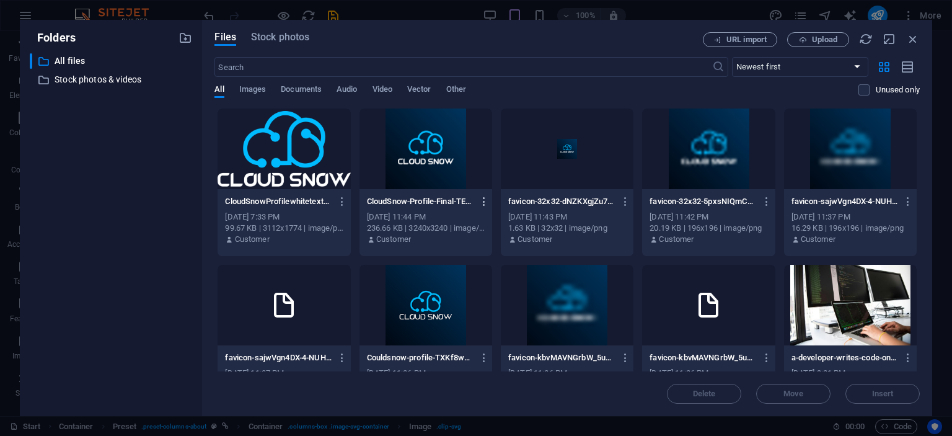
click at [487, 201] on icon "button" at bounding box center [485, 201] width 12 height 11
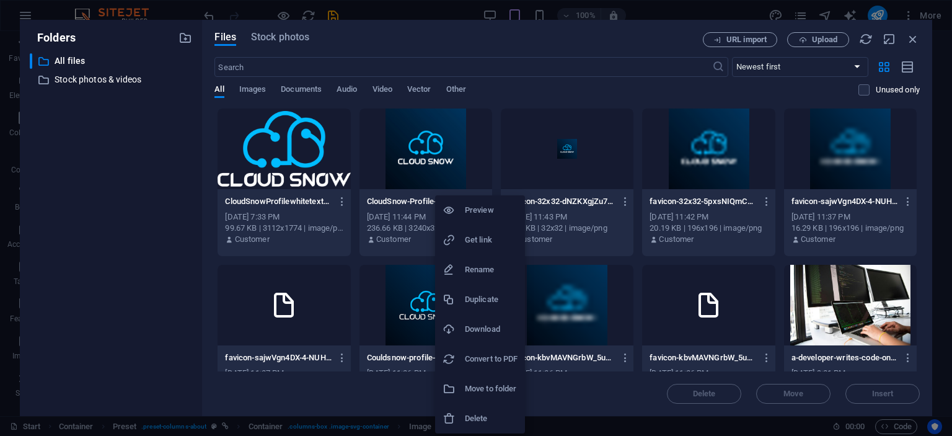
click at [485, 412] on h6 "Delete" at bounding box center [491, 418] width 53 height 15
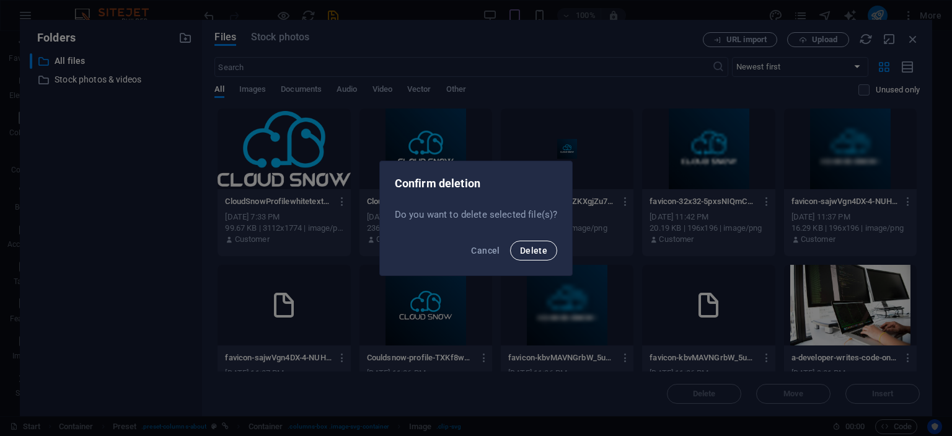
click at [524, 249] on span "Delete" at bounding box center [533, 250] width 27 height 10
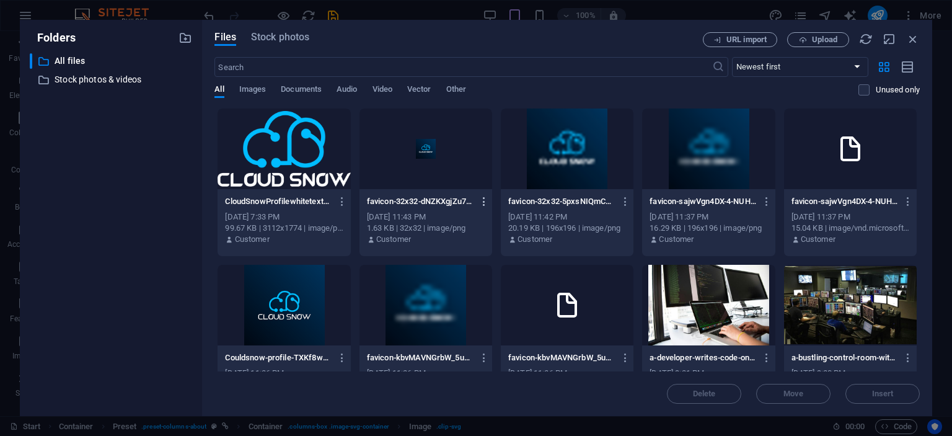
click at [485, 201] on icon "button" at bounding box center [485, 201] width 12 height 11
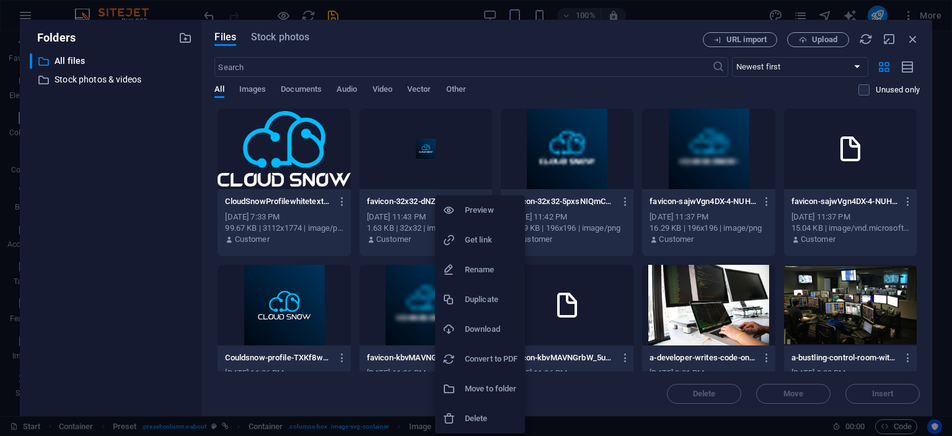
click at [491, 423] on h6 "Delete" at bounding box center [491, 418] width 53 height 15
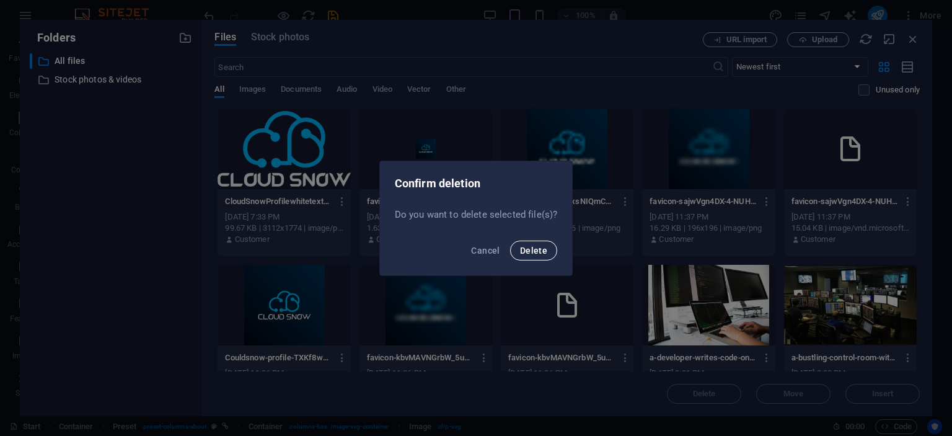
click at [546, 258] on button "Delete" at bounding box center [533, 251] width 47 height 20
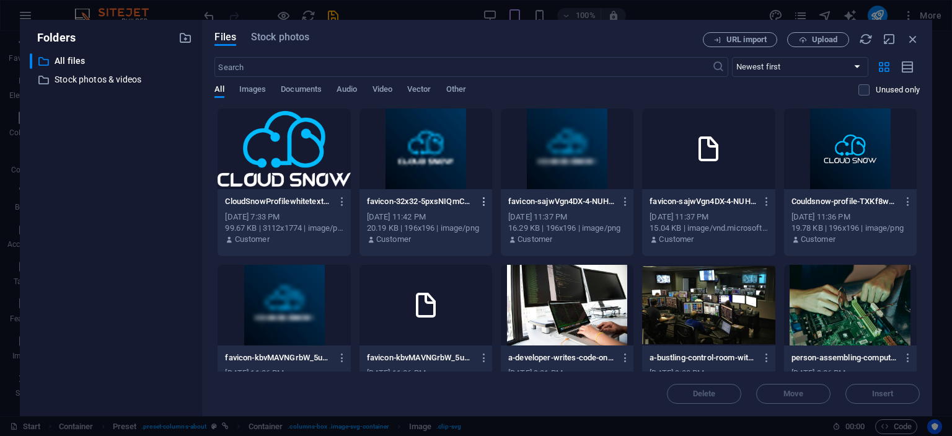
click at [480, 197] on icon "button" at bounding box center [485, 201] width 12 height 11
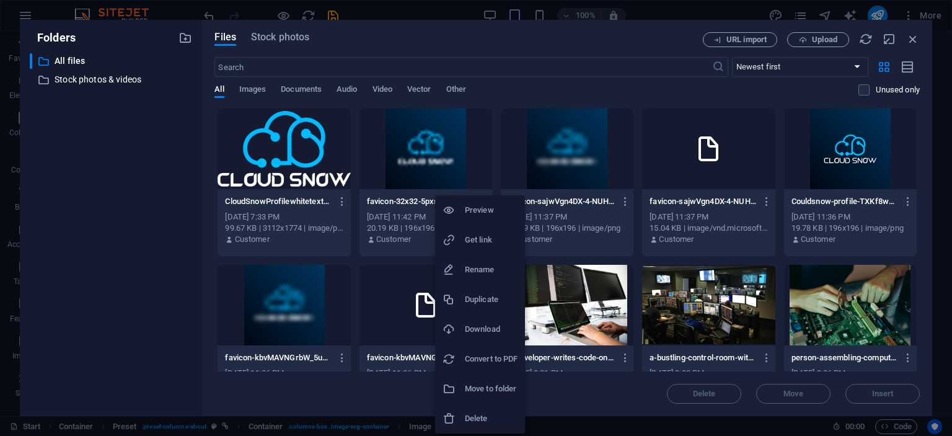
click at [466, 405] on li "Delete" at bounding box center [480, 419] width 90 height 30
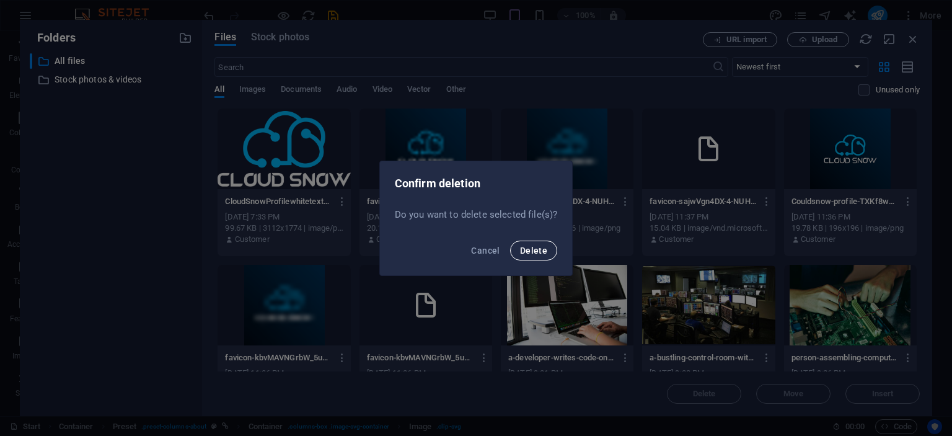
click at [529, 252] on span "Delete" at bounding box center [533, 250] width 27 height 10
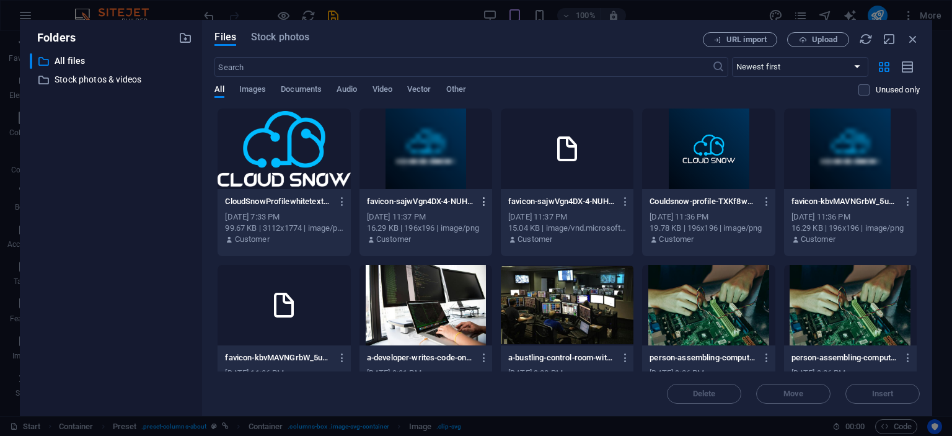
click at [479, 202] on icon "button" at bounding box center [485, 201] width 12 height 11
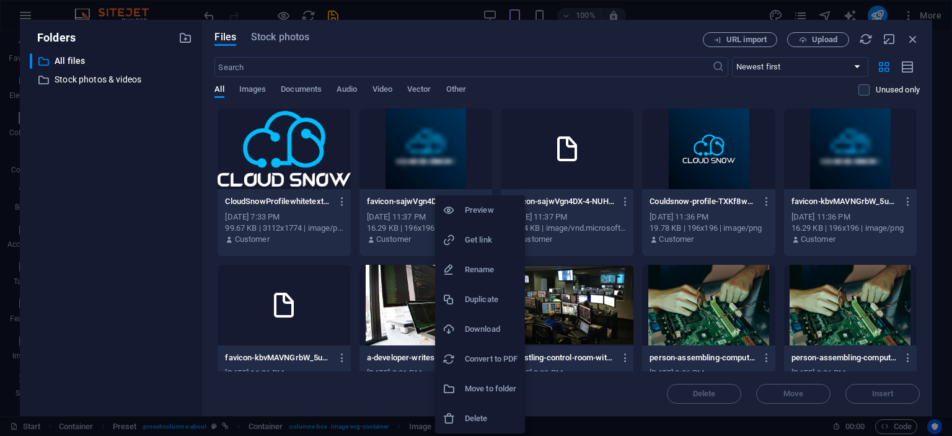
click at [492, 420] on h6 "Delete" at bounding box center [491, 418] width 53 height 15
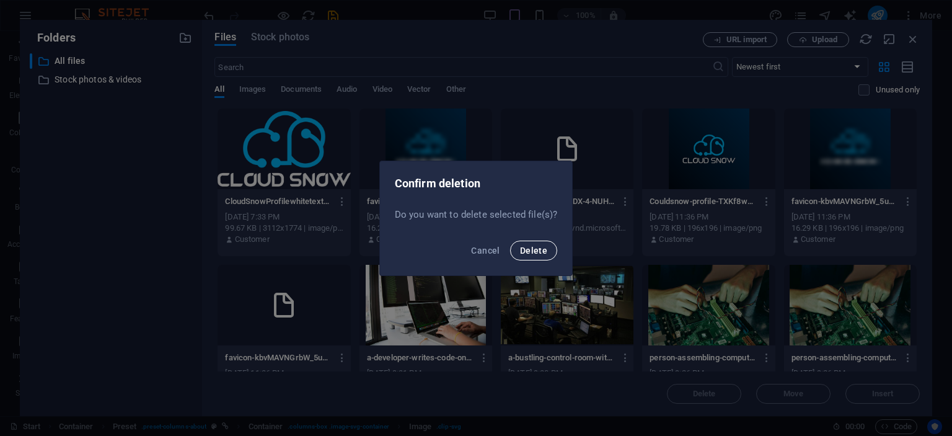
click at [537, 251] on span "Delete" at bounding box center [533, 250] width 27 height 10
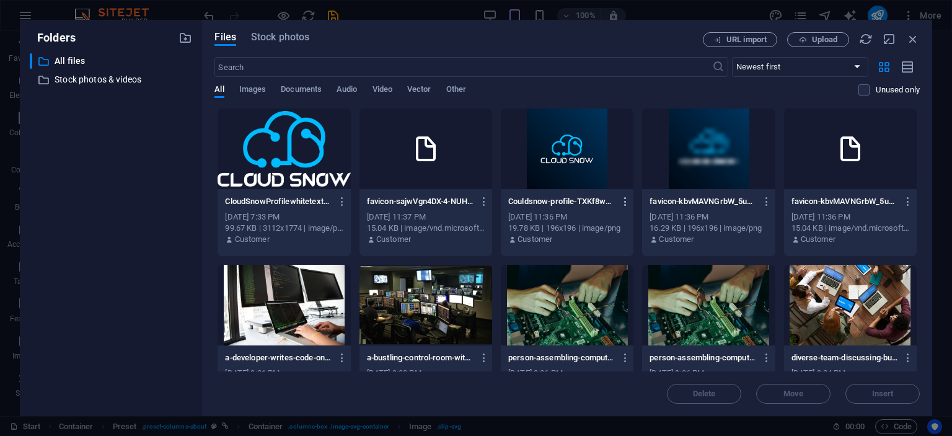
click at [624, 202] on icon "button" at bounding box center [626, 201] width 12 height 11
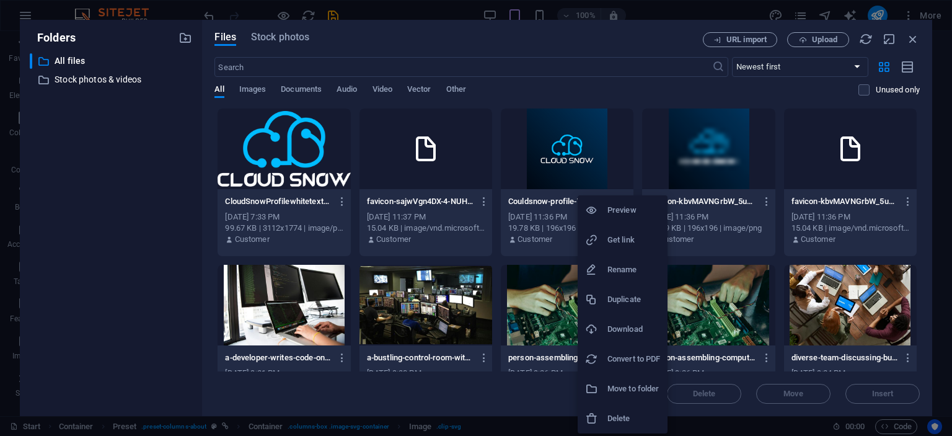
click at [624, 422] on h6 "Delete" at bounding box center [634, 418] width 53 height 15
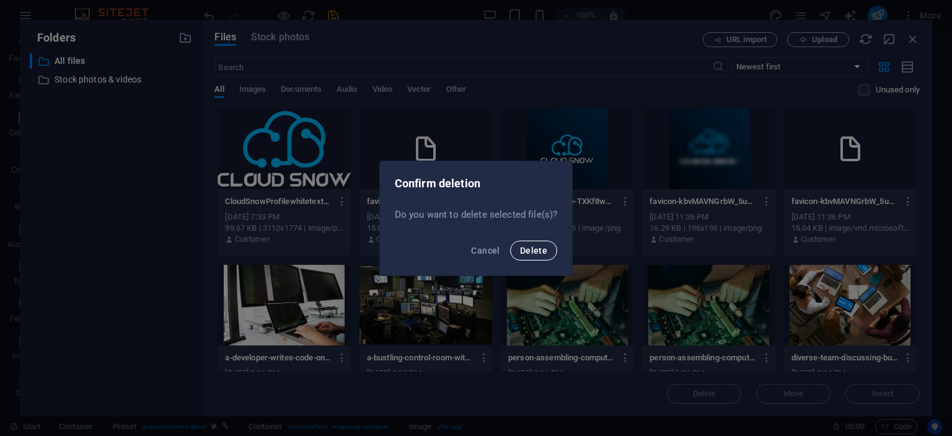
click at [540, 248] on span "Delete" at bounding box center [533, 250] width 27 height 10
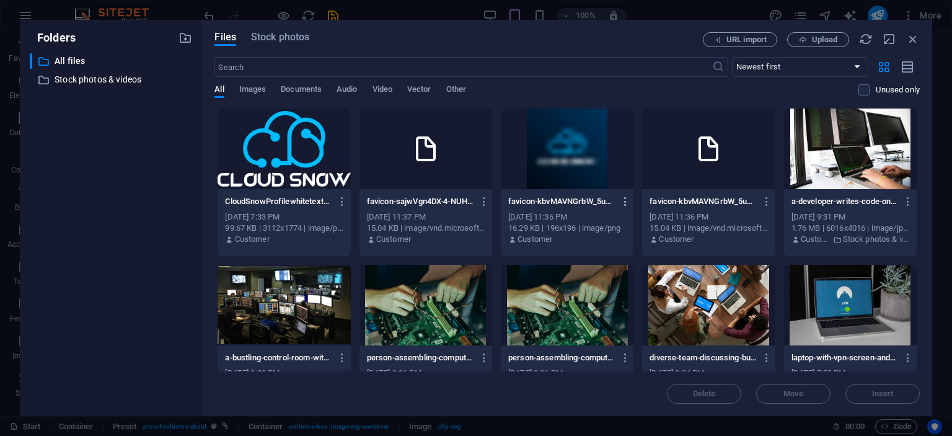
click at [624, 200] on icon "button" at bounding box center [626, 201] width 12 height 11
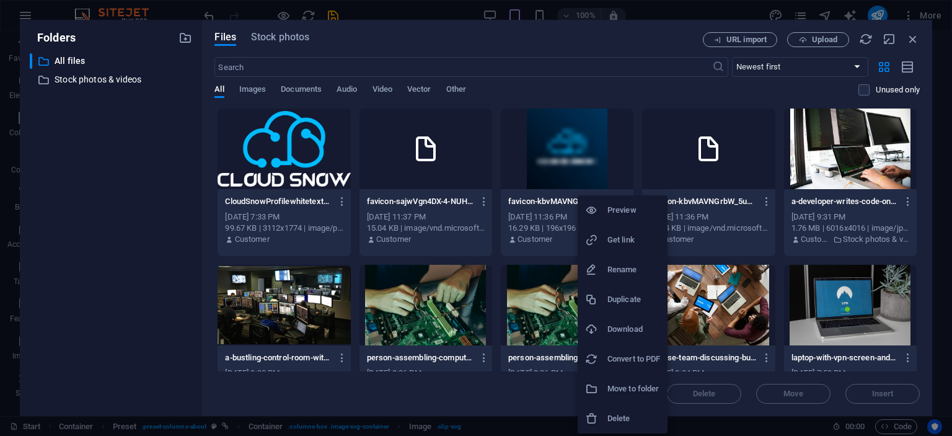
click at [607, 418] on li "Delete" at bounding box center [623, 419] width 90 height 30
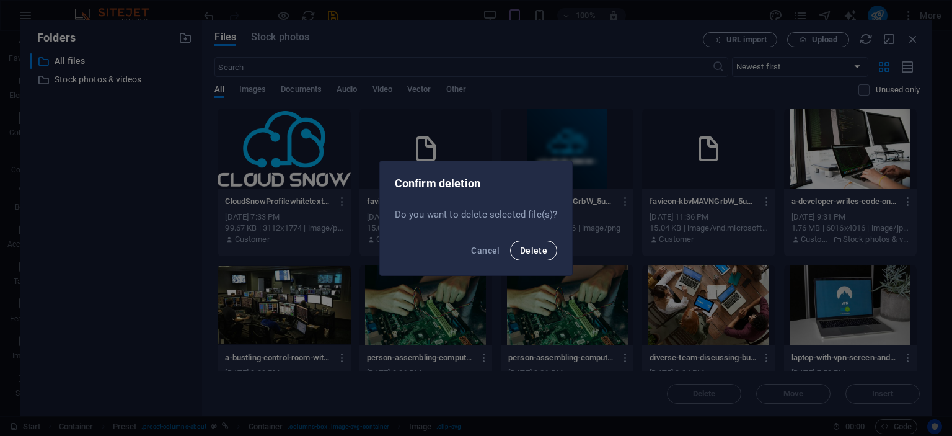
click at [529, 253] on span "Delete" at bounding box center [533, 250] width 27 height 10
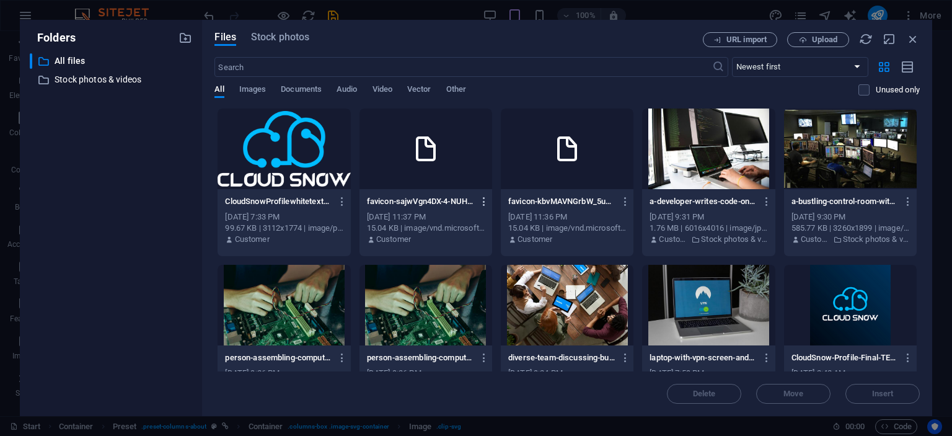
click at [483, 199] on icon "button" at bounding box center [485, 201] width 12 height 11
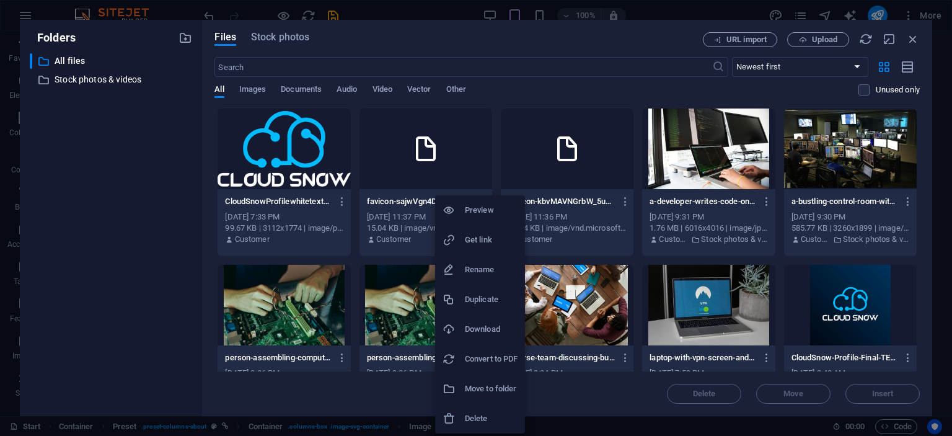
click at [502, 405] on li "Delete" at bounding box center [480, 419] width 90 height 30
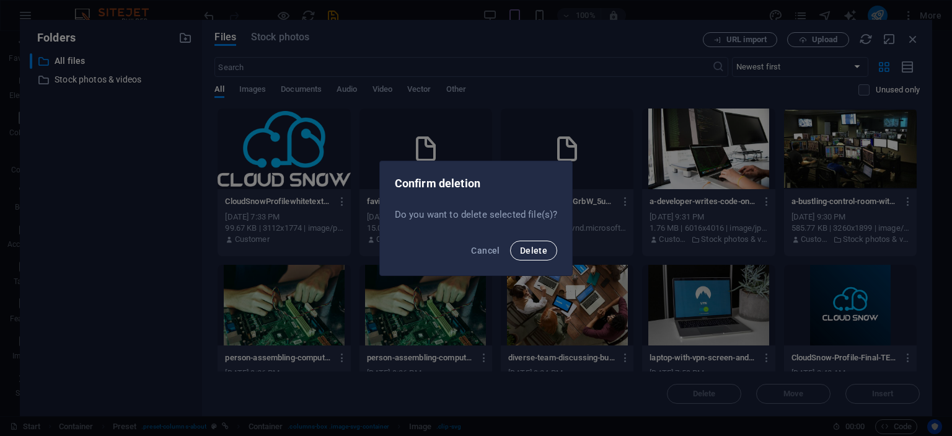
click at [532, 242] on button "Delete" at bounding box center [533, 251] width 47 height 20
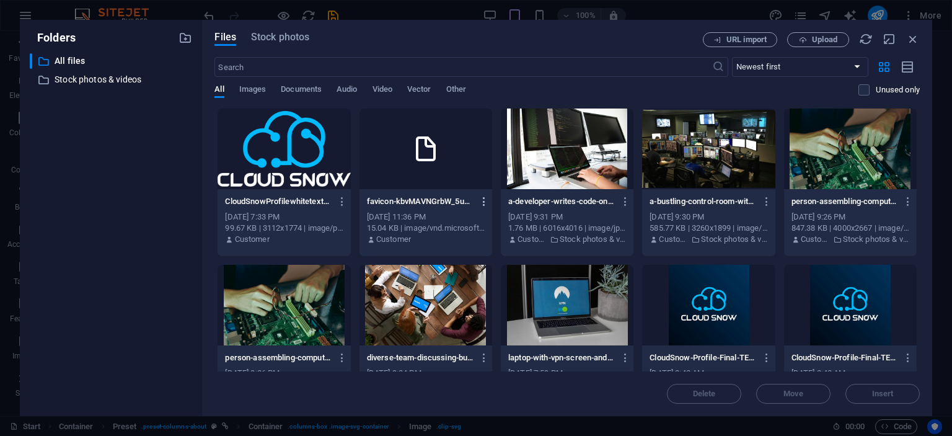
click at [486, 201] on icon "button" at bounding box center [485, 201] width 12 height 11
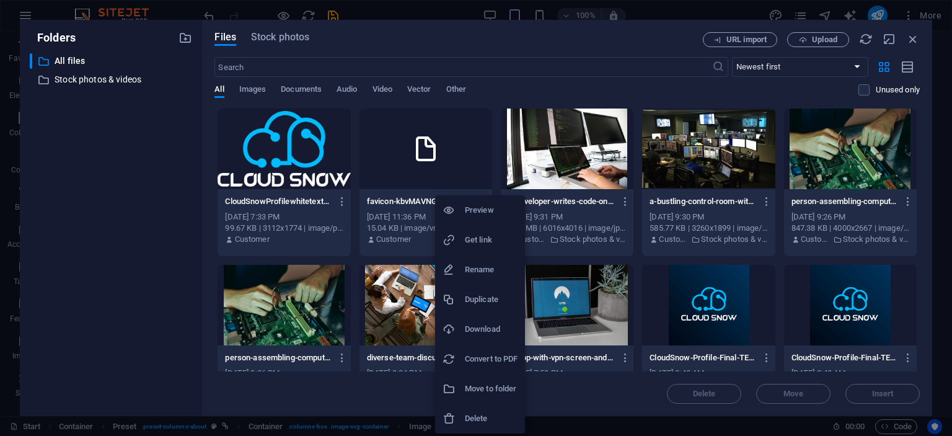
click at [470, 418] on h6 "Delete" at bounding box center [491, 418] width 53 height 15
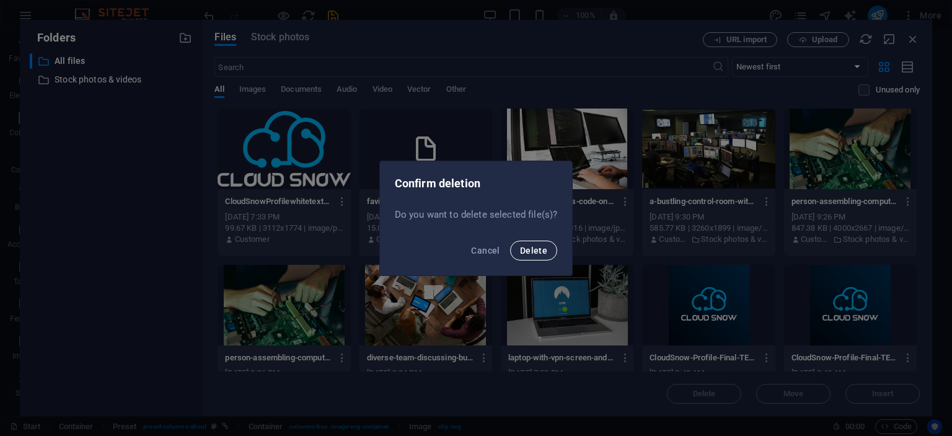
click at [527, 252] on span "Delete" at bounding box center [533, 250] width 27 height 10
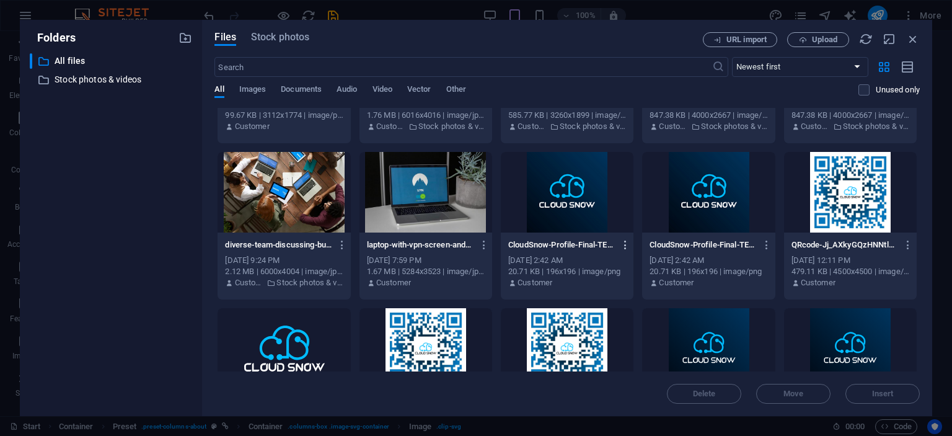
scroll to position [112, 0]
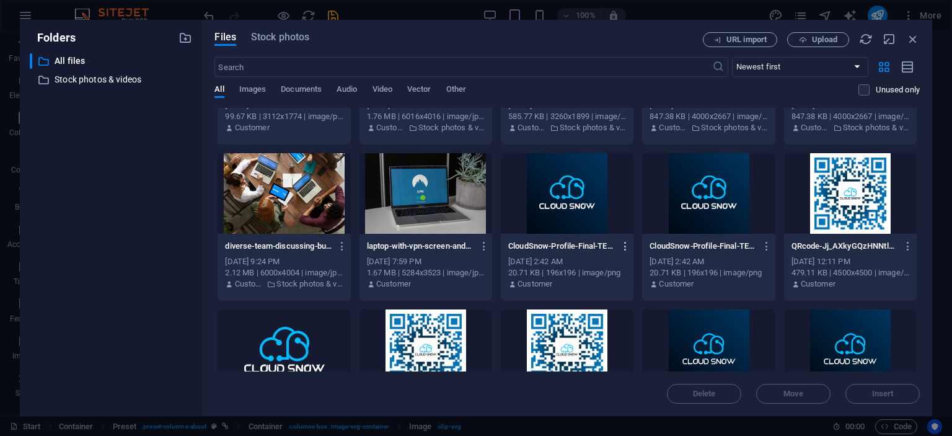
click at [627, 245] on icon "button" at bounding box center [626, 246] width 12 height 11
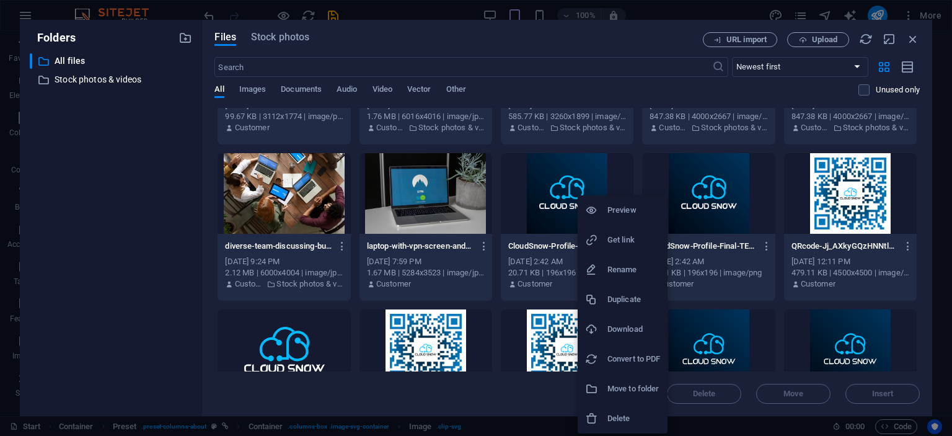
click at [614, 410] on li "Delete" at bounding box center [623, 419] width 90 height 30
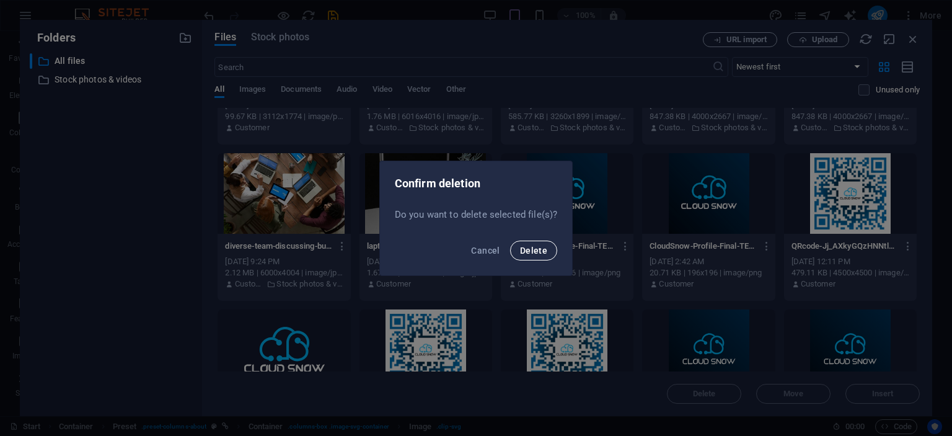
click at [541, 247] on span "Delete" at bounding box center [533, 250] width 27 height 10
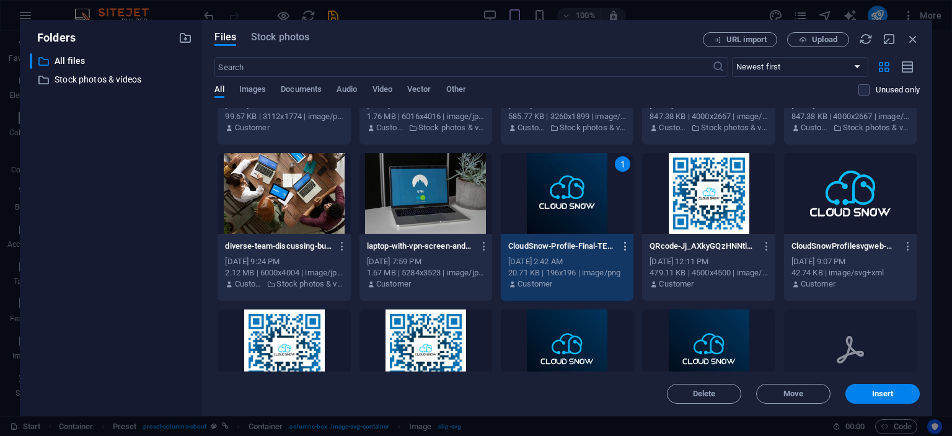
click at [626, 247] on icon "button" at bounding box center [626, 246] width 12 height 11
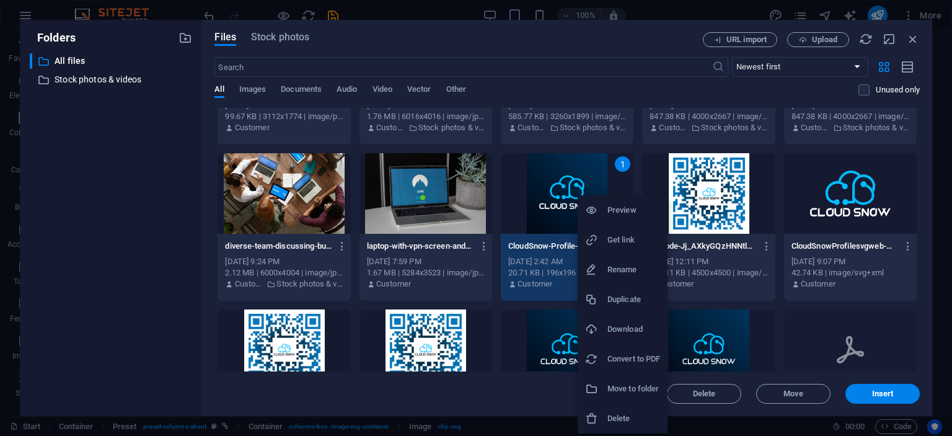
click at [608, 410] on li "Delete" at bounding box center [623, 419] width 90 height 30
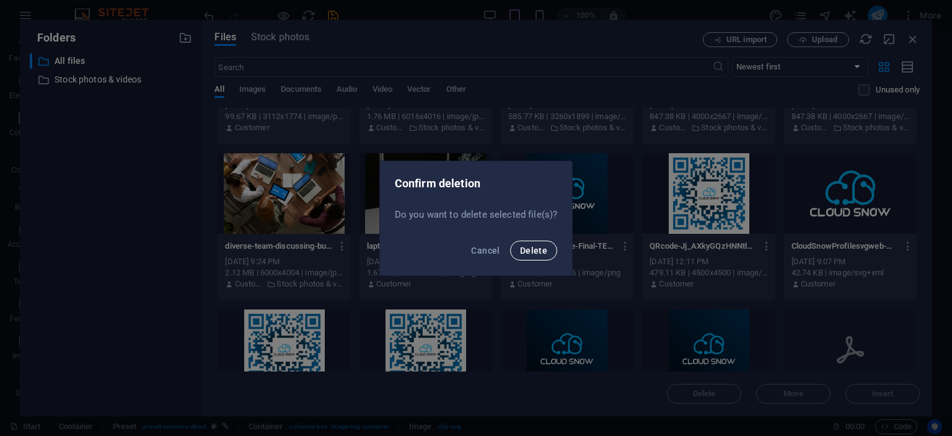
click at [551, 247] on button "Delete" at bounding box center [533, 251] width 47 height 20
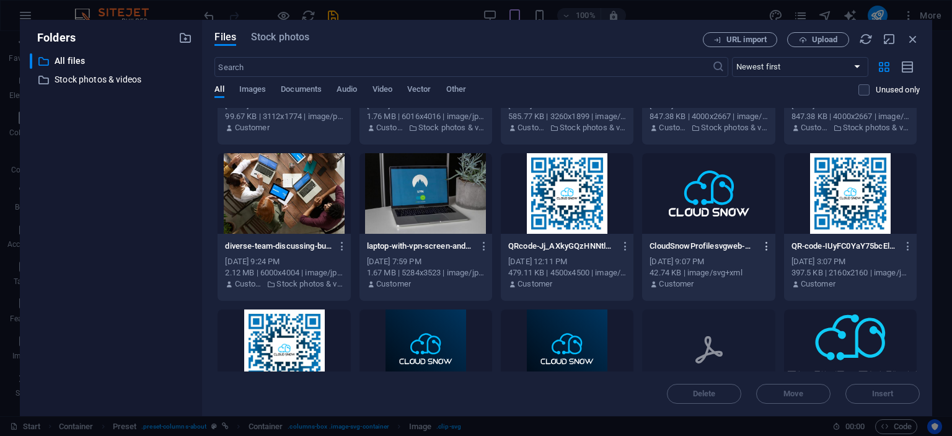
click at [768, 243] on icon "button" at bounding box center [767, 246] width 12 height 11
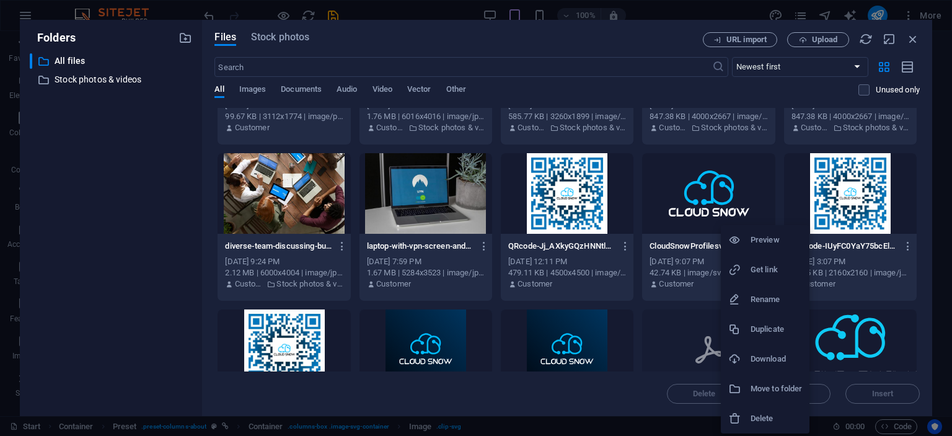
click at [740, 415] on icon at bounding box center [734, 418] width 12 height 12
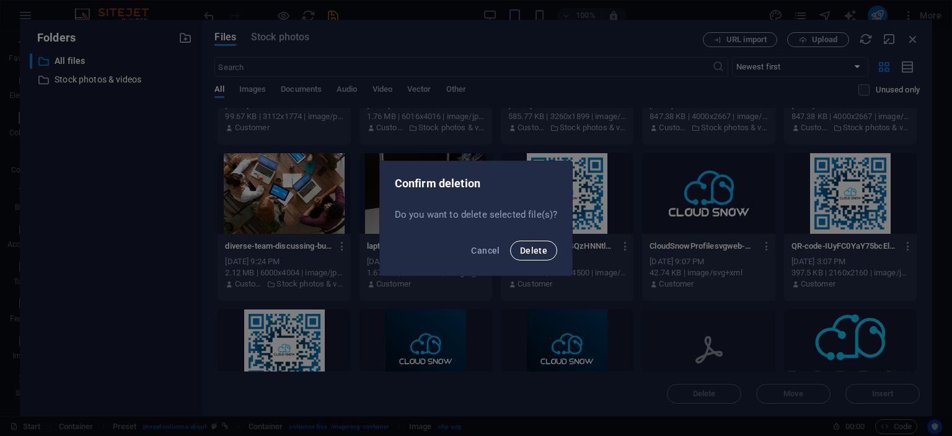
click at [547, 252] on button "Delete" at bounding box center [533, 251] width 47 height 20
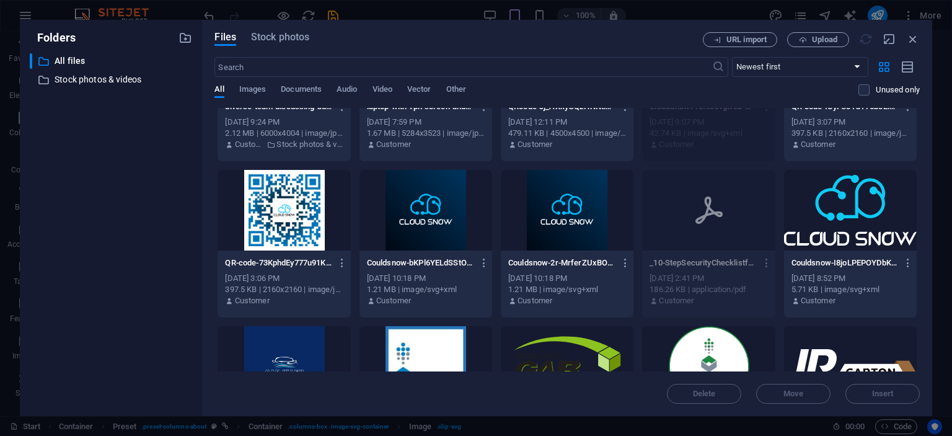
scroll to position [281, 0]
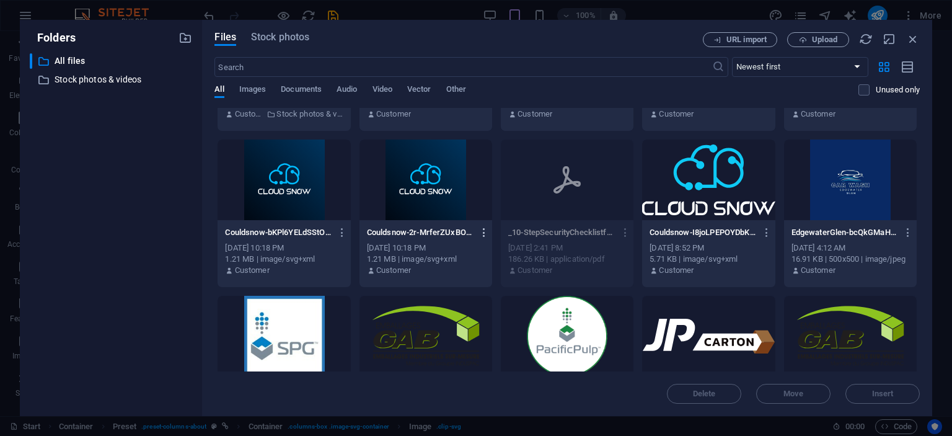
click at [482, 232] on icon "button" at bounding box center [485, 232] width 12 height 11
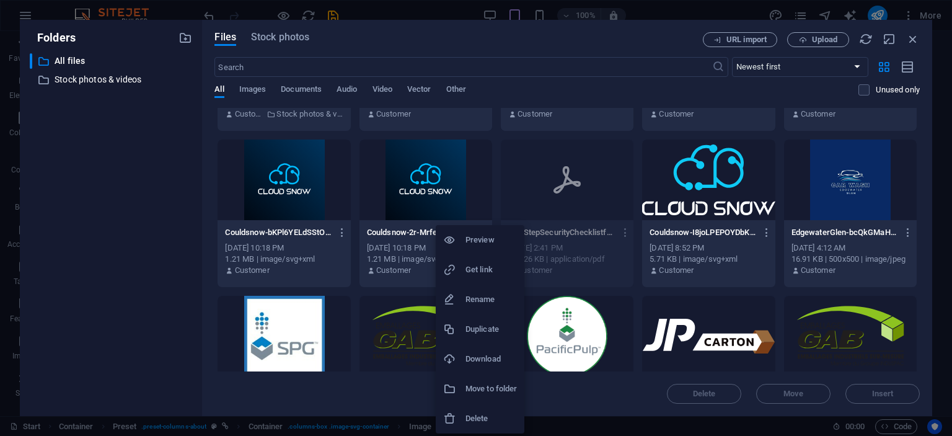
click at [474, 420] on h6 "Delete" at bounding box center [491, 418] width 51 height 15
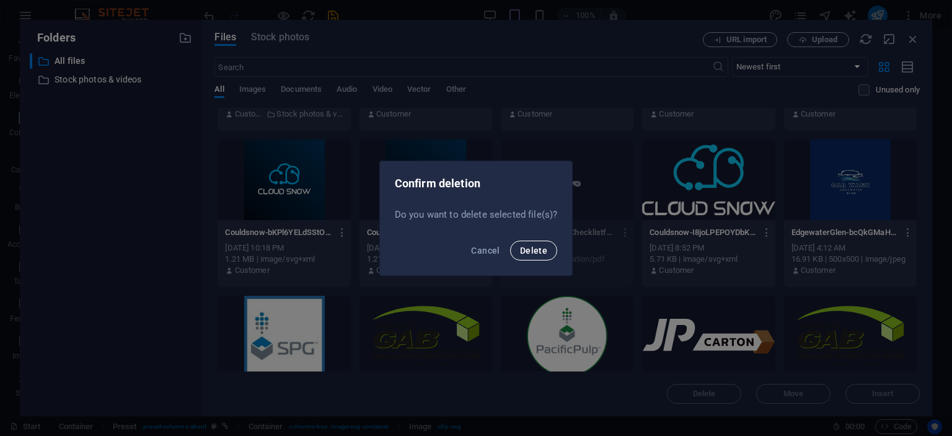
click at [544, 255] on button "Delete" at bounding box center [533, 251] width 47 height 20
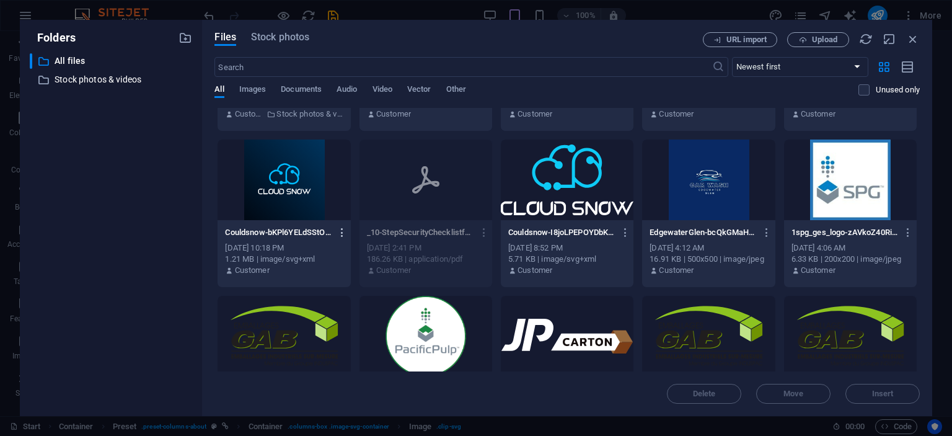
click at [339, 232] on icon "button" at bounding box center [343, 232] width 12 height 11
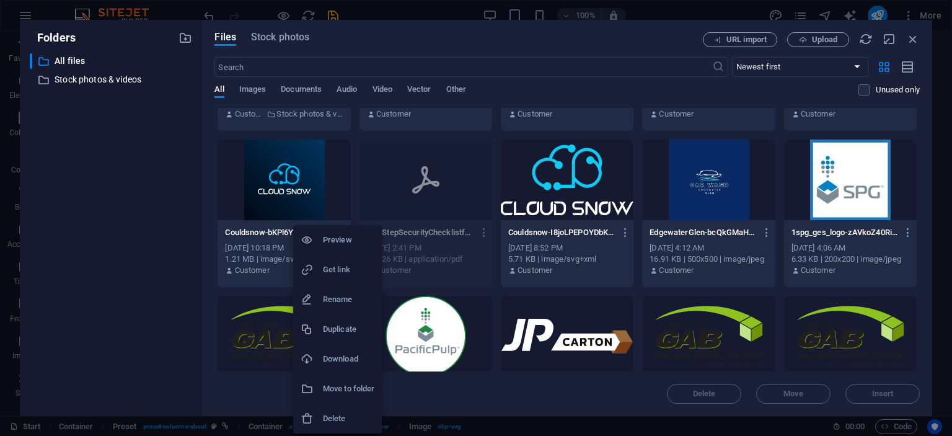
click at [334, 415] on h6 "Delete" at bounding box center [348, 418] width 51 height 15
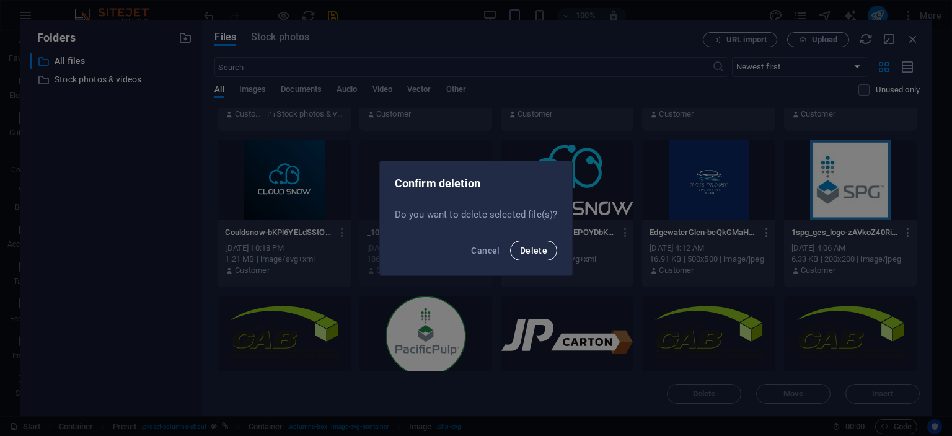
click at [534, 250] on span "Delete" at bounding box center [533, 250] width 27 height 10
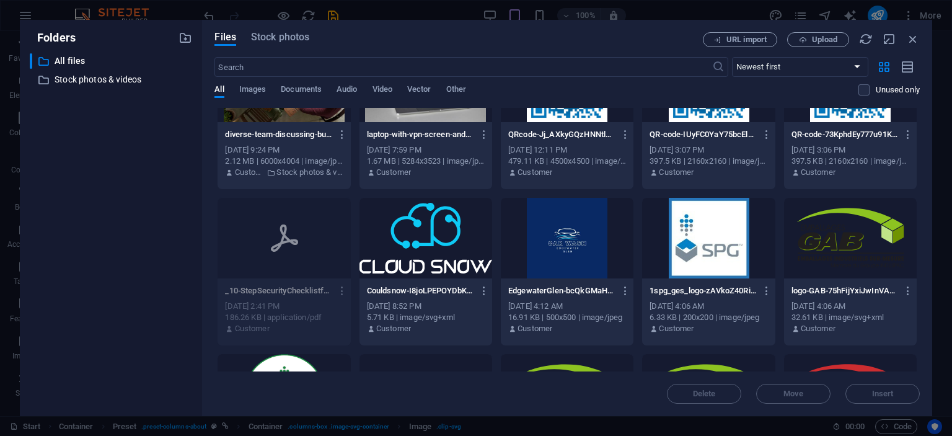
scroll to position [201, 0]
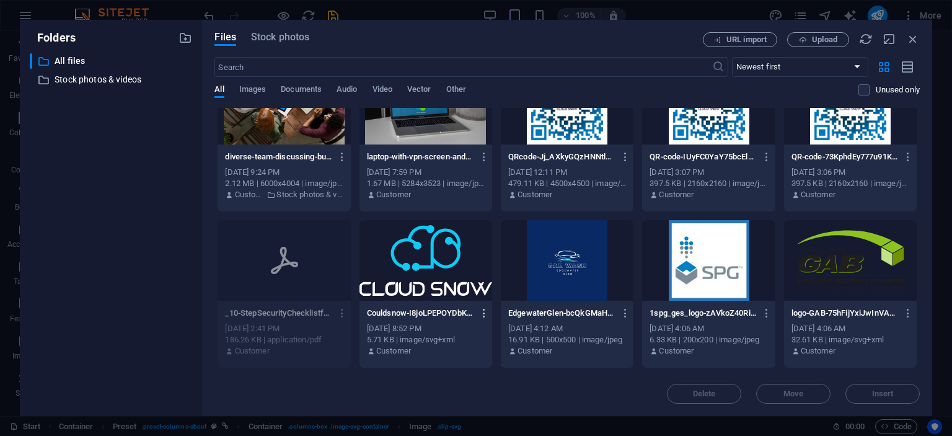
click at [483, 314] on icon "button" at bounding box center [485, 312] width 12 height 11
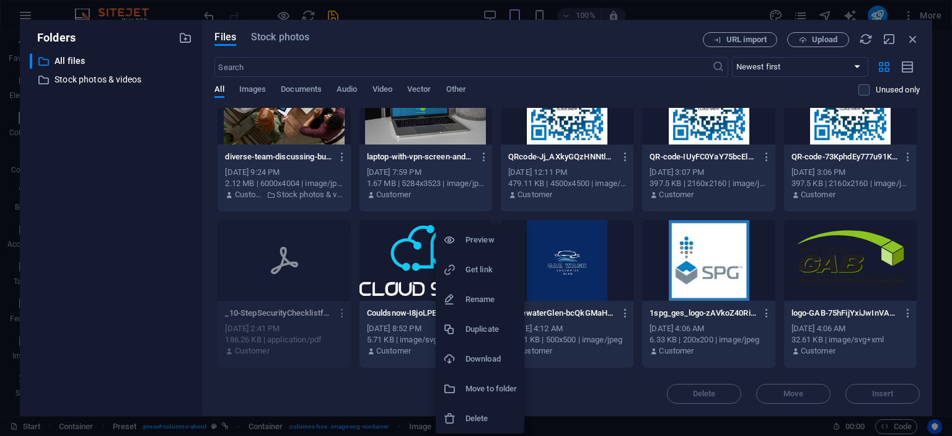
click at [475, 413] on h6 "Delete" at bounding box center [491, 418] width 51 height 15
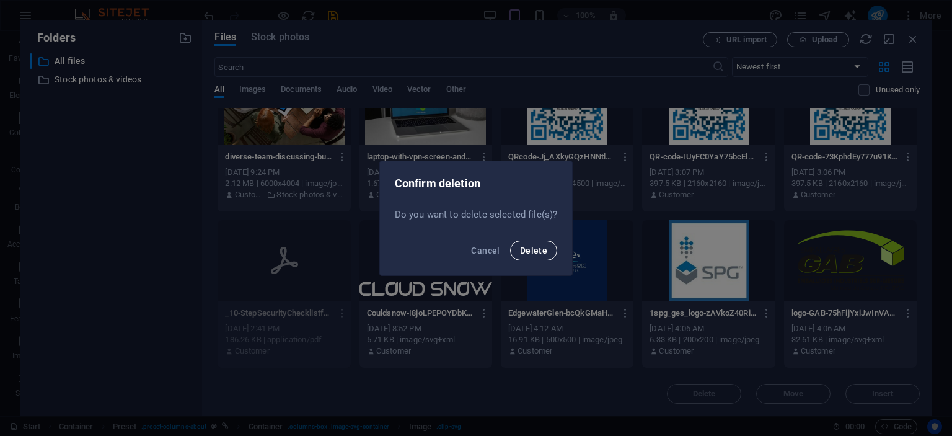
click at [538, 251] on span "Delete" at bounding box center [533, 250] width 27 height 10
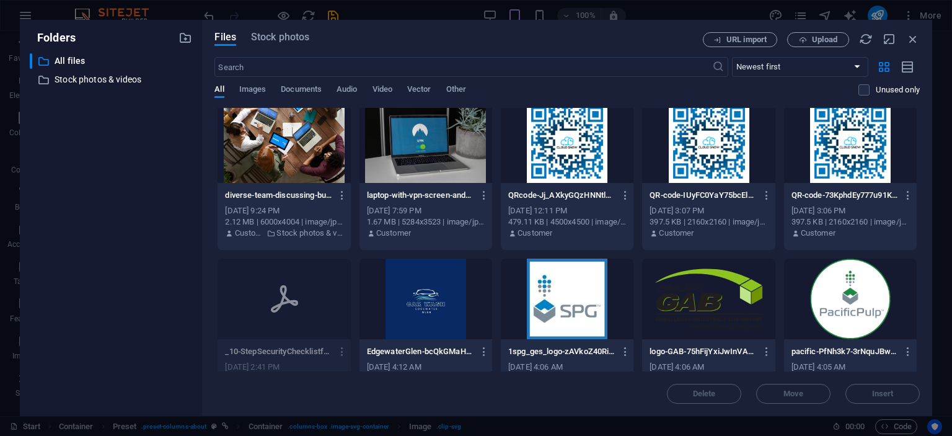
scroll to position [144, 0]
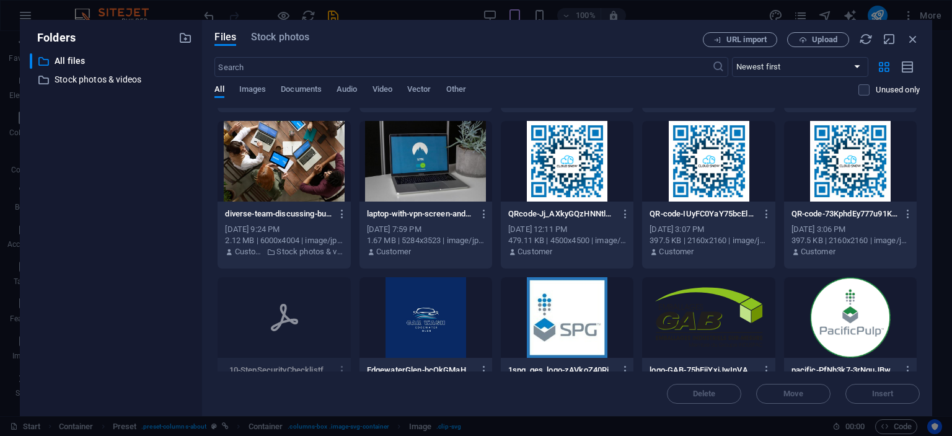
click at [590, 183] on div at bounding box center [567, 161] width 133 height 81
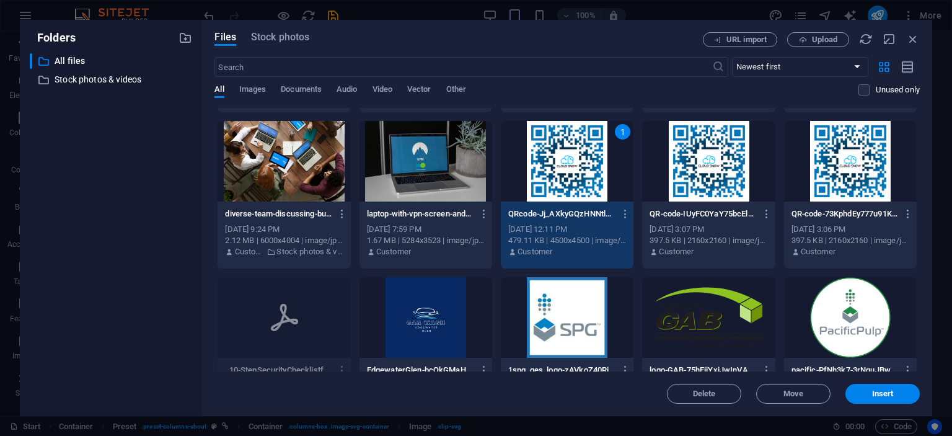
click at [589, 183] on div "1" at bounding box center [567, 161] width 133 height 81
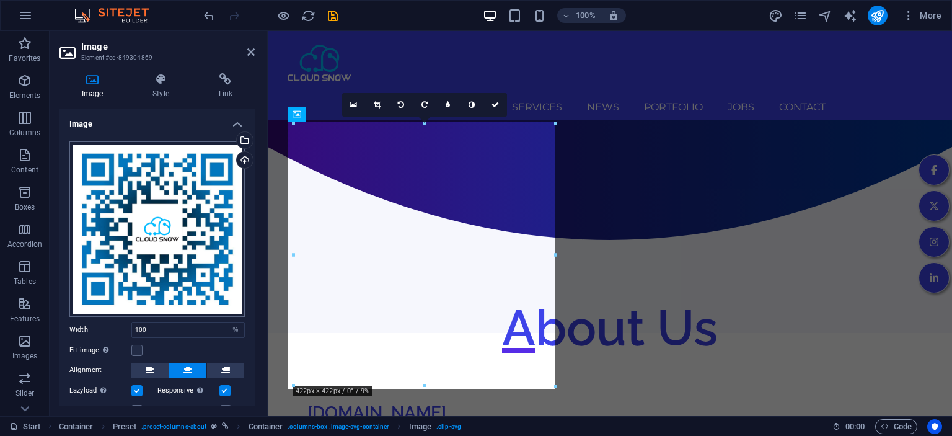
scroll to position [71, 0]
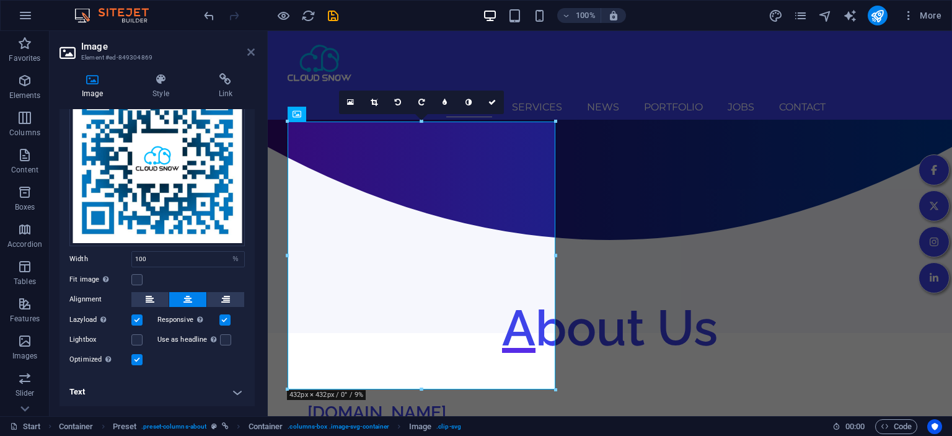
click at [248, 48] on icon at bounding box center [250, 52] width 7 height 10
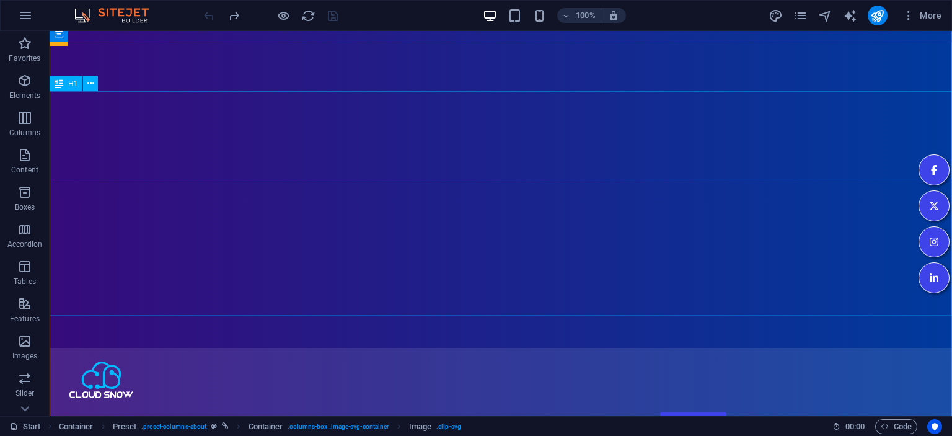
scroll to position [53, 0]
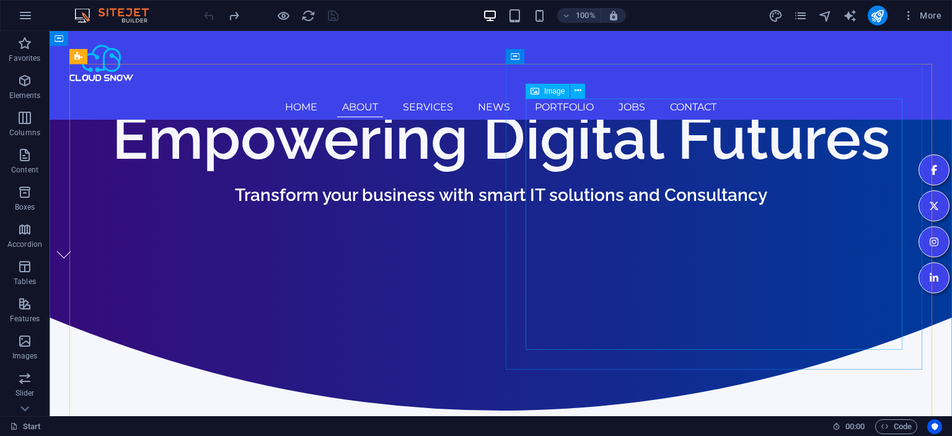
scroll to position [523, 0]
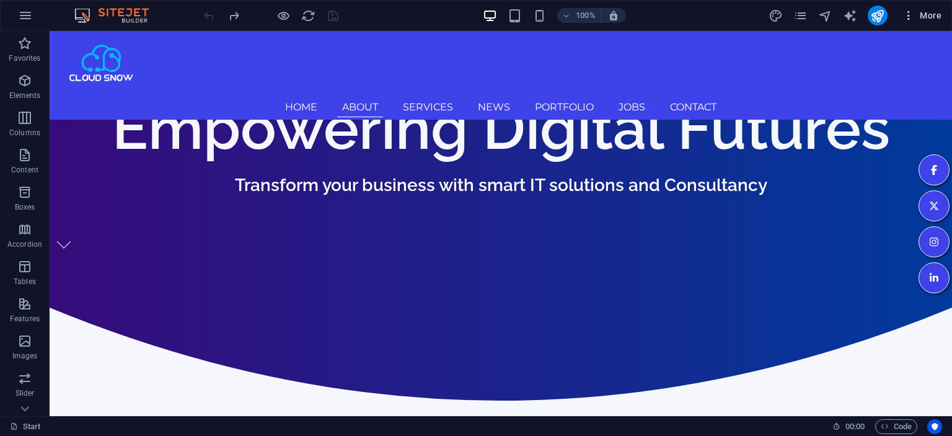
click at [941, 18] on span "More" at bounding box center [922, 15] width 39 height 12
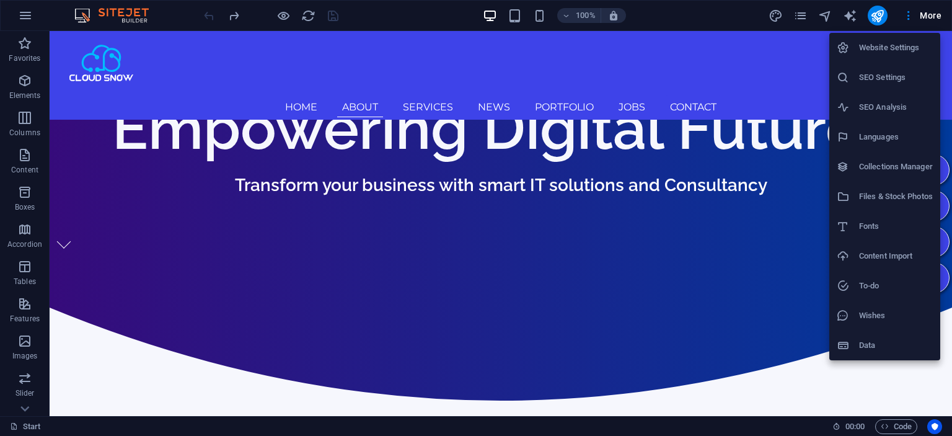
click at [904, 51] on h6 "Website Settings" at bounding box center [896, 47] width 74 height 15
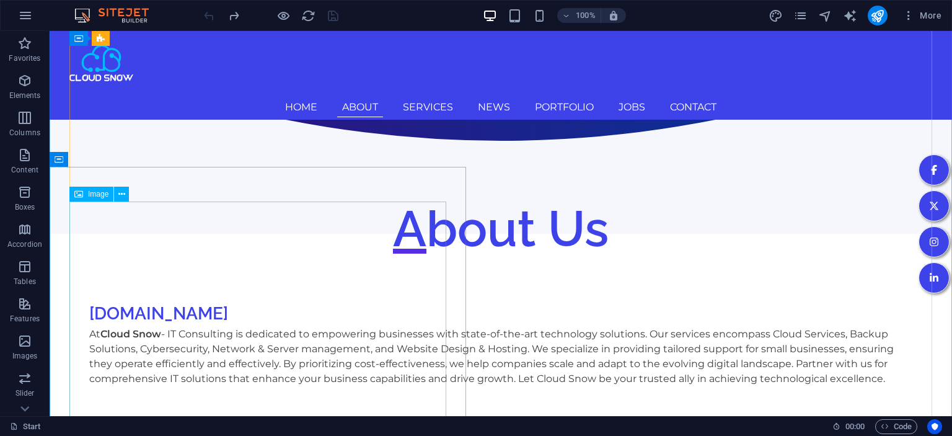
scroll to position [916, 0]
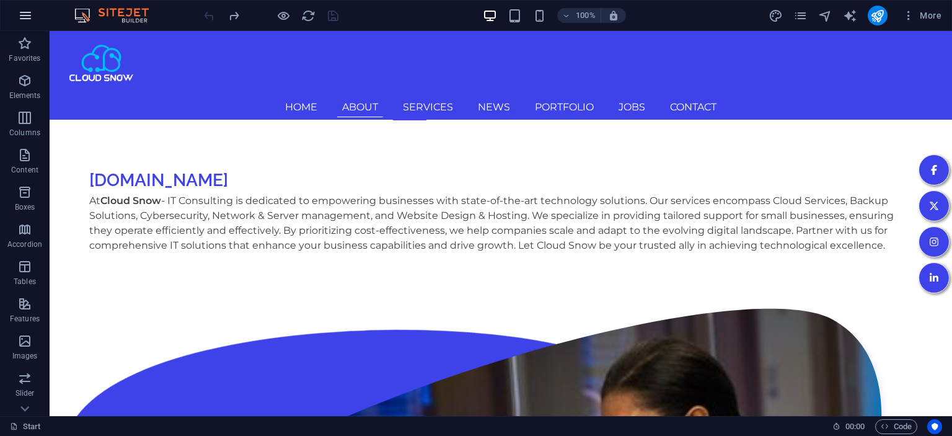
click at [22, 16] on icon "button" at bounding box center [25, 15] width 15 height 15
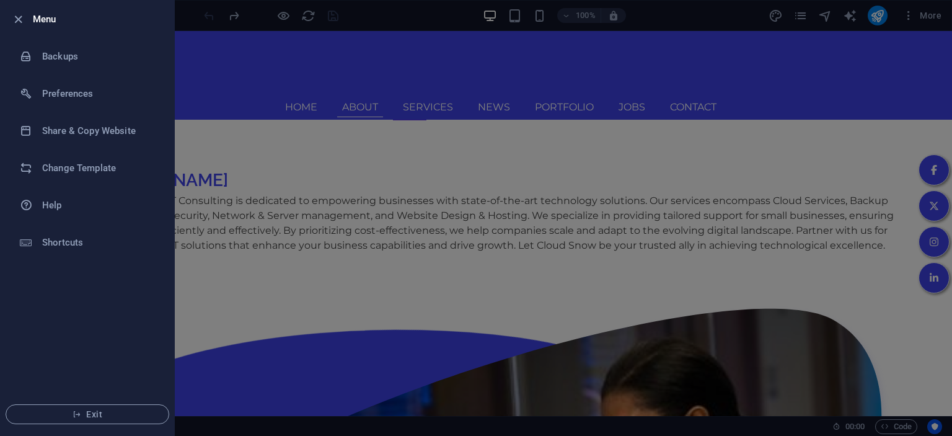
click at [43, 19] on h6 "Menu" at bounding box center [98, 19] width 131 height 15
click at [57, 20] on h6 "Menu" at bounding box center [98, 19] width 131 height 15
click at [48, 19] on h6 "Menu" at bounding box center [98, 19] width 131 height 15
click at [18, 19] on icon "button" at bounding box center [18, 19] width 14 height 14
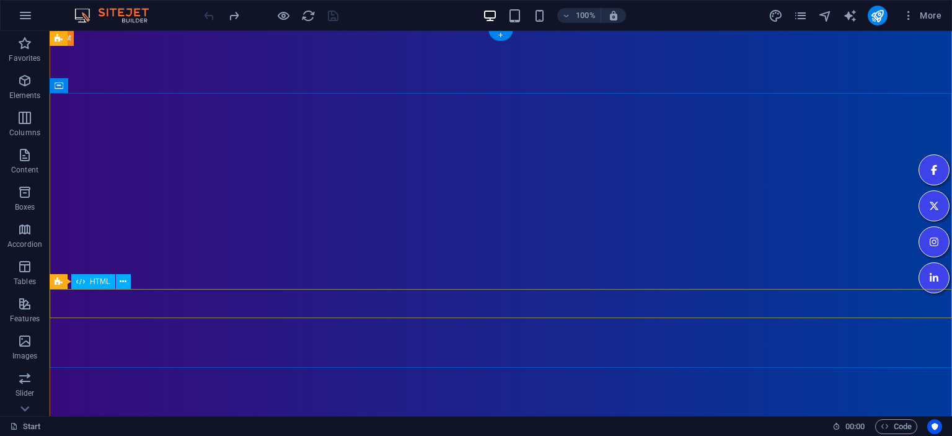
scroll to position [0, 0]
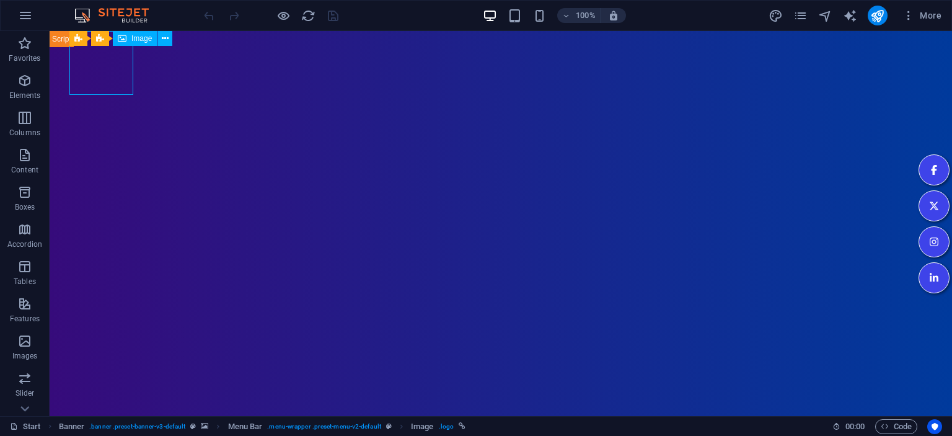
select select "px"
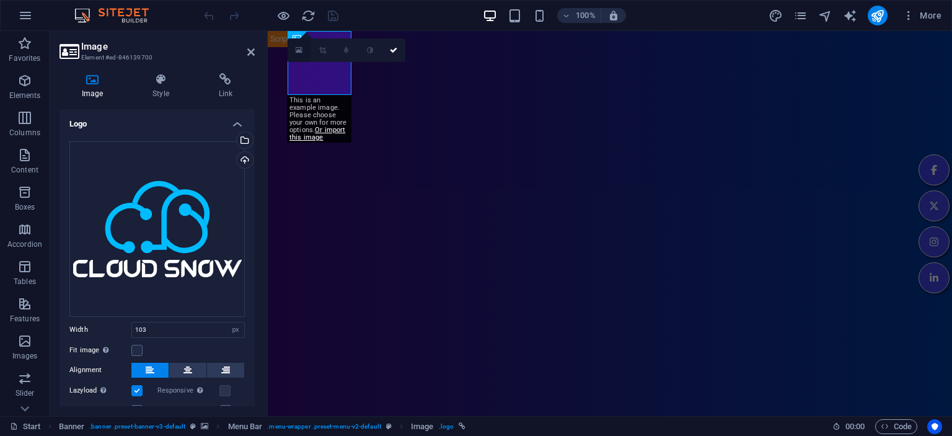
click at [301, 51] on icon at bounding box center [299, 50] width 7 height 9
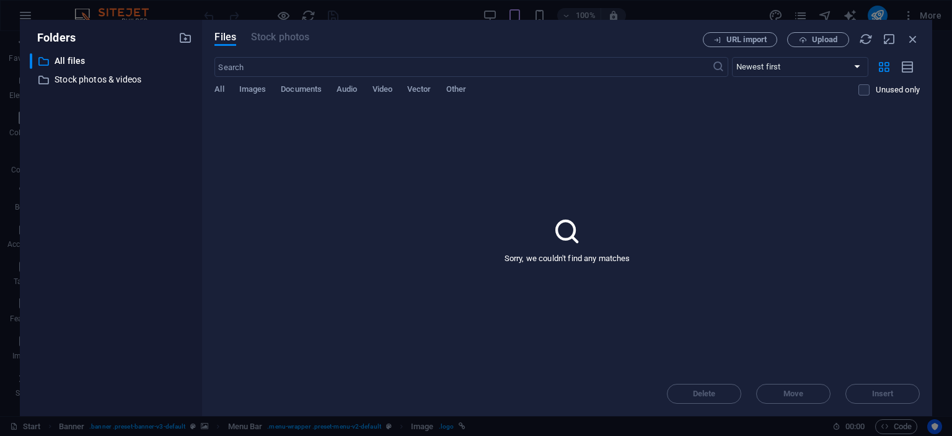
drag, startPoint x: 505, startPoint y: 254, endPoint x: 639, endPoint y: 264, distance: 134.3
click at [638, 263] on div "Sorry, we couldn't find any matches" at bounding box center [566, 239] width 705 height 263
click at [913, 37] on icon "button" at bounding box center [913, 39] width 14 height 14
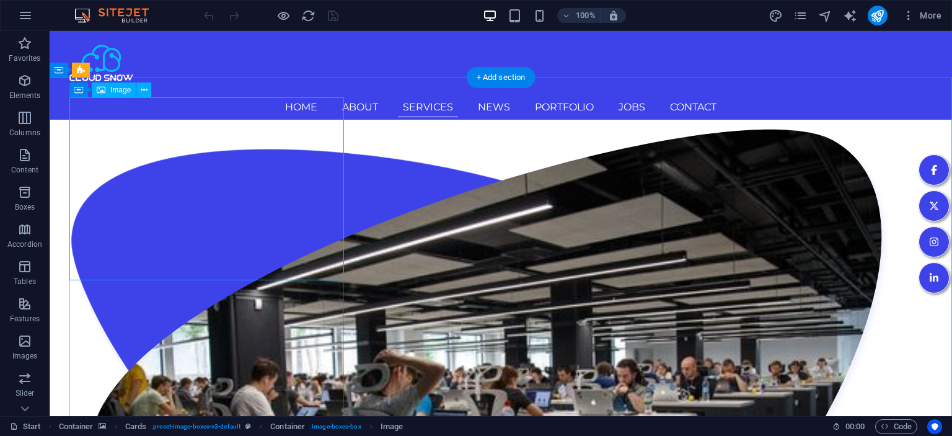
click at [119, 87] on span "Image" at bounding box center [120, 89] width 20 height 7
click at [120, 91] on span "Image" at bounding box center [120, 89] width 20 height 7
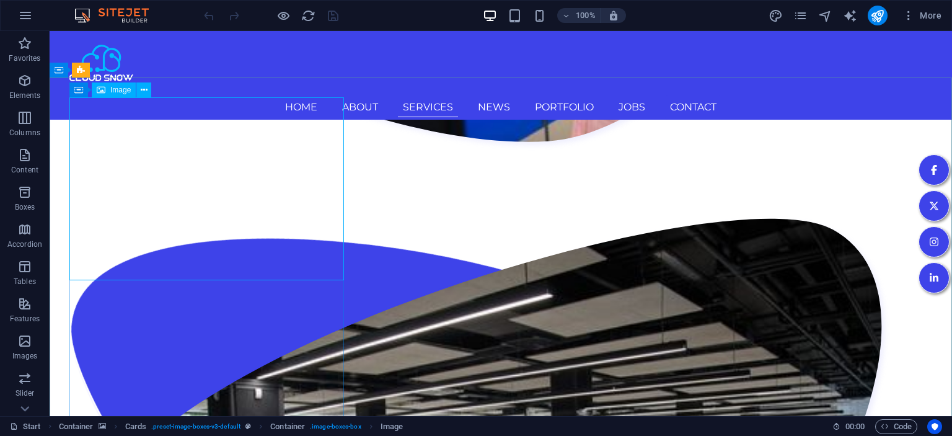
select select "%"
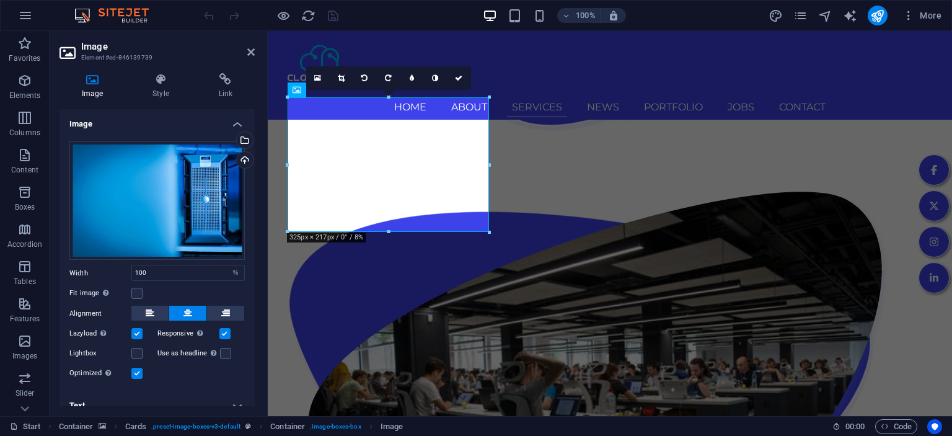
scroll to position [1571, 0]
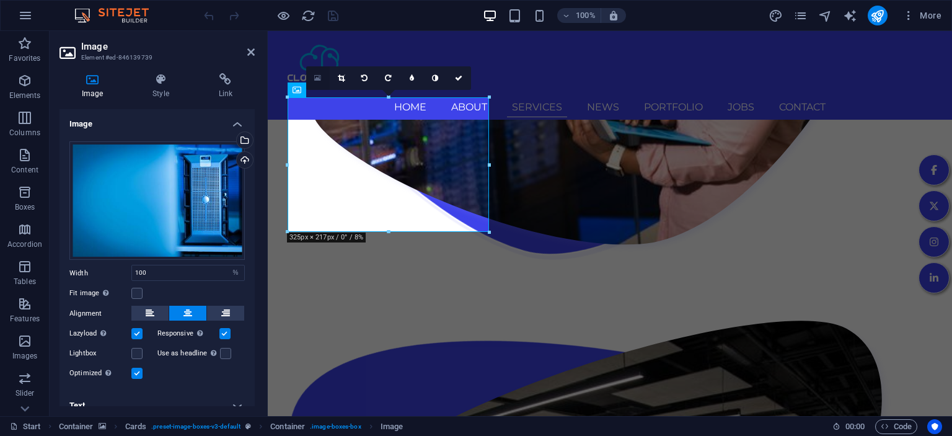
click at [316, 83] on link at bounding box center [318, 78] width 24 height 24
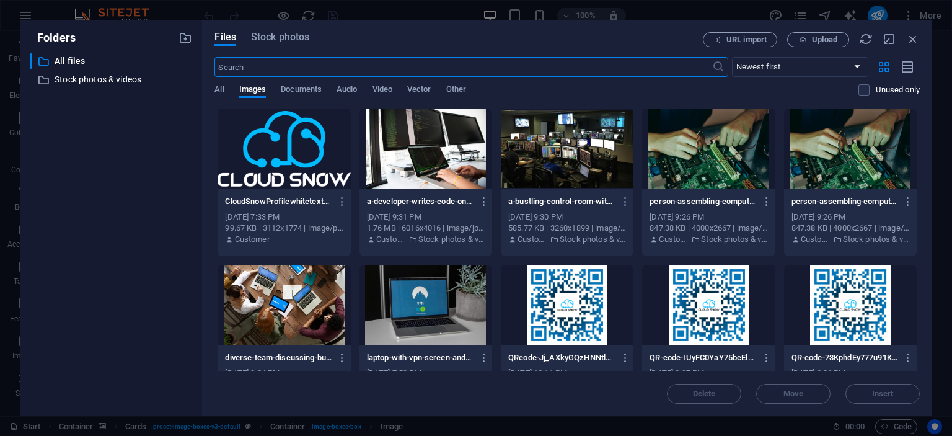
scroll to position [2024, 0]
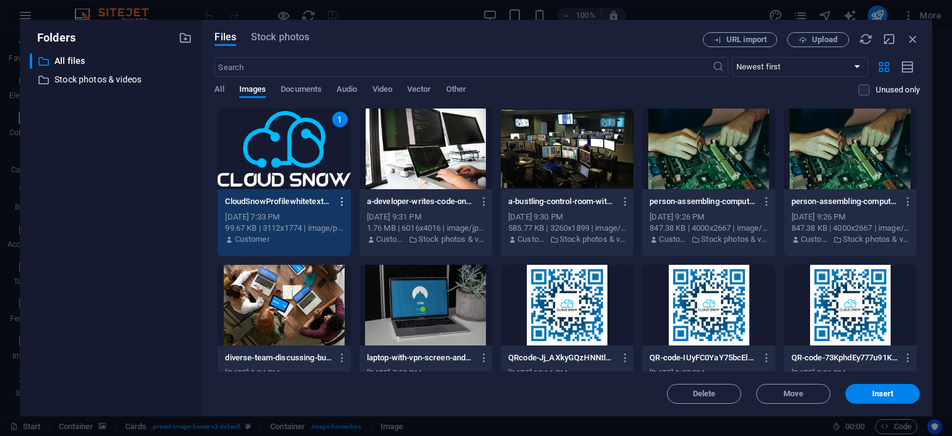
click at [338, 203] on icon "button" at bounding box center [343, 201] width 12 height 11
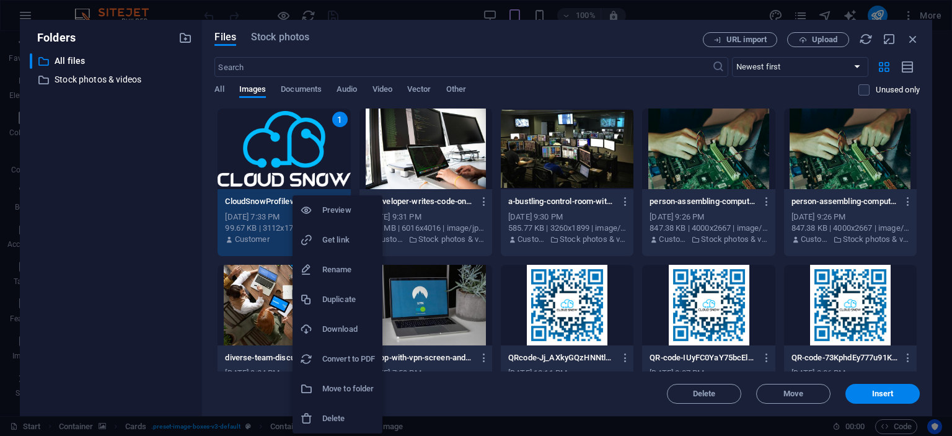
click at [348, 414] on h6 "Delete" at bounding box center [348, 418] width 53 height 15
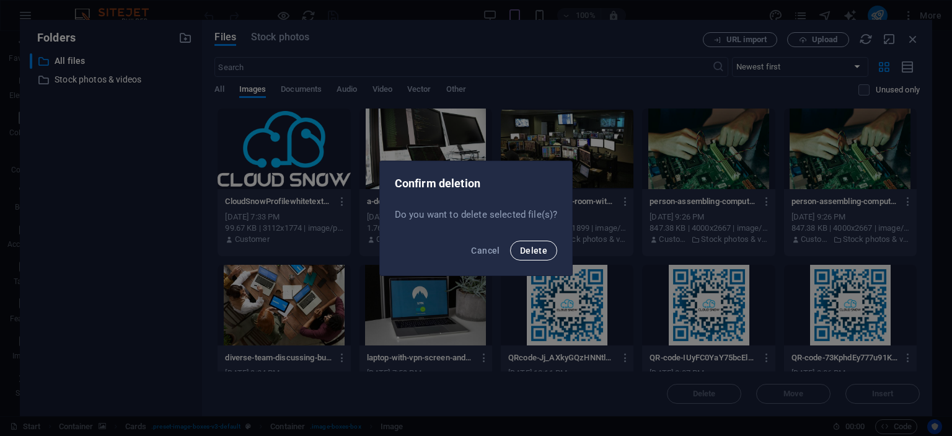
click at [537, 248] on span "Delete" at bounding box center [533, 250] width 27 height 10
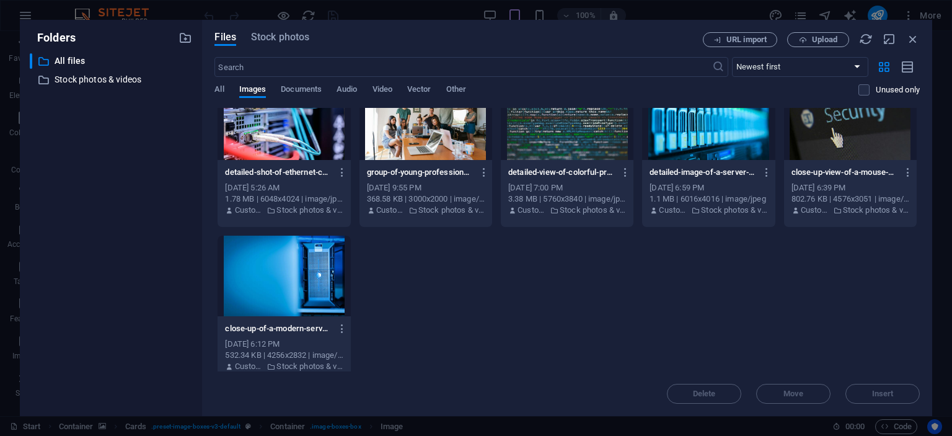
scroll to position [510, 0]
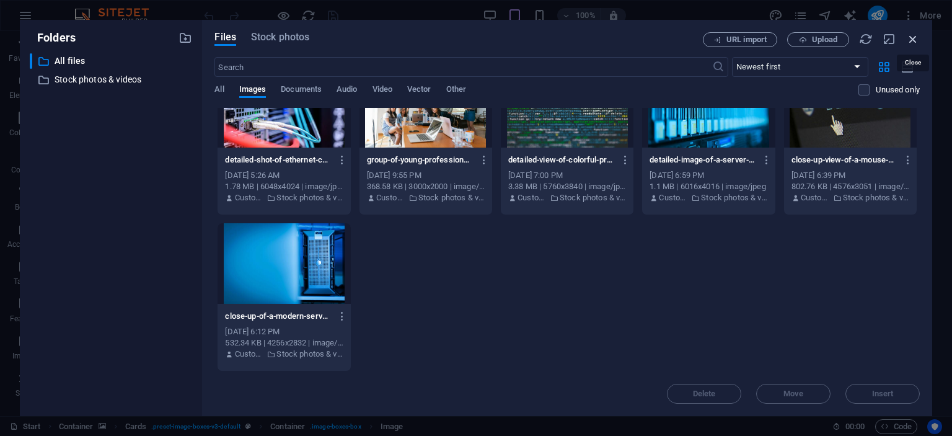
drag, startPoint x: 913, startPoint y: 38, endPoint x: 203, endPoint y: 4, distance: 710.6
click at [913, 38] on icon "button" at bounding box center [913, 39] width 14 height 14
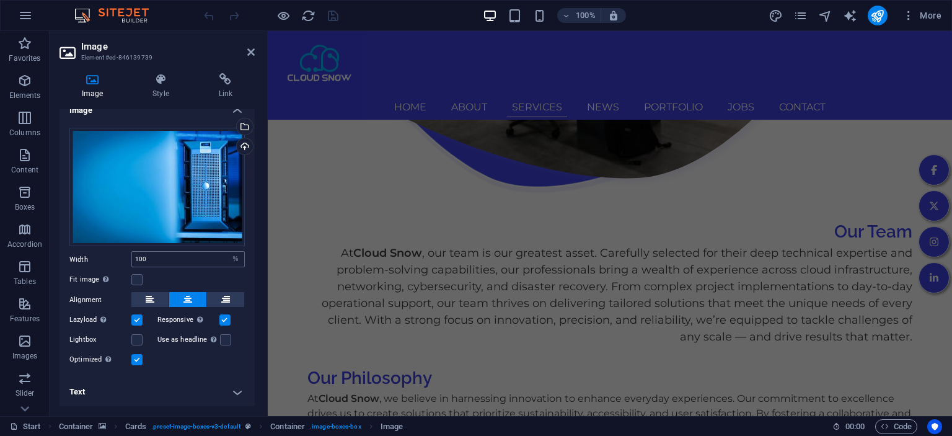
scroll to position [0, 0]
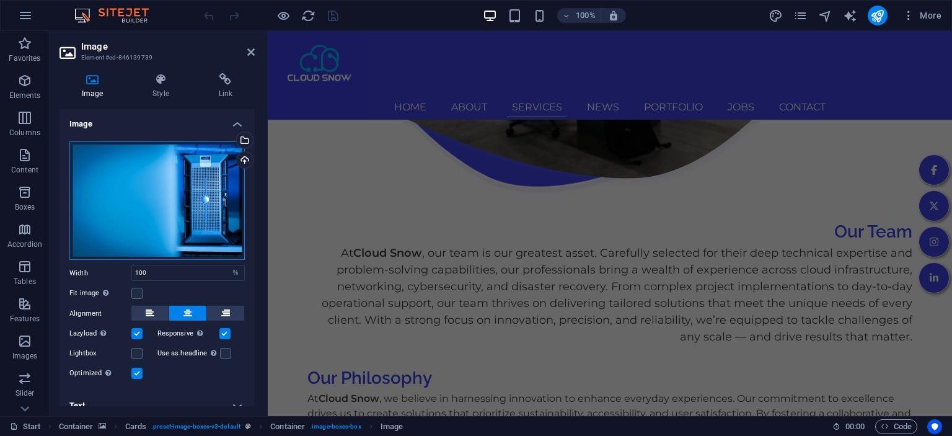
click at [191, 177] on div "Drag files here, click to choose files or select files from Files or our free s…" at bounding box center [156, 200] width 175 height 119
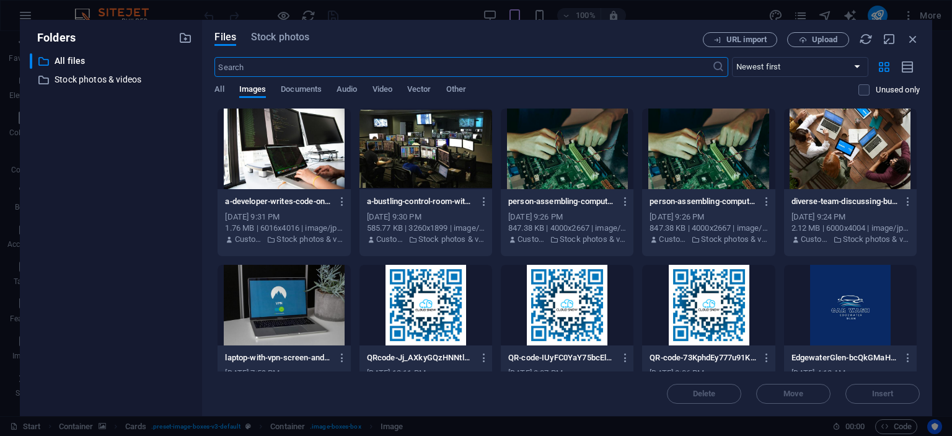
scroll to position [1929, 0]
click at [485, 201] on icon "button" at bounding box center [485, 201] width 12 height 11
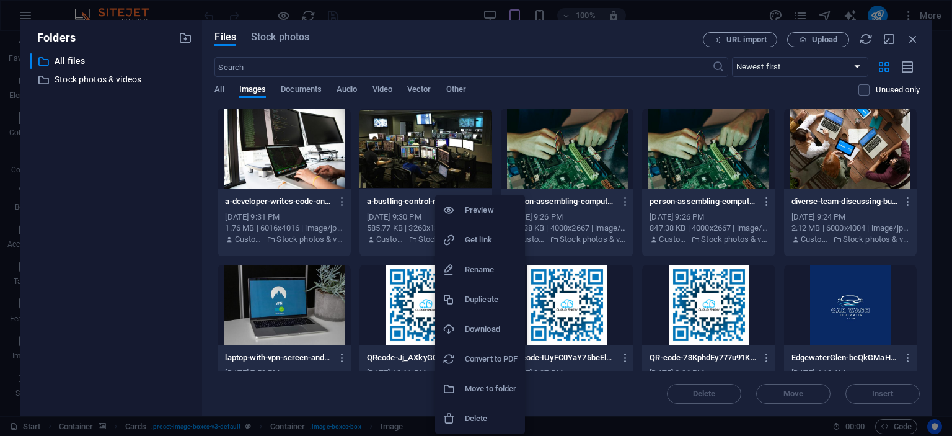
click at [480, 416] on h6 "Delete" at bounding box center [491, 418] width 53 height 15
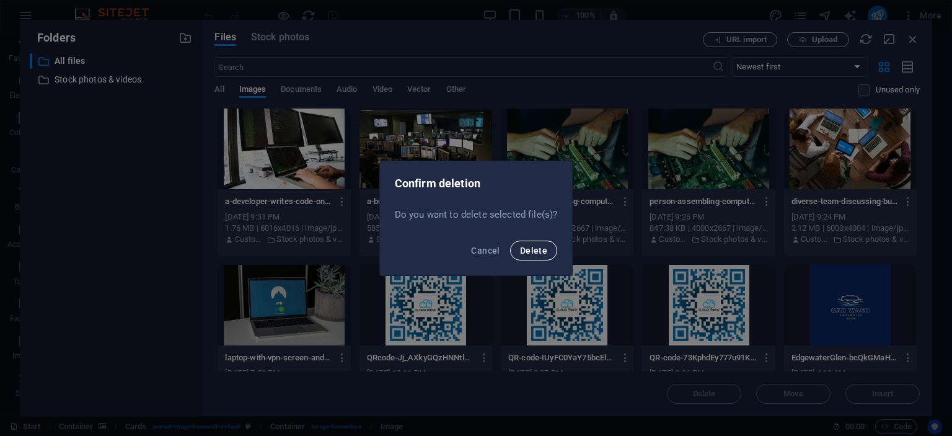
drag, startPoint x: 546, startPoint y: 252, endPoint x: 531, endPoint y: 255, distance: 14.6
click at [545, 252] on span "Delete" at bounding box center [533, 250] width 27 height 10
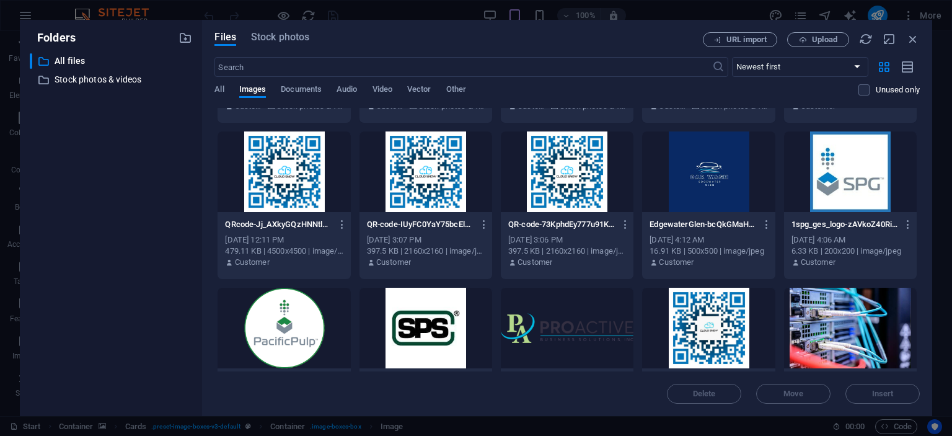
scroll to position [113, 0]
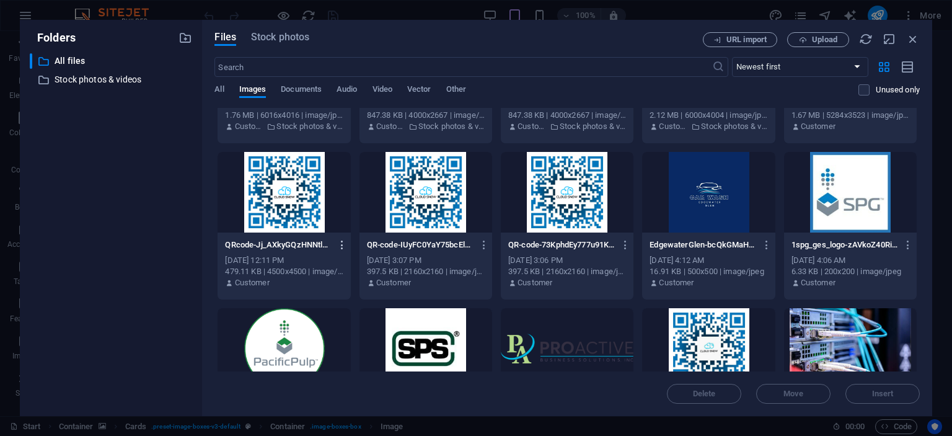
click at [343, 251] on button "button" at bounding box center [340, 245] width 17 height 20
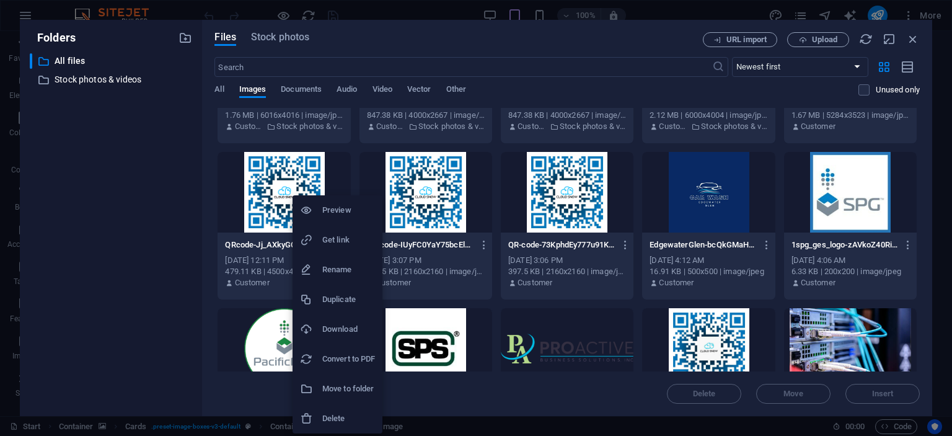
click at [913, 43] on div at bounding box center [476, 218] width 952 height 436
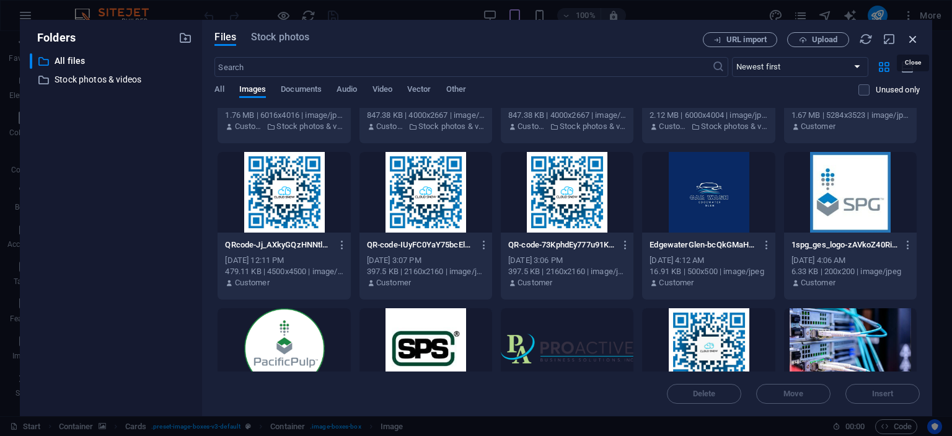
click at [914, 37] on icon "button" at bounding box center [913, 39] width 14 height 14
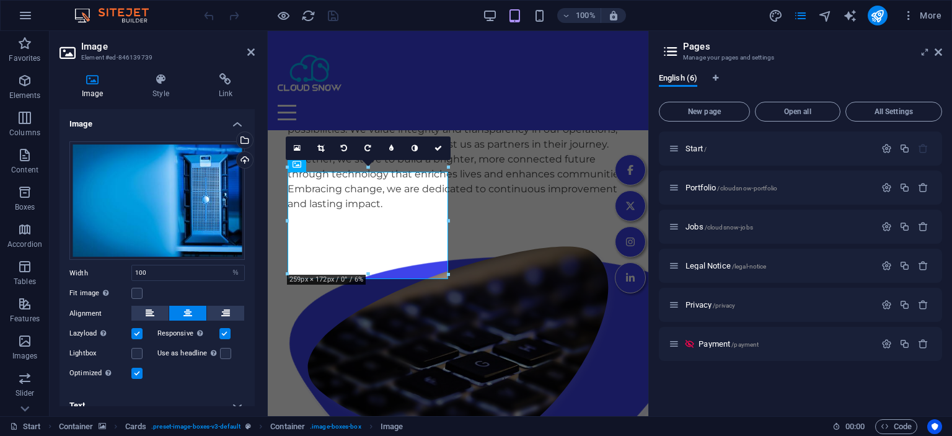
scroll to position [1929, 0]
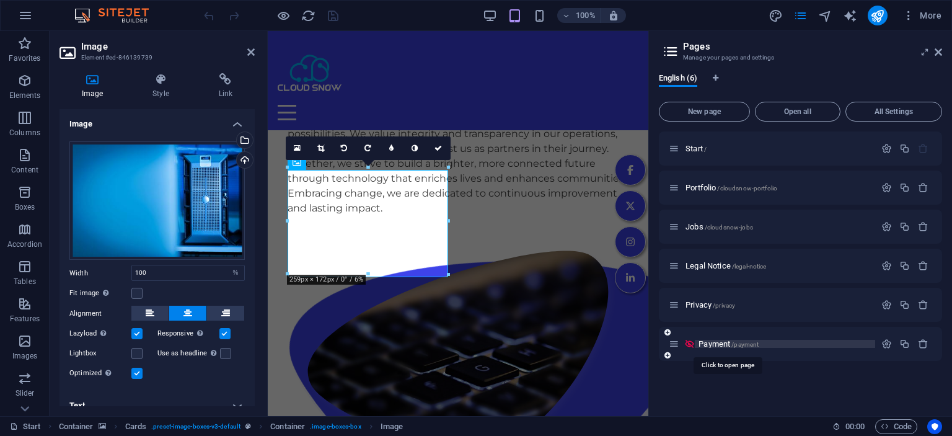
click at [706, 343] on span "Payment /payment" at bounding box center [729, 343] width 60 height 9
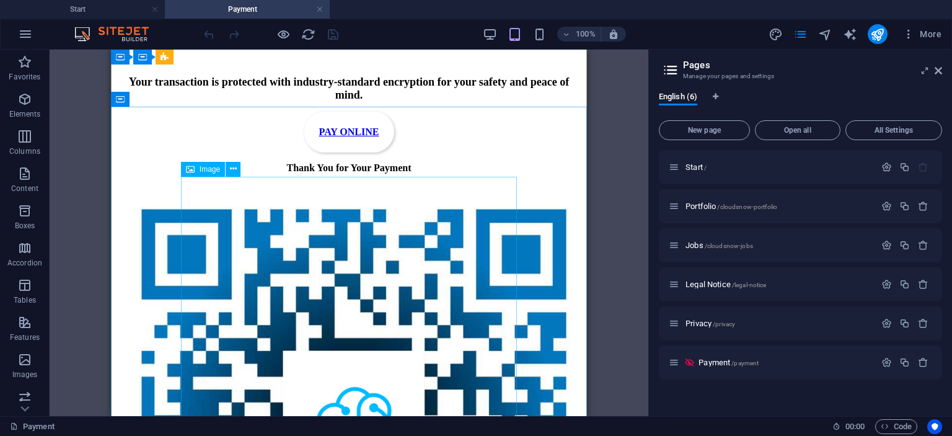
scroll to position [1702, 0]
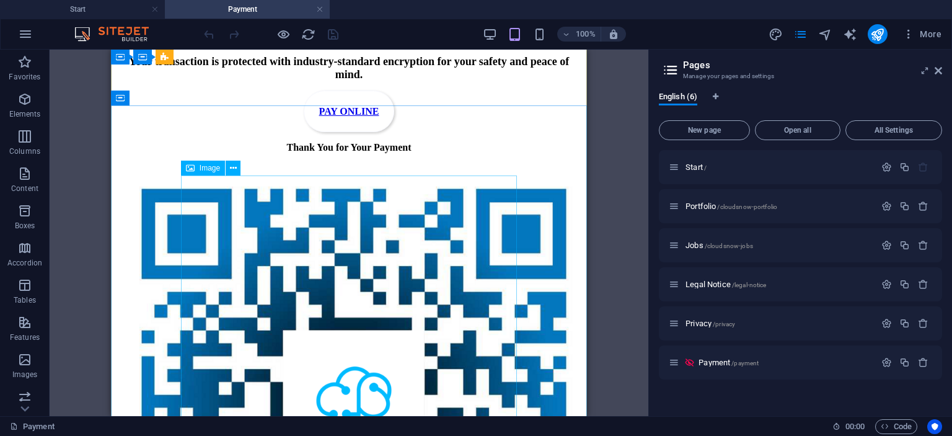
click at [378, 276] on figure at bounding box center [349, 402] width 466 height 479
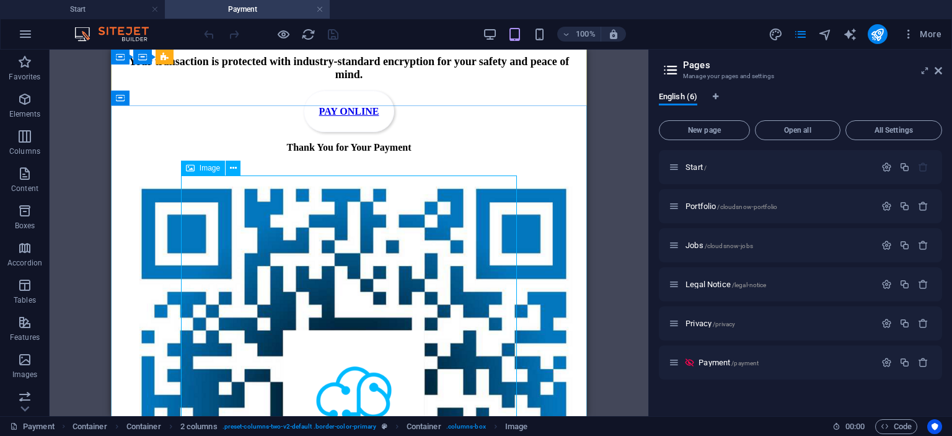
click at [200, 166] on div "Image" at bounding box center [203, 168] width 44 height 15
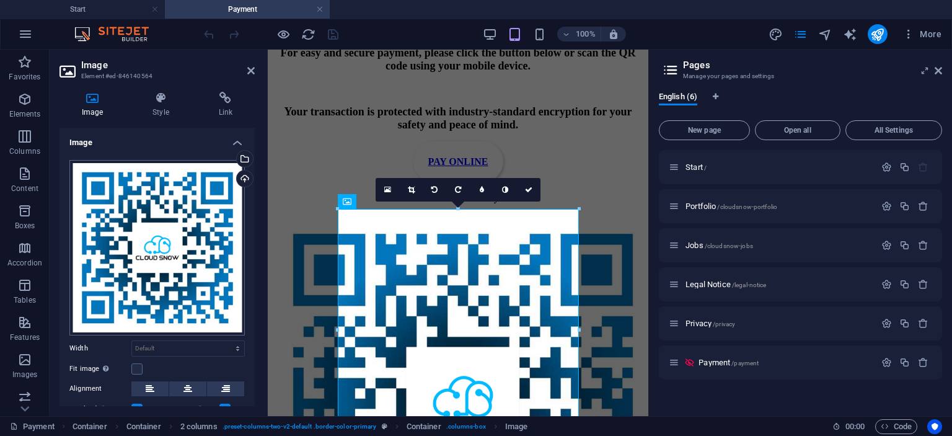
scroll to position [1769, 0]
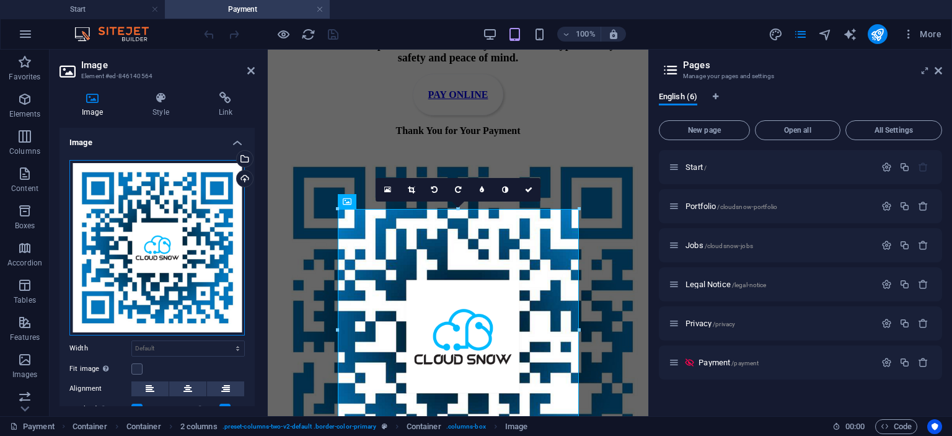
click at [170, 210] on div "Drag files here, click to choose files or select files from Files or our free s…" at bounding box center [156, 247] width 175 height 175
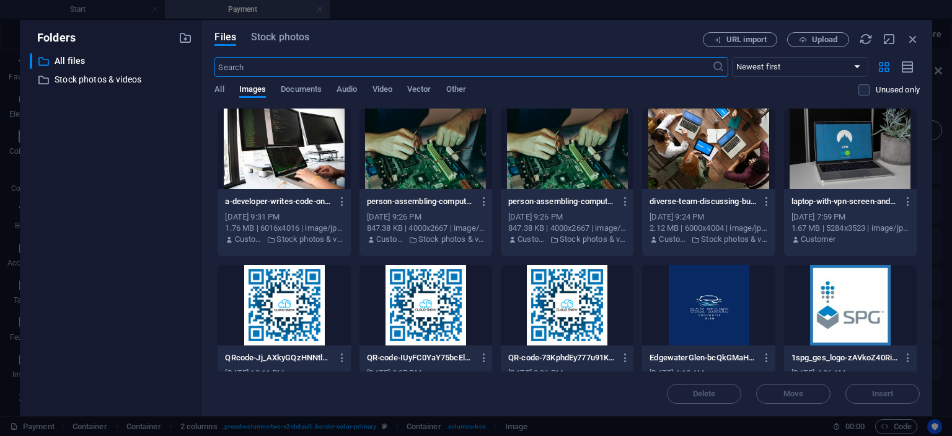
scroll to position [3742, 0]
click at [912, 40] on icon "button" at bounding box center [913, 39] width 14 height 14
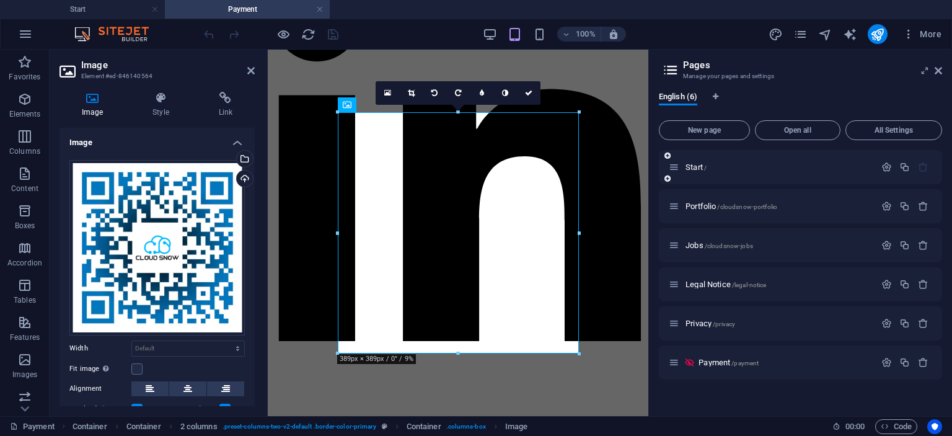
scroll to position [1865, 0]
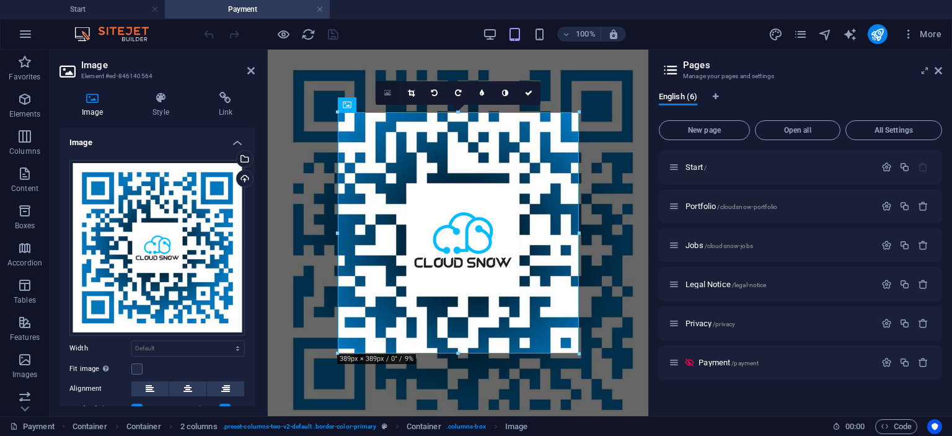
click at [389, 94] on icon at bounding box center [387, 93] width 7 height 9
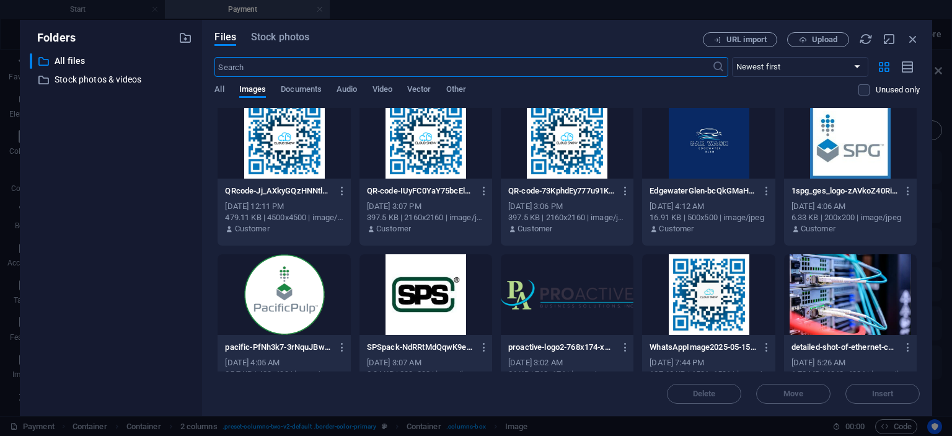
scroll to position [169, 0]
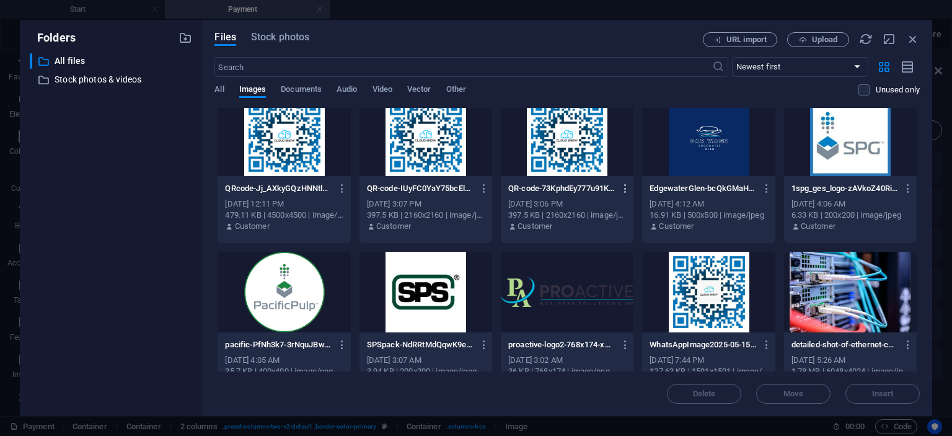
click at [626, 188] on icon "button" at bounding box center [626, 188] width 12 height 11
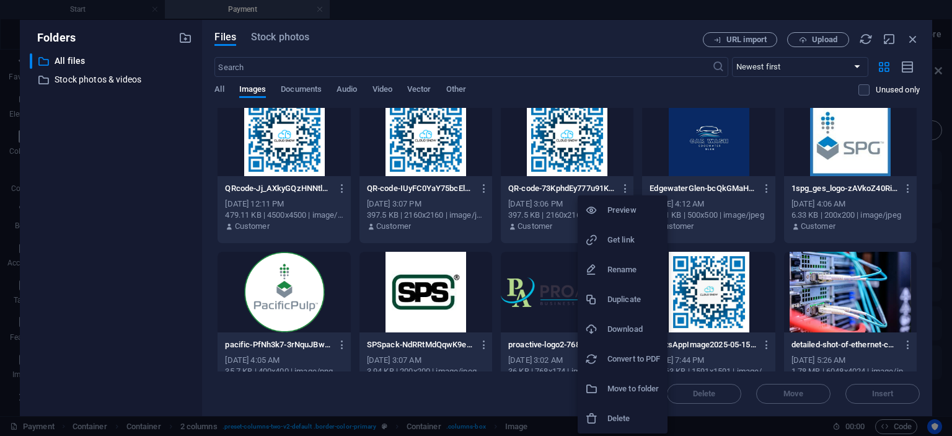
click at [616, 409] on li "Delete" at bounding box center [623, 419] width 90 height 30
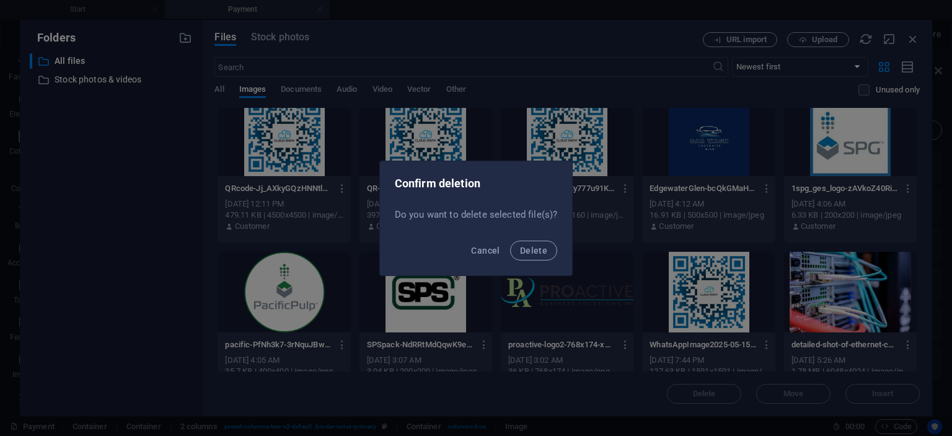
drag, startPoint x: 542, startPoint y: 254, endPoint x: 463, endPoint y: 223, distance: 85.2
click at [542, 254] on span "Delete" at bounding box center [533, 250] width 27 height 10
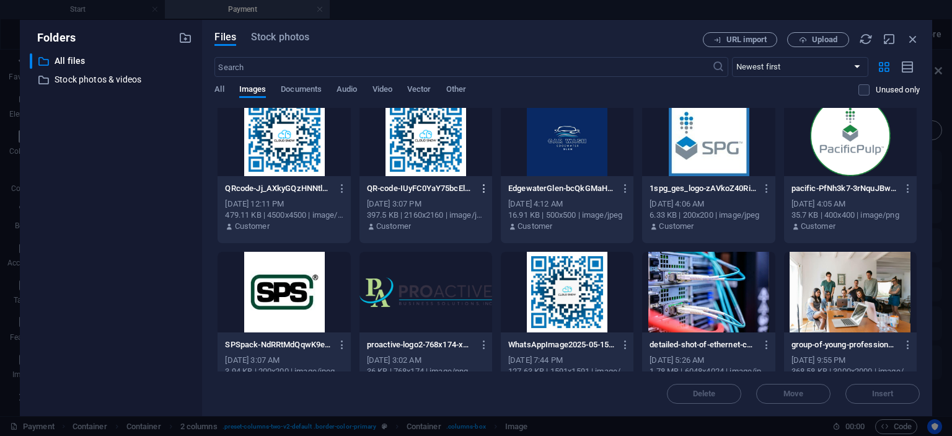
click at [482, 188] on icon "button" at bounding box center [485, 188] width 12 height 11
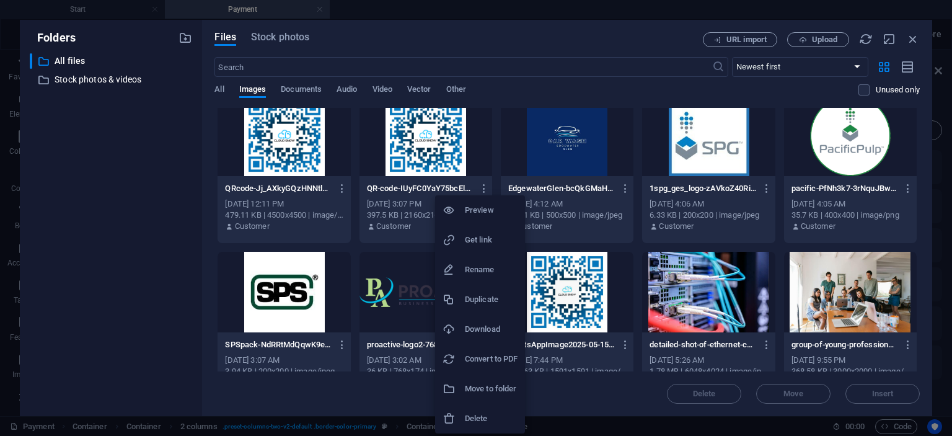
click at [485, 412] on h6 "Delete" at bounding box center [491, 418] width 53 height 15
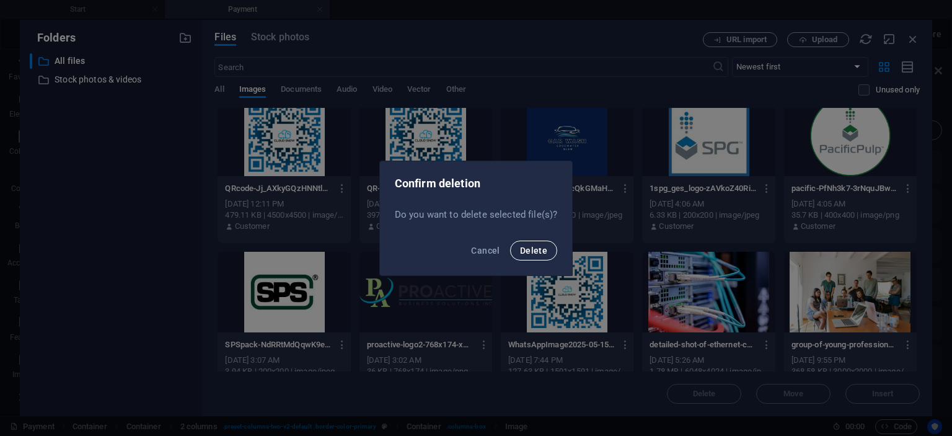
click at [542, 252] on span "Delete" at bounding box center [533, 250] width 27 height 10
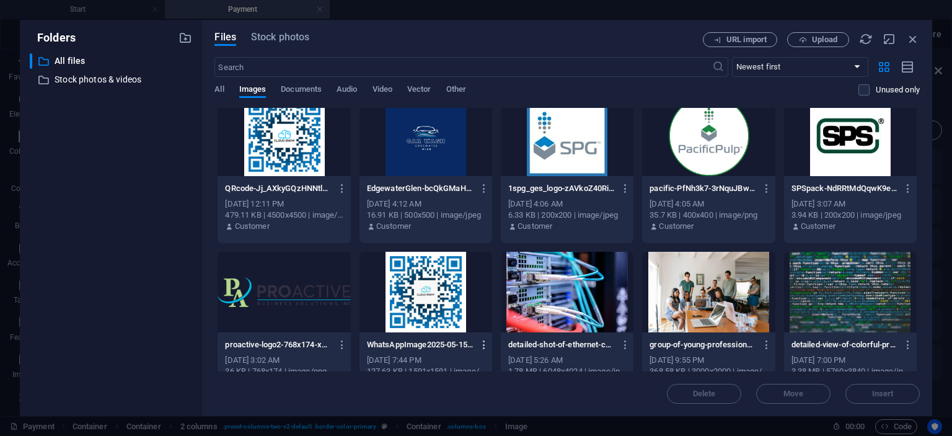
click at [484, 345] on icon "button" at bounding box center [485, 344] width 12 height 11
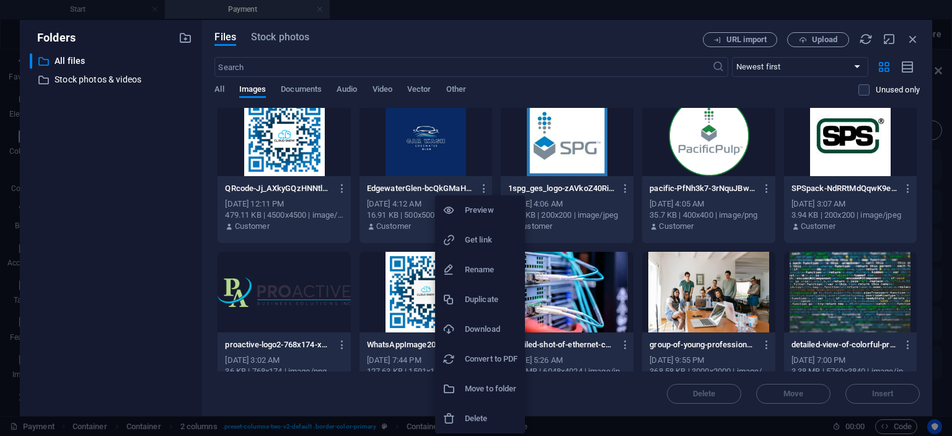
click at [480, 415] on h6 "Delete" at bounding box center [491, 418] width 53 height 15
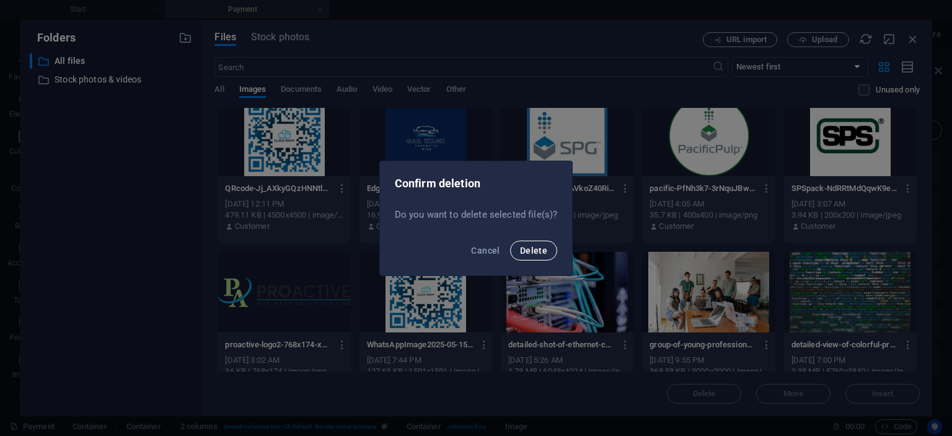
click at [529, 253] on span "Delete" at bounding box center [533, 250] width 27 height 10
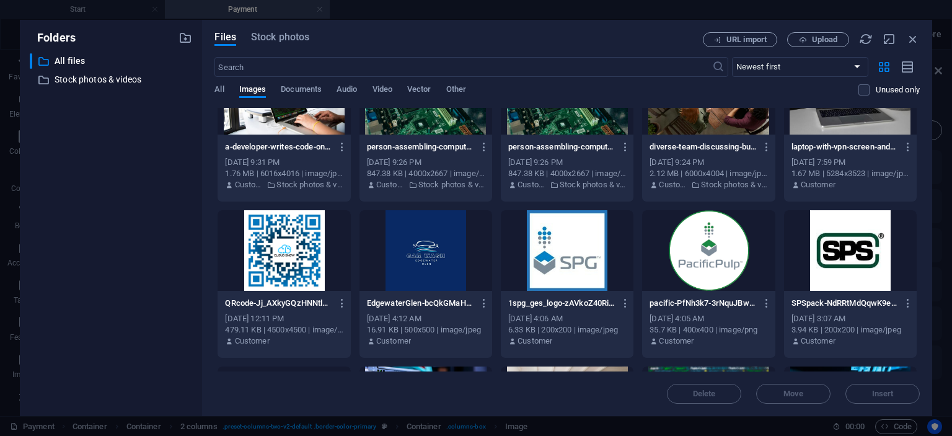
scroll to position [0, 0]
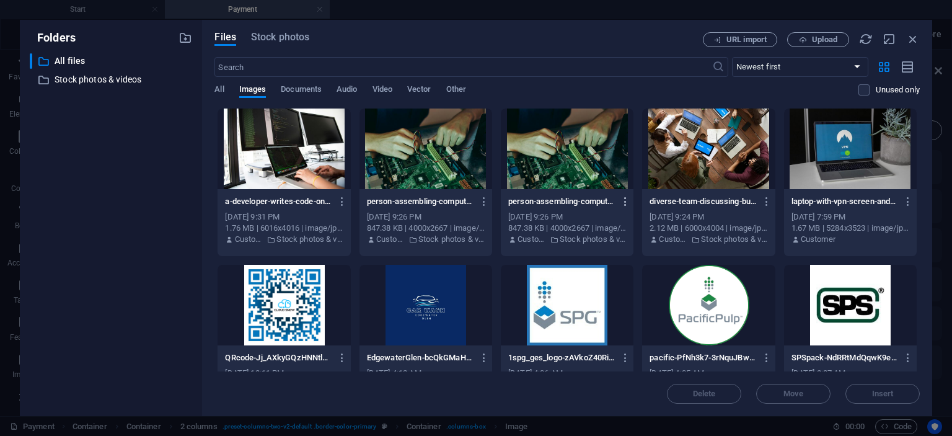
click at [628, 201] on icon "button" at bounding box center [626, 201] width 12 height 11
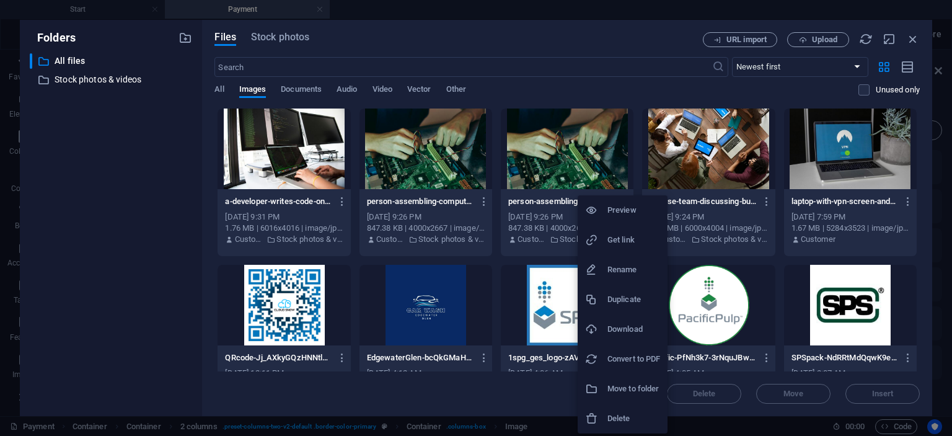
click at [613, 408] on li "Delete" at bounding box center [623, 419] width 90 height 30
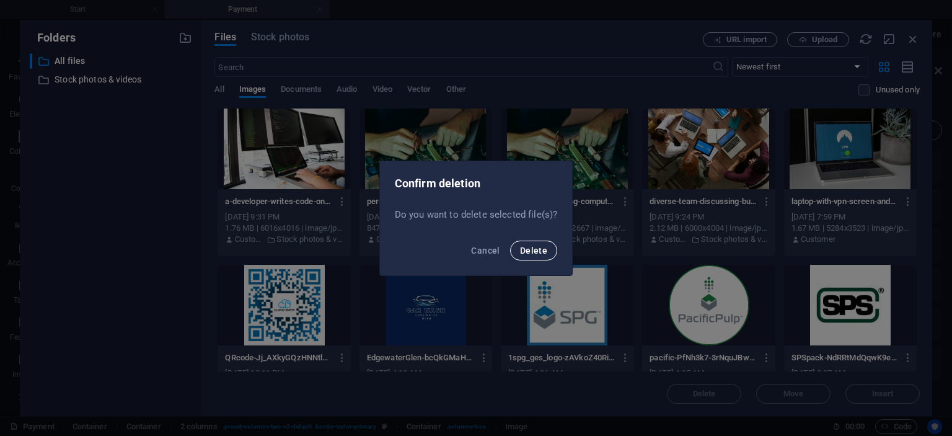
click at [528, 246] on button "Delete" at bounding box center [533, 251] width 47 height 20
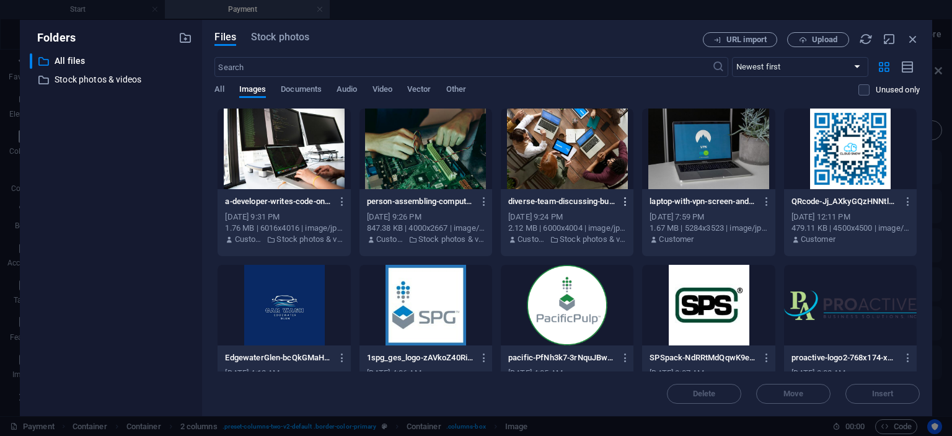
click at [626, 198] on icon "button" at bounding box center [626, 201] width 12 height 11
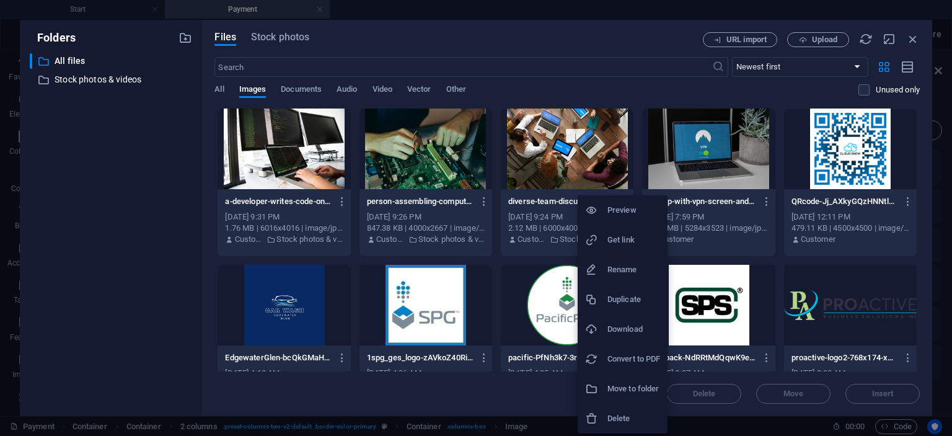
click at [619, 418] on h6 "Delete" at bounding box center [634, 418] width 53 height 15
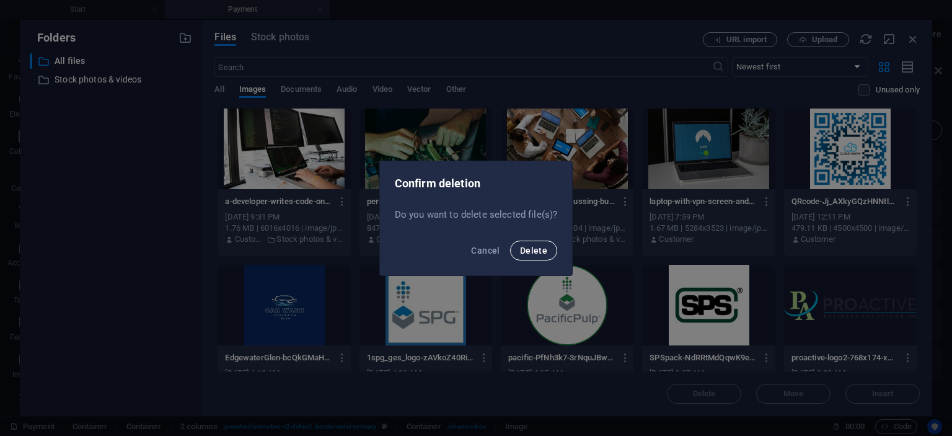
click at [537, 247] on span "Delete" at bounding box center [533, 250] width 27 height 10
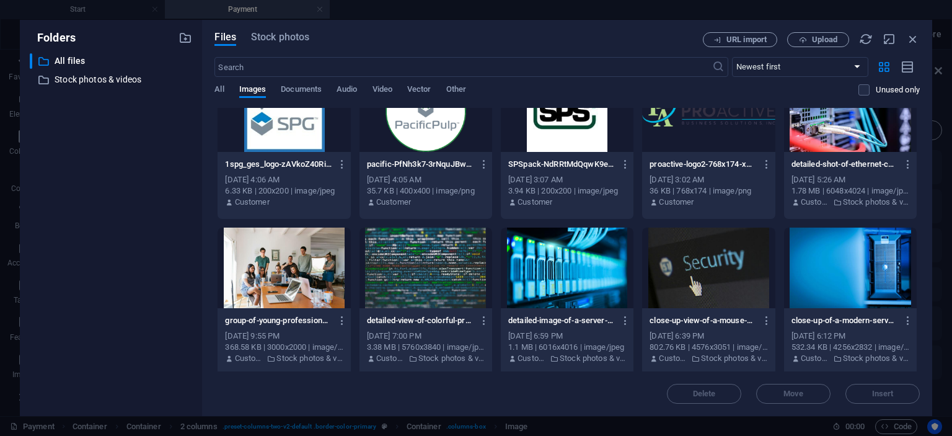
scroll to position [198, 0]
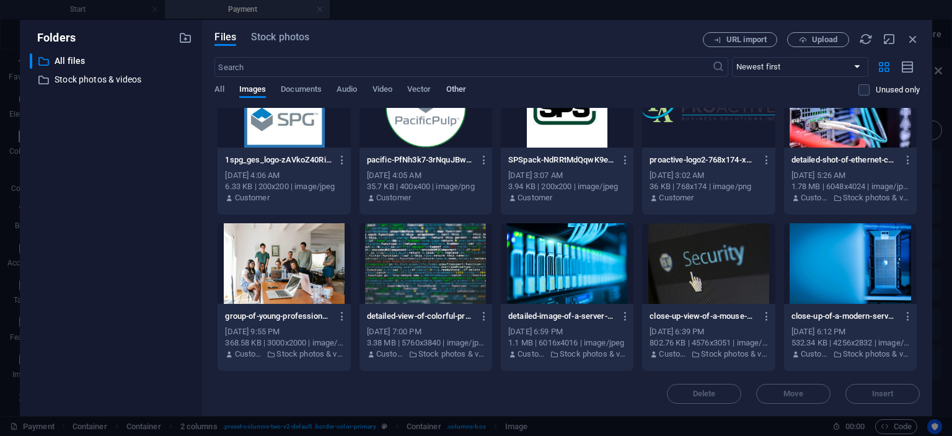
click at [457, 92] on span "Other" at bounding box center [456, 90] width 20 height 17
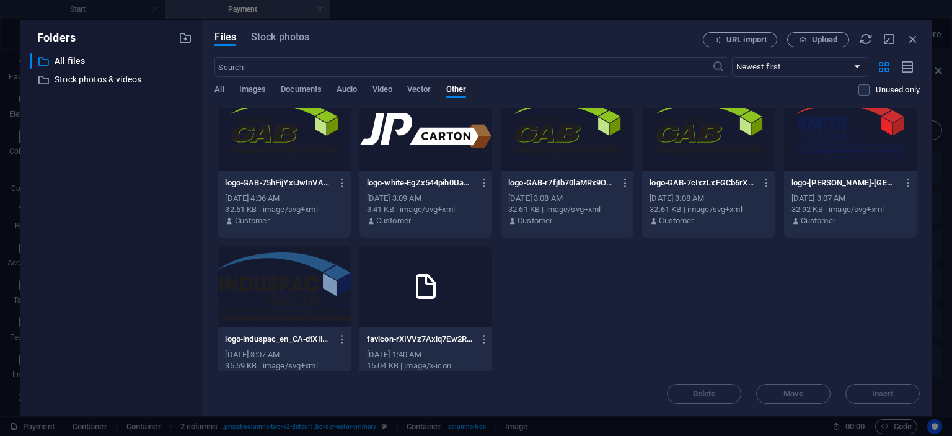
scroll to position [0, 0]
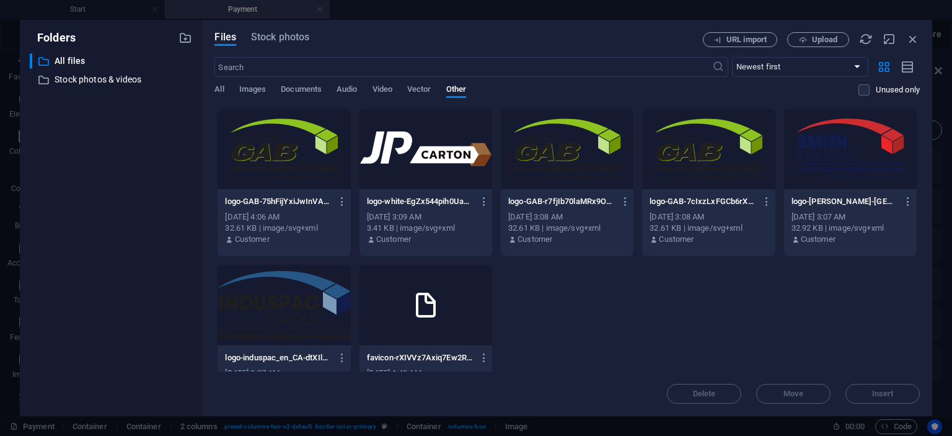
click at [414, 82] on div "​ Newest first Oldest first Name (A-Z) Name (Z-A) Size (0-9) Size (9-0) Resolut…" at bounding box center [566, 82] width 705 height 51
click at [418, 88] on span "Vector" at bounding box center [419, 90] width 24 height 17
click at [464, 87] on span "Other" at bounding box center [456, 90] width 20 height 17
click at [436, 95] on div "All Images Documents Audio Video Vector Other" at bounding box center [536, 96] width 644 height 24
click at [428, 93] on span "Vector" at bounding box center [419, 90] width 24 height 17
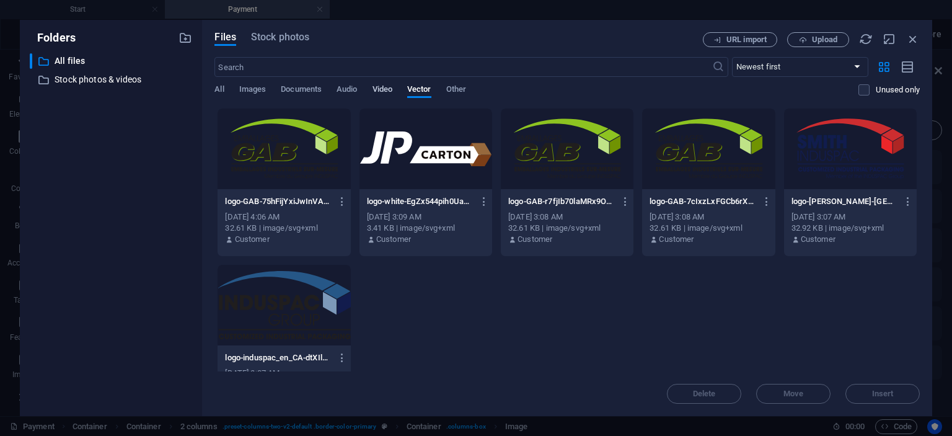
click at [389, 91] on span "Video" at bounding box center [383, 90] width 20 height 17
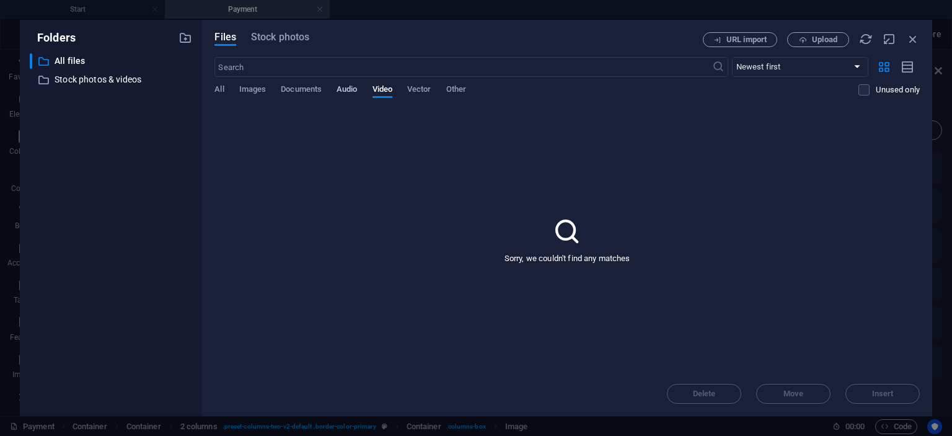
click at [348, 92] on span "Audio" at bounding box center [347, 90] width 20 height 17
click at [310, 92] on span "Documents" at bounding box center [301, 90] width 41 height 17
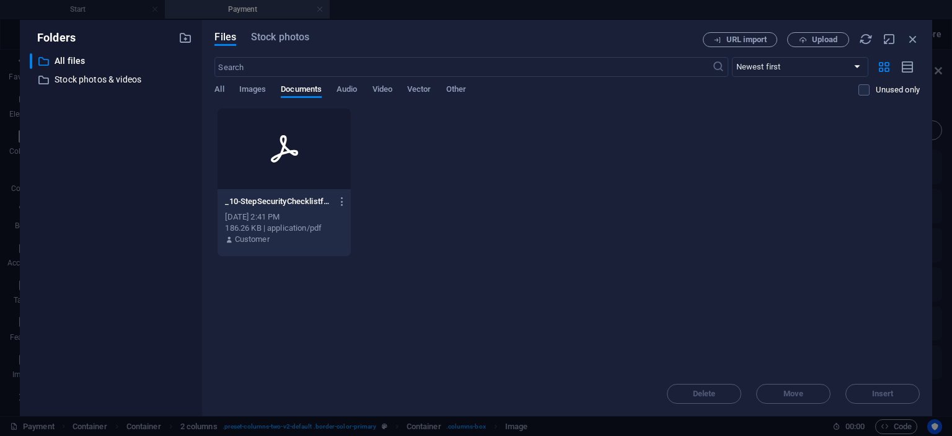
click at [267, 95] on div "All Images Documents Audio Video Vector Other" at bounding box center [536, 96] width 644 height 24
click at [254, 91] on span "Images" at bounding box center [252, 90] width 27 height 17
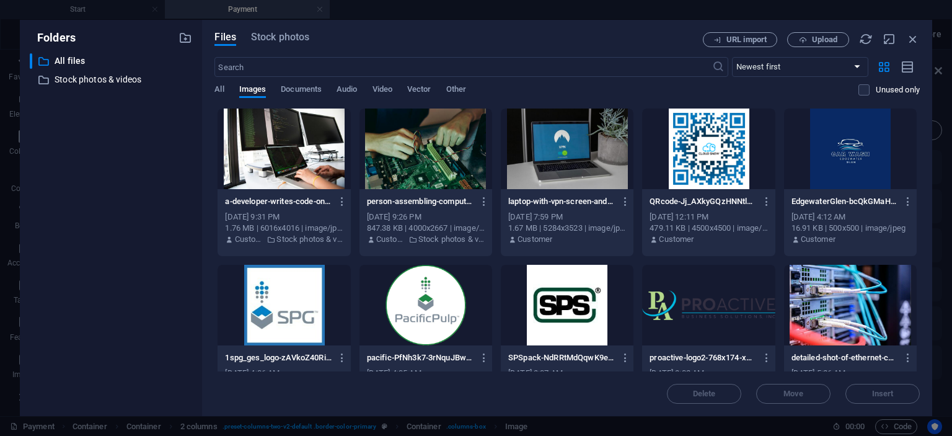
click at [224, 92] on div "All Images Documents Audio Video Vector Other" at bounding box center [536, 96] width 644 height 24
click at [223, 91] on span "All" at bounding box center [218, 90] width 9 height 17
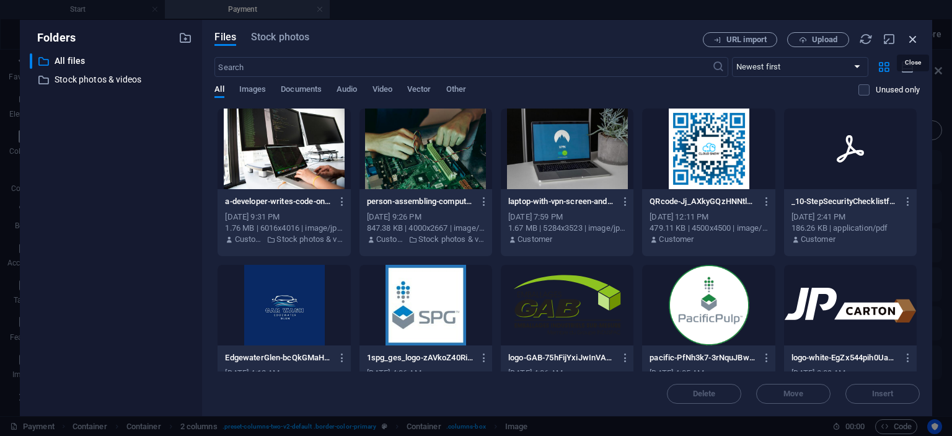
click at [914, 38] on icon "button" at bounding box center [913, 39] width 14 height 14
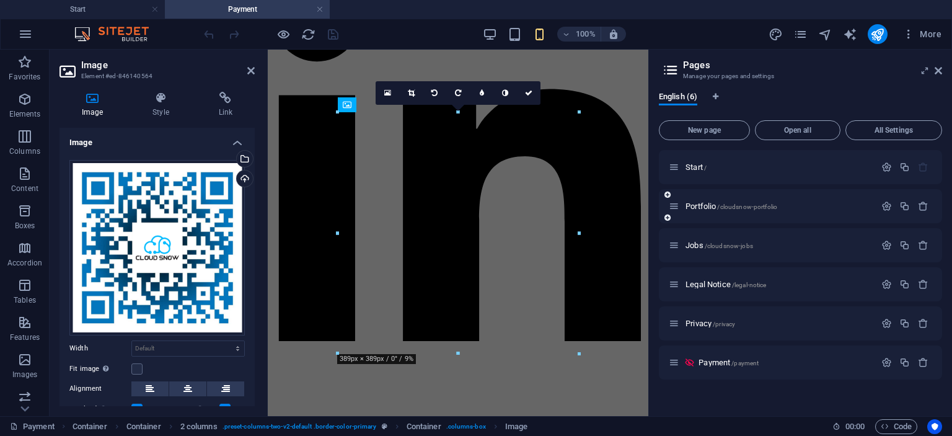
scroll to position [1865, 0]
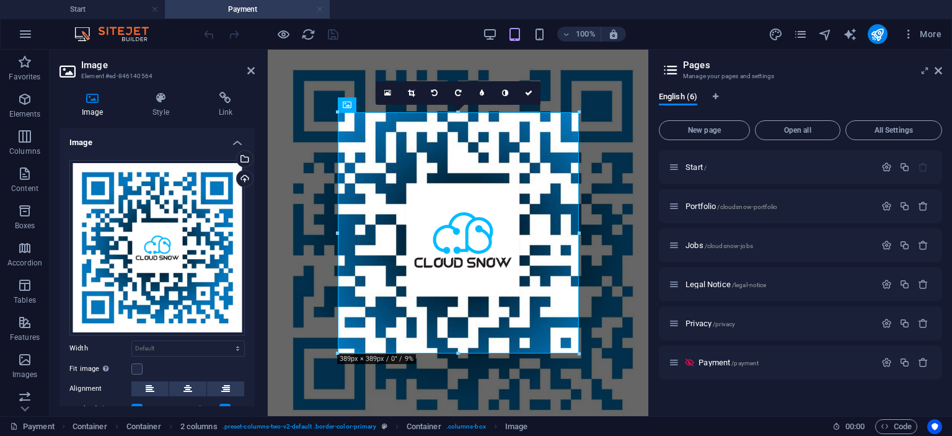
click at [321, 11] on link at bounding box center [319, 10] width 7 height 12
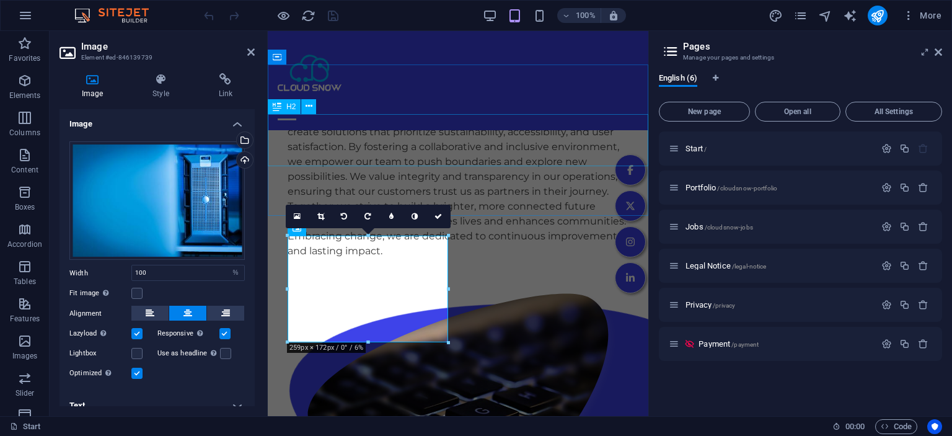
scroll to position [1864, 0]
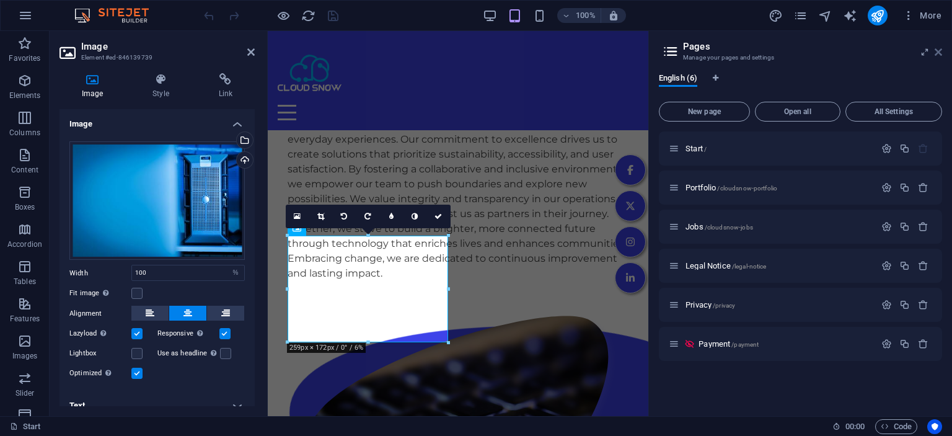
click at [939, 53] on icon at bounding box center [938, 52] width 7 height 10
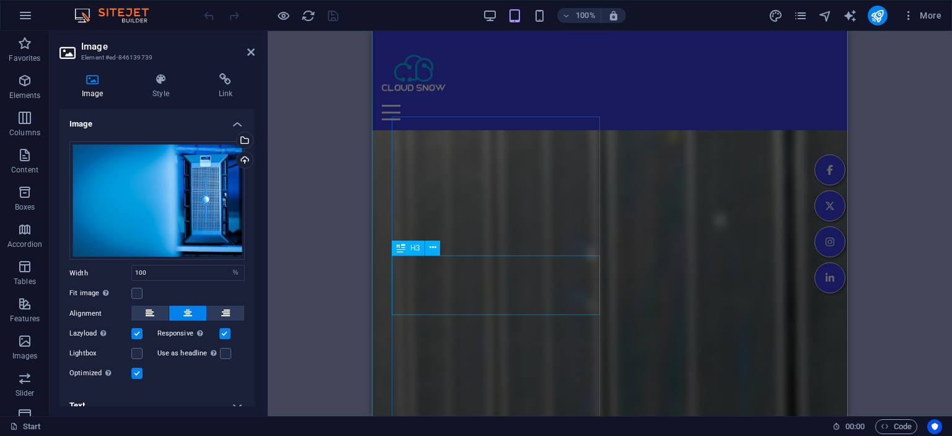
scroll to position [3531, 0]
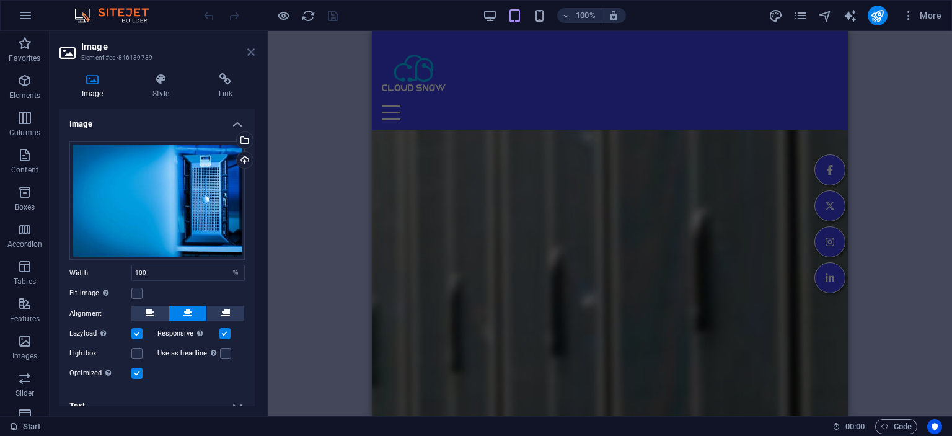
click at [252, 53] on icon at bounding box center [250, 52] width 7 height 10
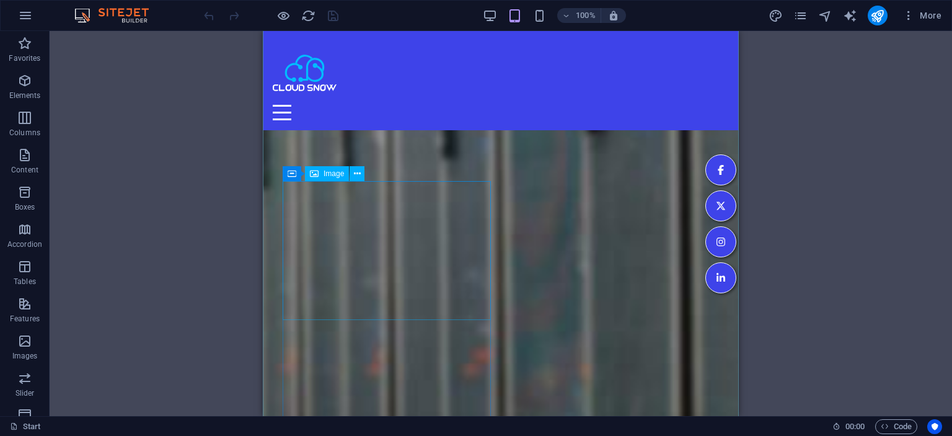
scroll to position [3991, 0]
